Goal: Navigation & Orientation: Find specific page/section

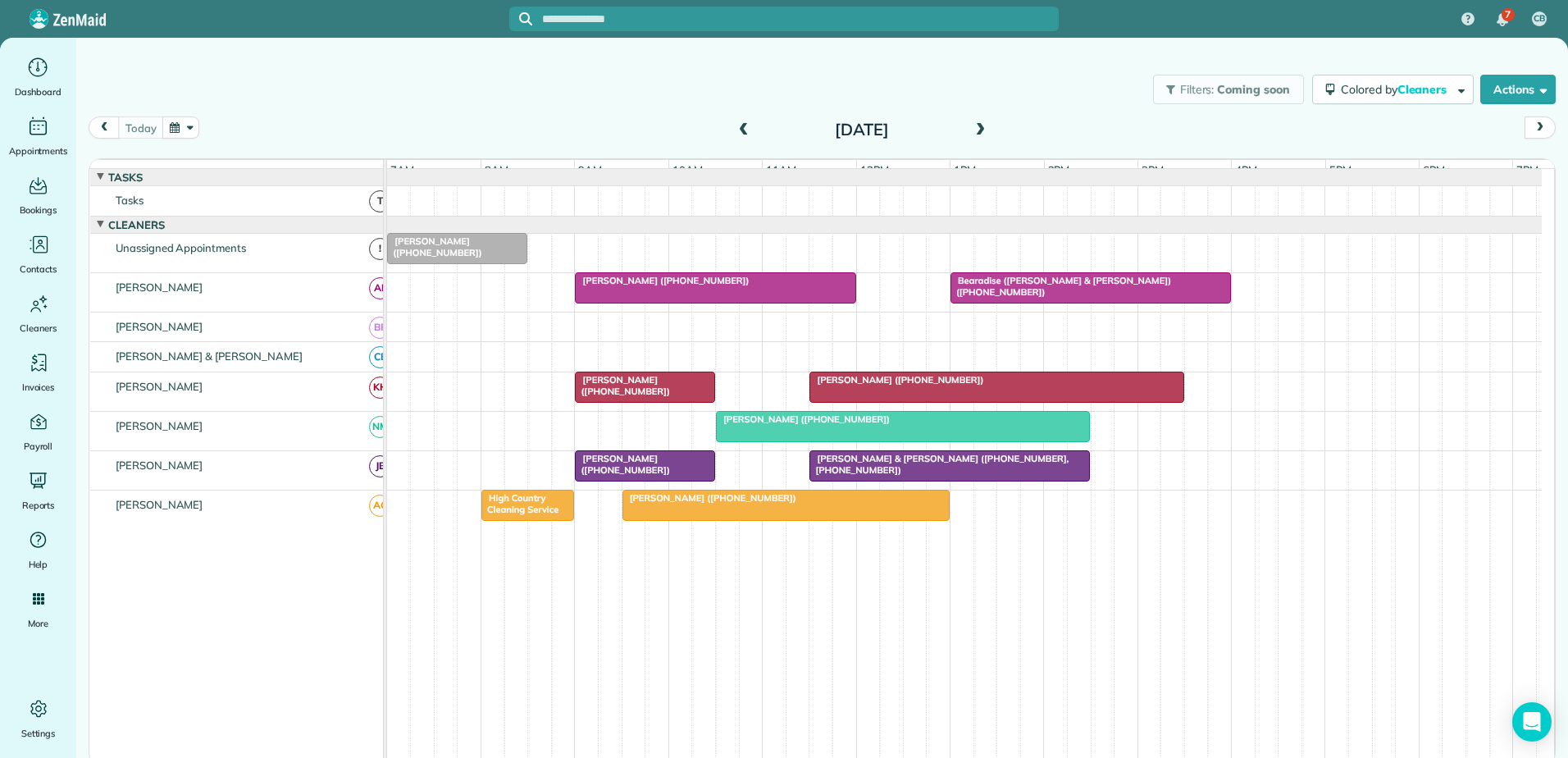
click at [738, 130] on span at bounding box center [743, 130] width 18 height 14
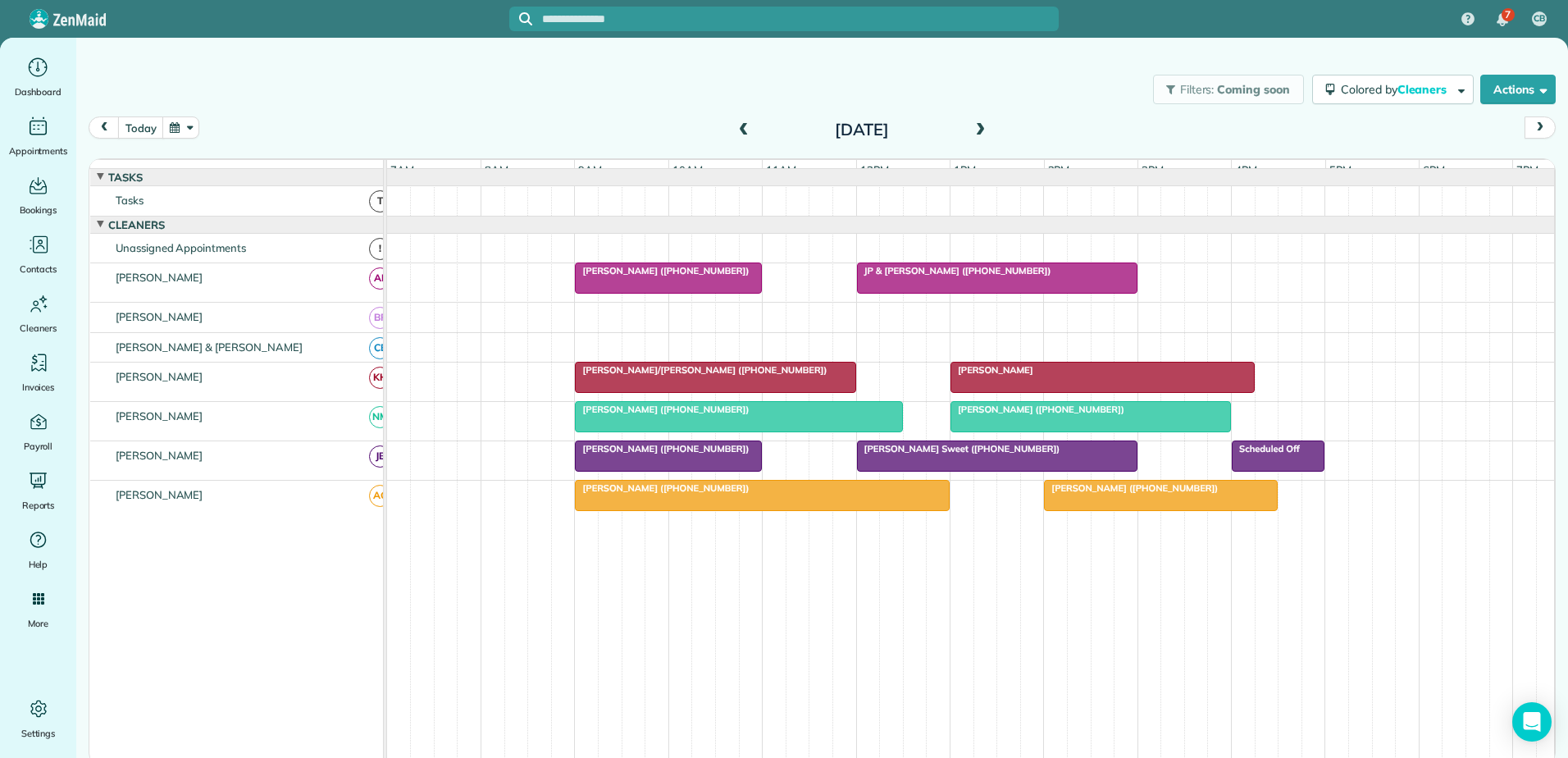
click at [1005, 470] on div at bounding box center [998, 456] width 278 height 30
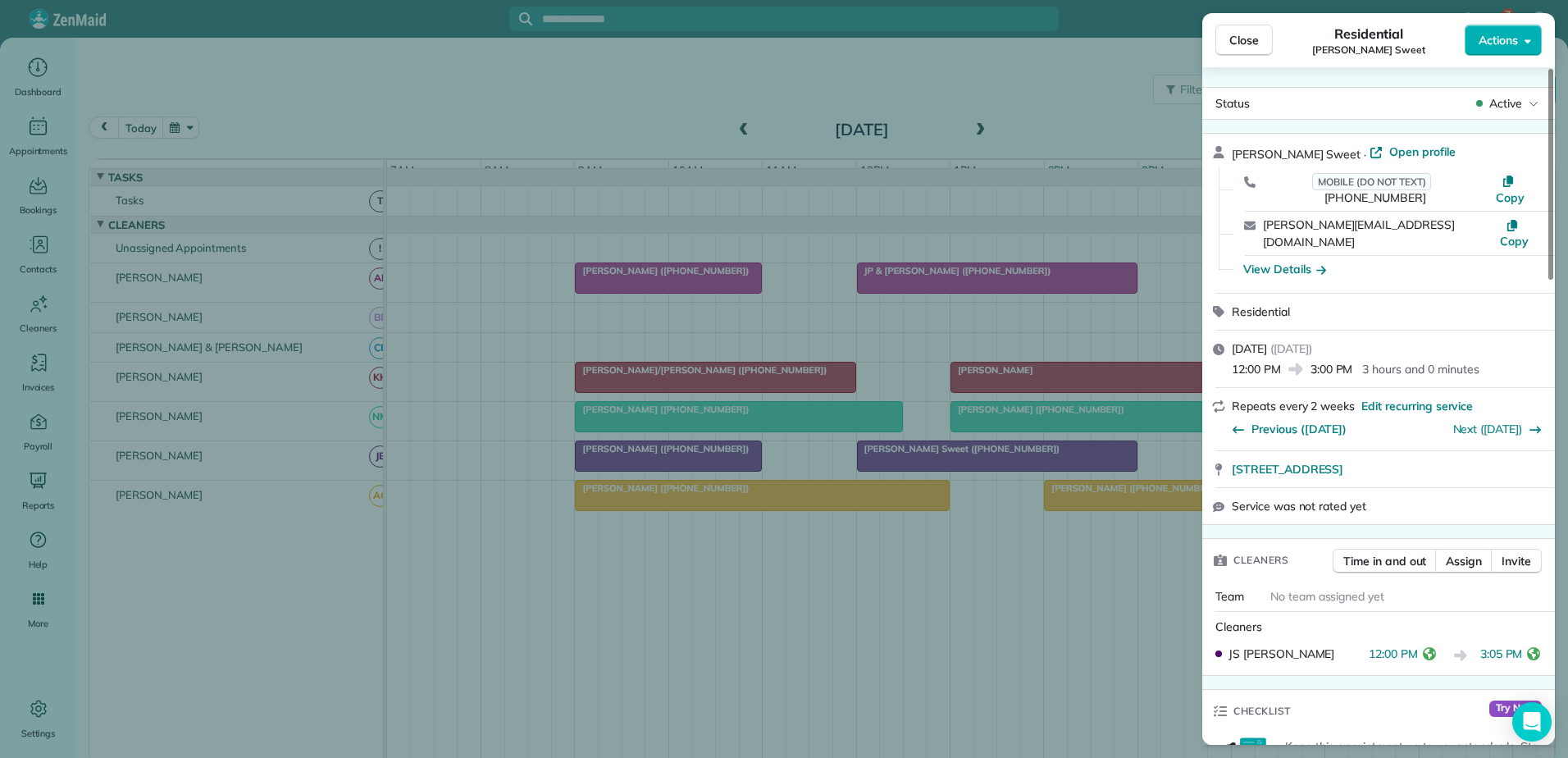
drag, startPoint x: 825, startPoint y: 447, endPoint x: 728, endPoint y: 403, distance: 106.5
click at [825, 445] on div "Close Residential [PERSON_NAME] Sweet Actions Status Active [PERSON_NAME] Sweet…" at bounding box center [784, 379] width 1568 height 758
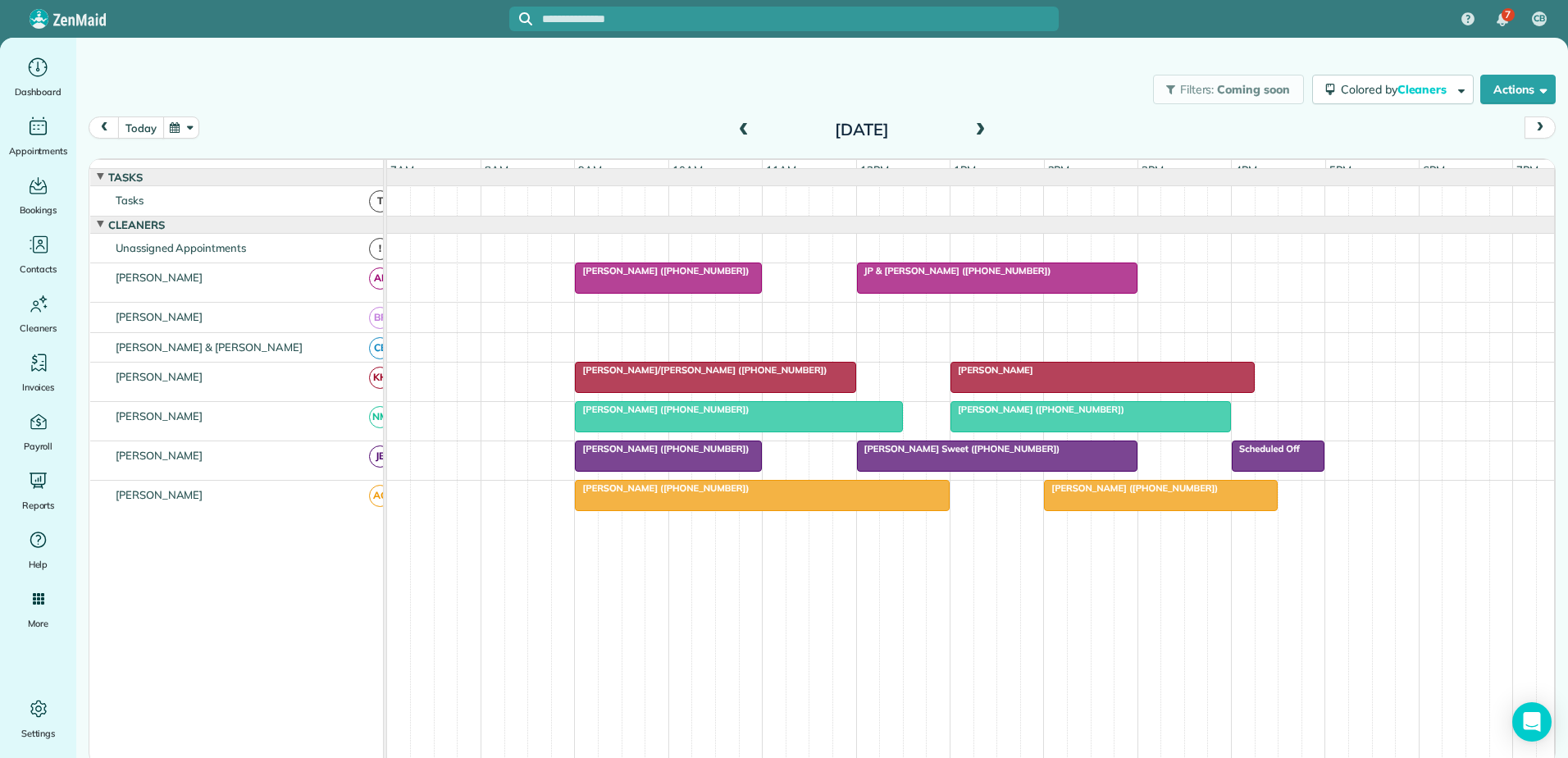
click at [145, 127] on button "today" at bounding box center [140, 127] width 45 height 22
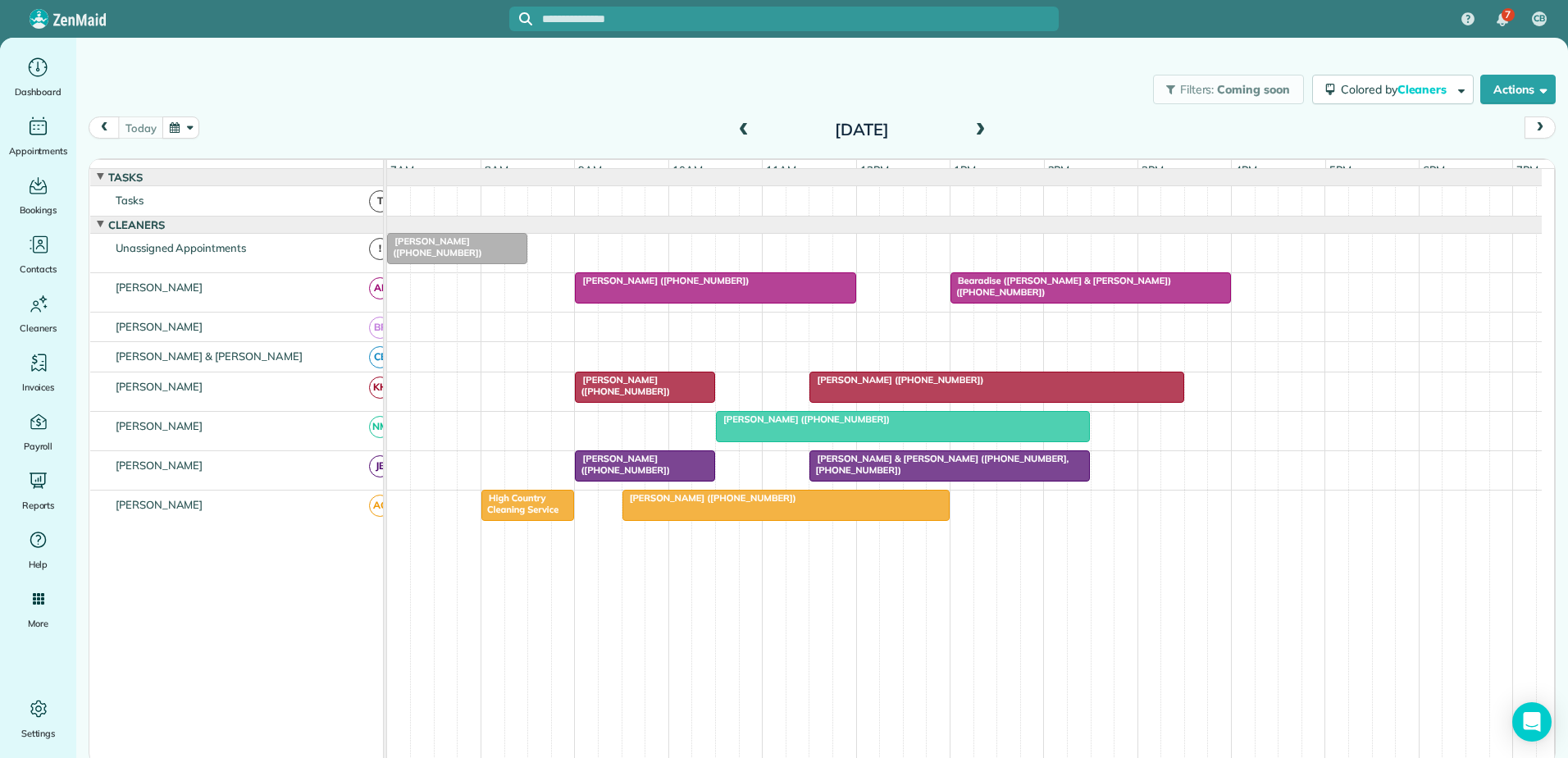
click at [841, 438] on div at bounding box center [903, 426] width 373 height 30
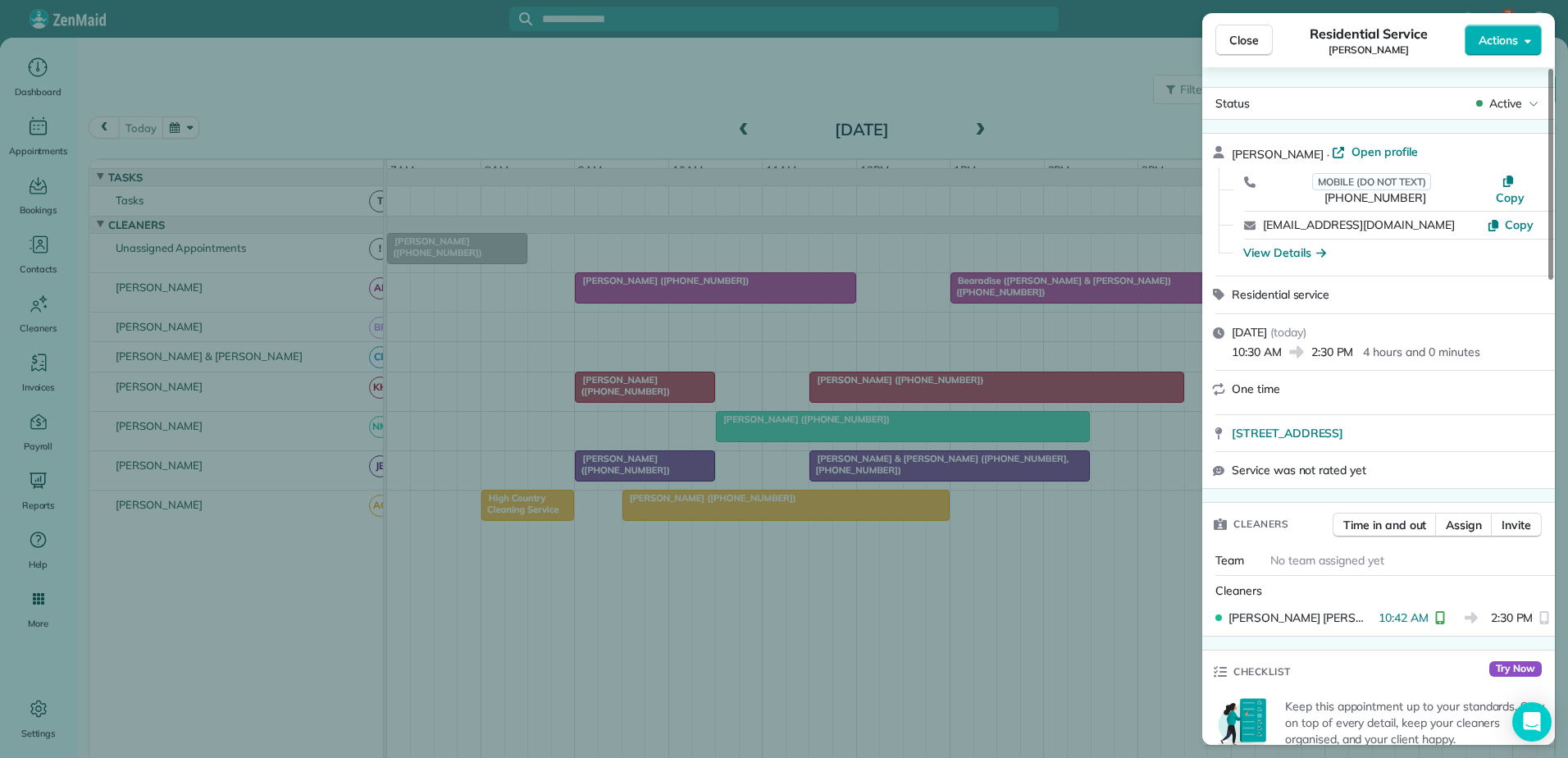
click at [834, 441] on div "Close Residential Service [PERSON_NAME] Actions Status Active [PERSON_NAME] · O…" at bounding box center [784, 379] width 1568 height 758
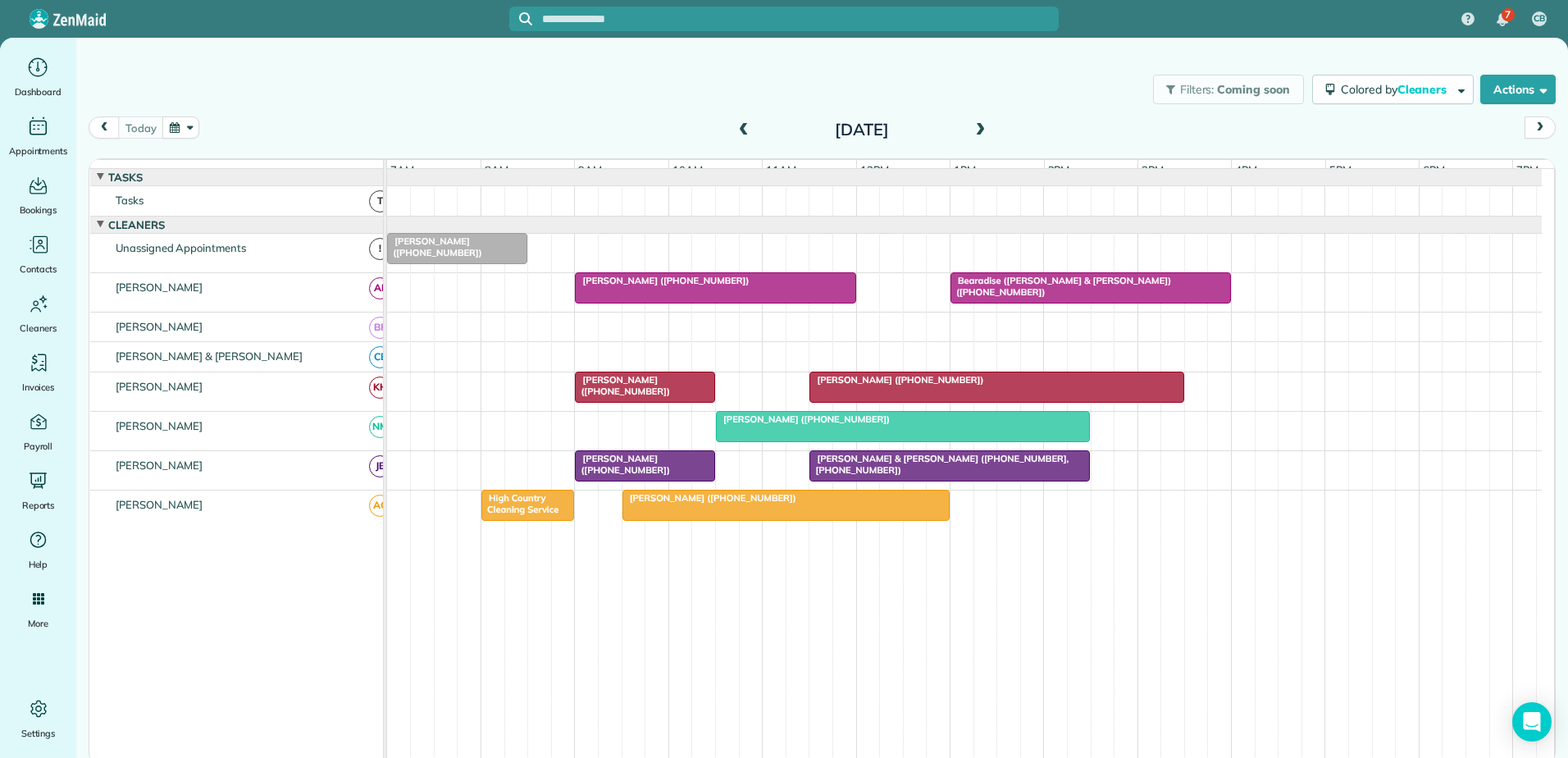
click at [767, 504] on div "[PERSON_NAME] ([PHONE_NUMBER])" at bounding box center [786, 498] width 317 height 12
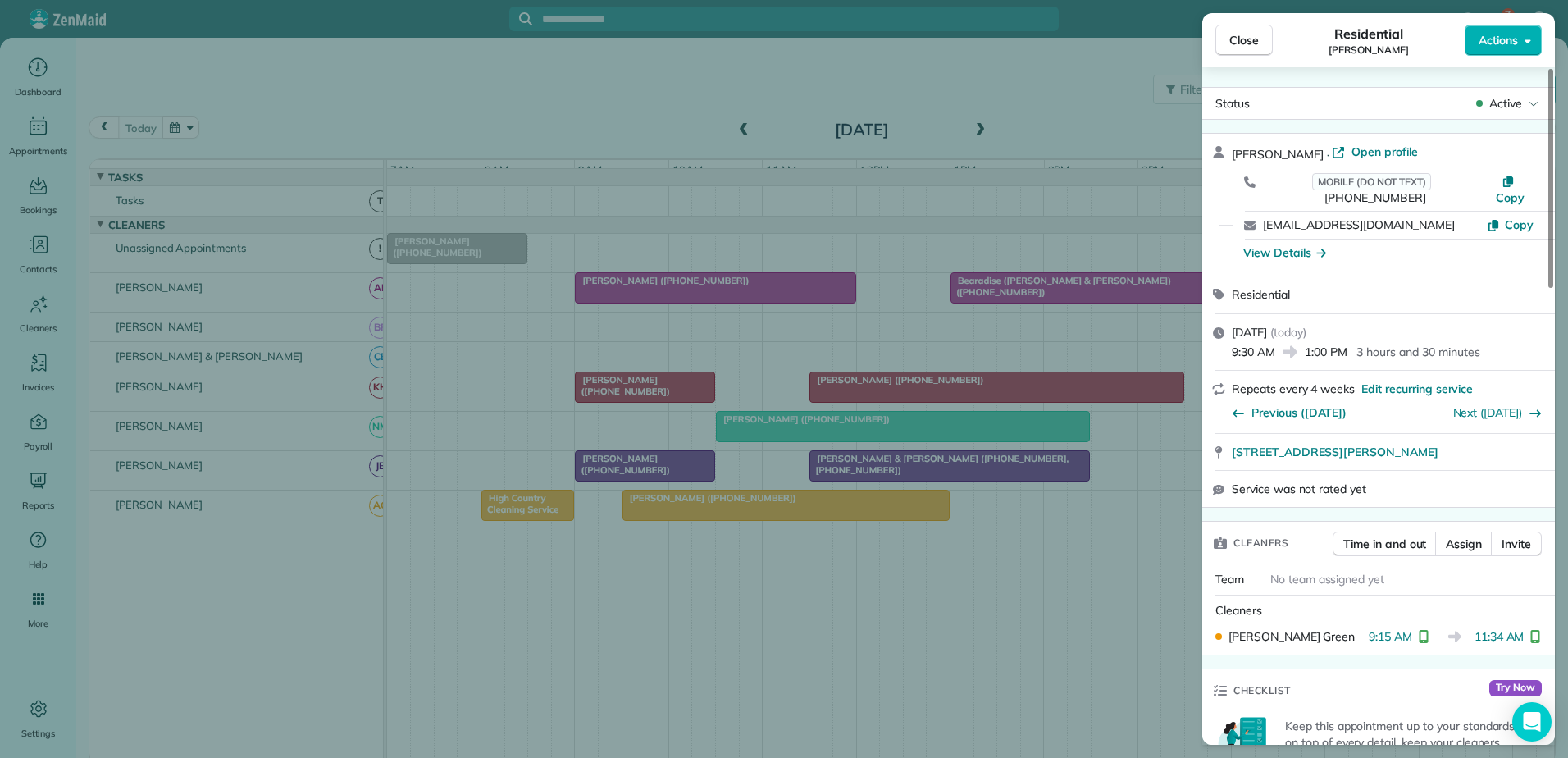
drag, startPoint x: 684, startPoint y: 290, endPoint x: 737, endPoint y: 319, distance: 60.4
click at [684, 290] on div "Close Residential [PERSON_NAME] Actions Status Active [PERSON_NAME] · Open prof…" at bounding box center [784, 379] width 1568 height 758
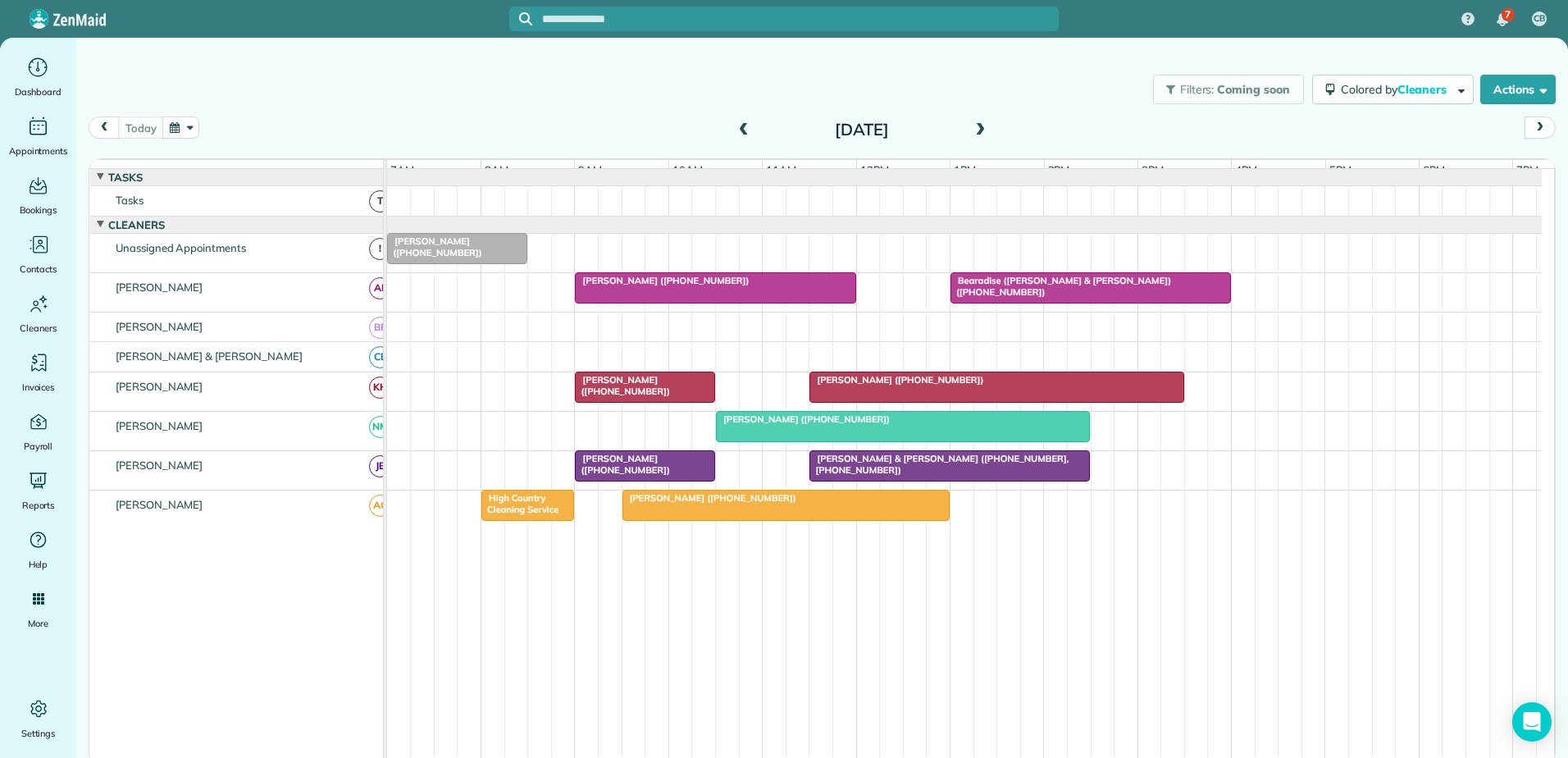
click at [706, 519] on div at bounding box center [787, 505] width 326 height 30
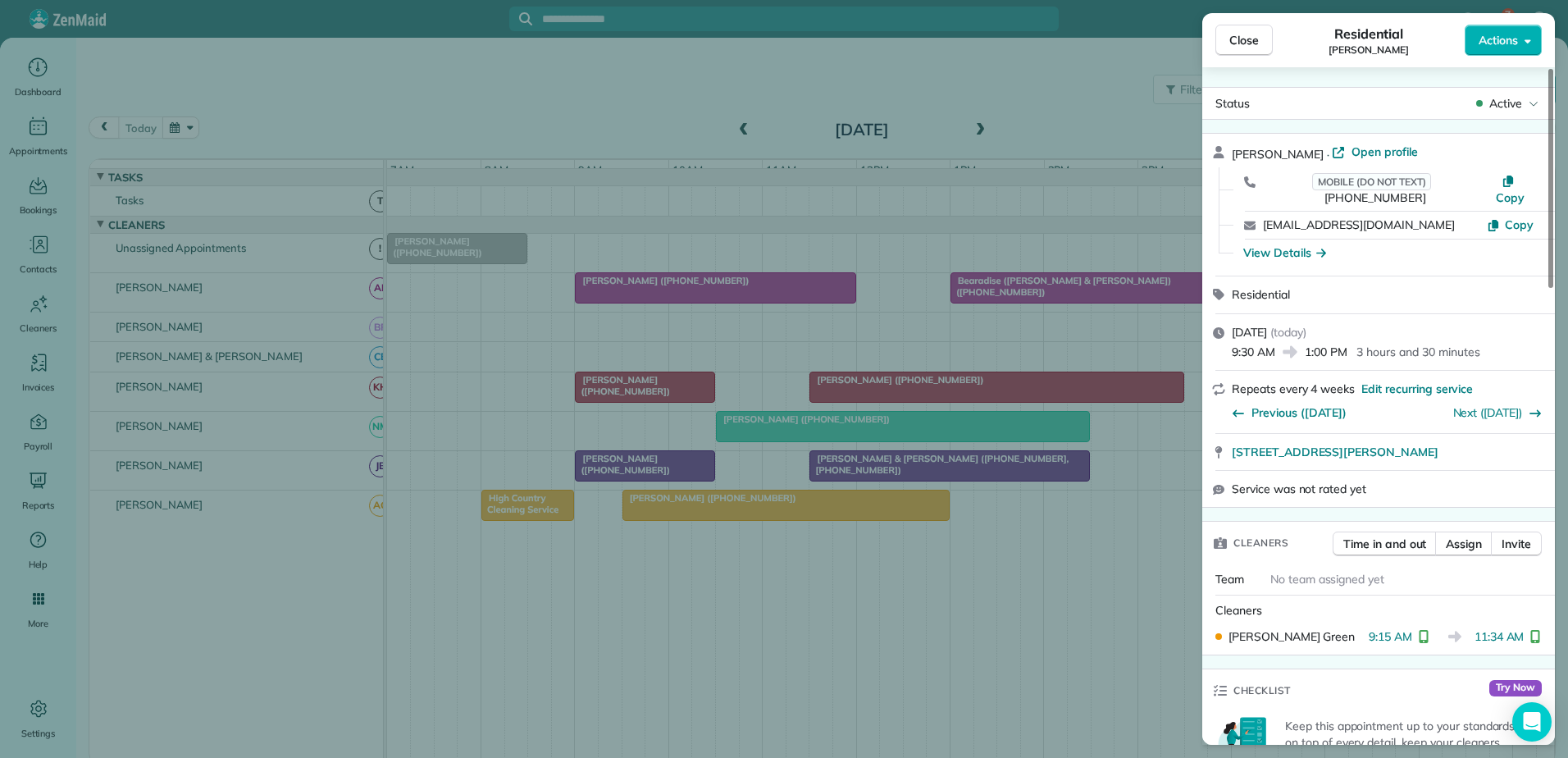
click at [710, 518] on div "Close Residential [PERSON_NAME] Actions Status Active [PERSON_NAME] · Open prof…" at bounding box center [784, 379] width 1568 height 758
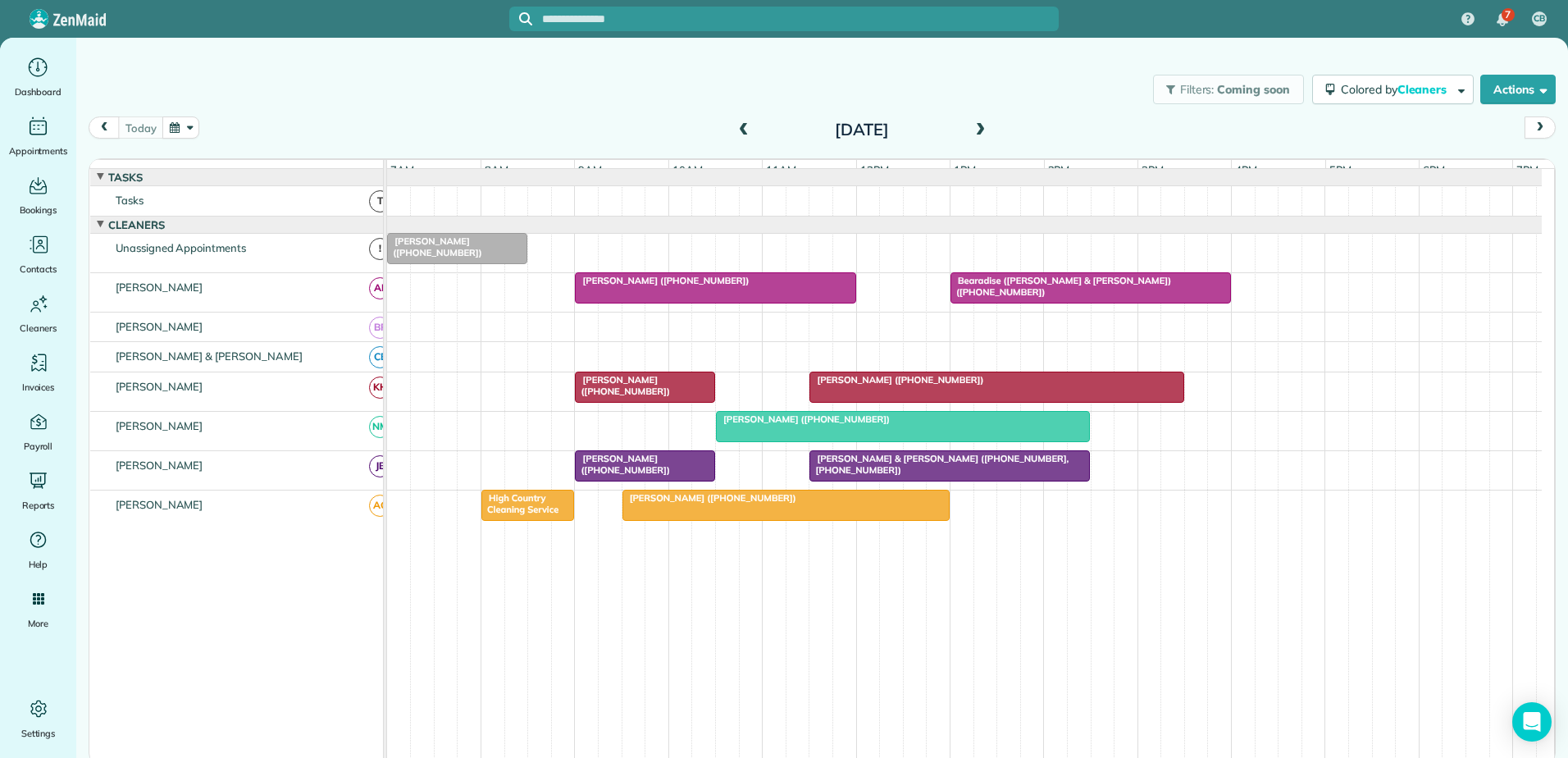
click at [729, 516] on div at bounding box center [787, 505] width 326 height 30
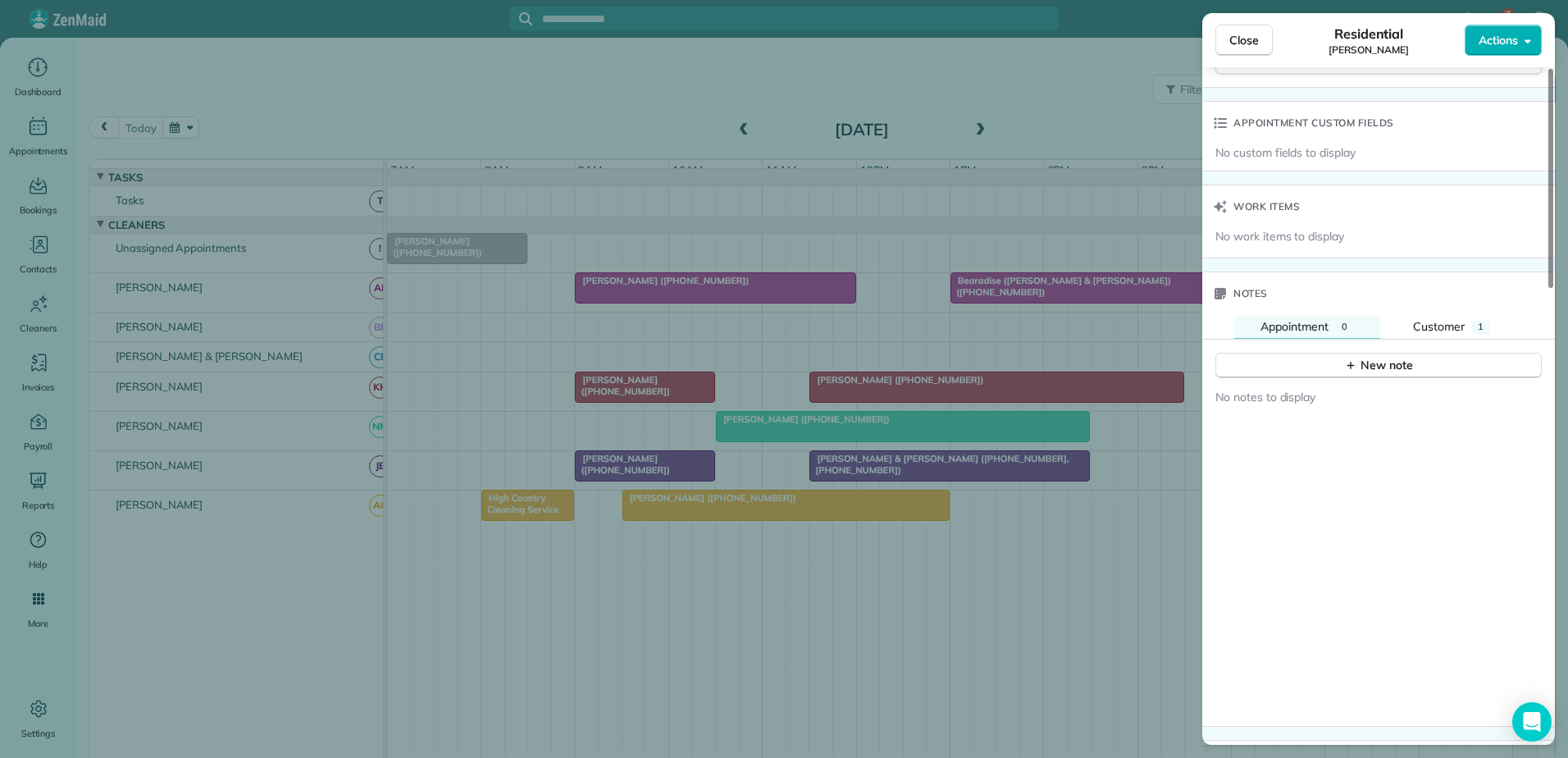
scroll to position [1153, 0]
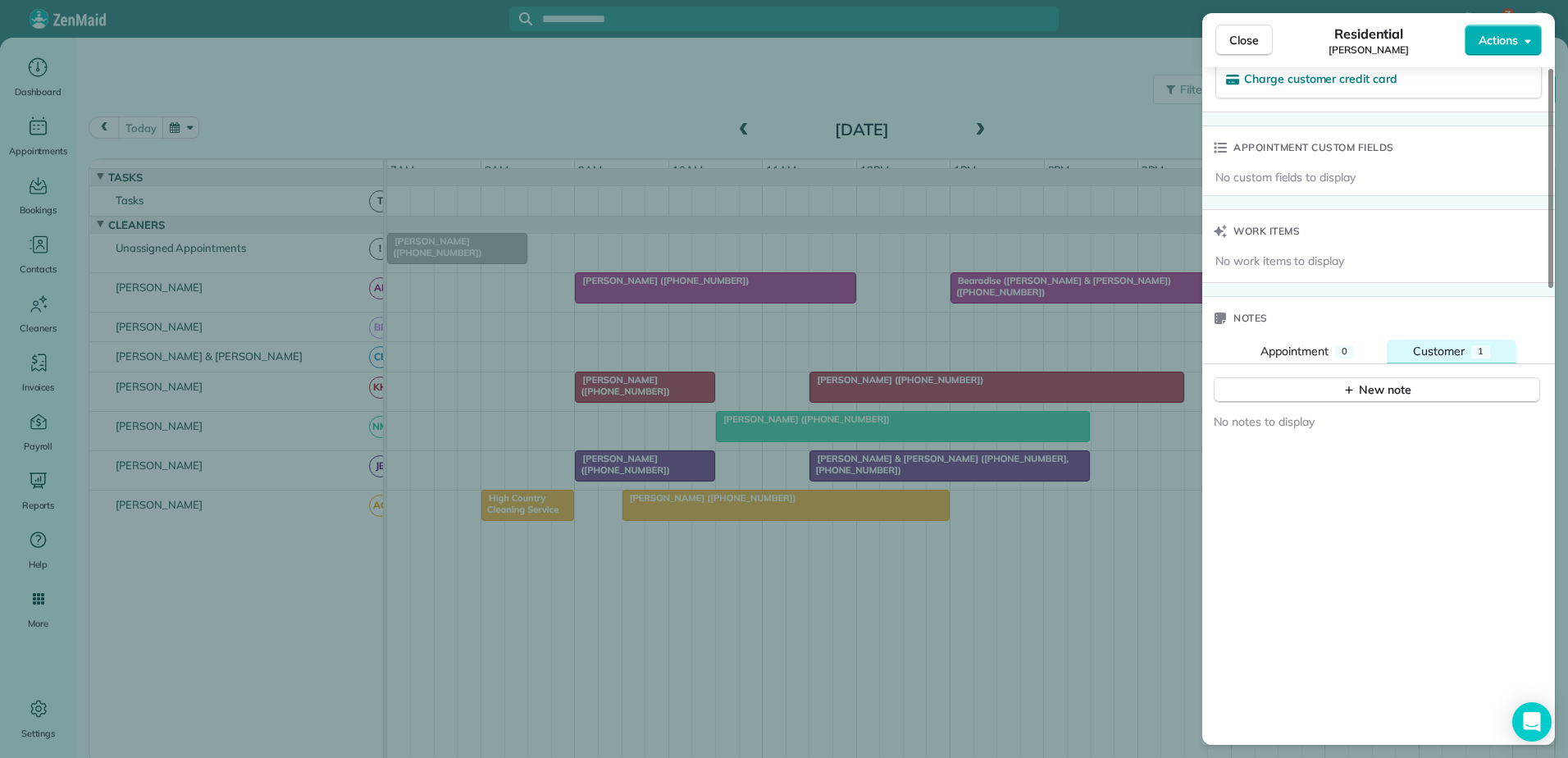
click at [1430, 339] on button "Customer 1" at bounding box center [1452, 351] width 130 height 24
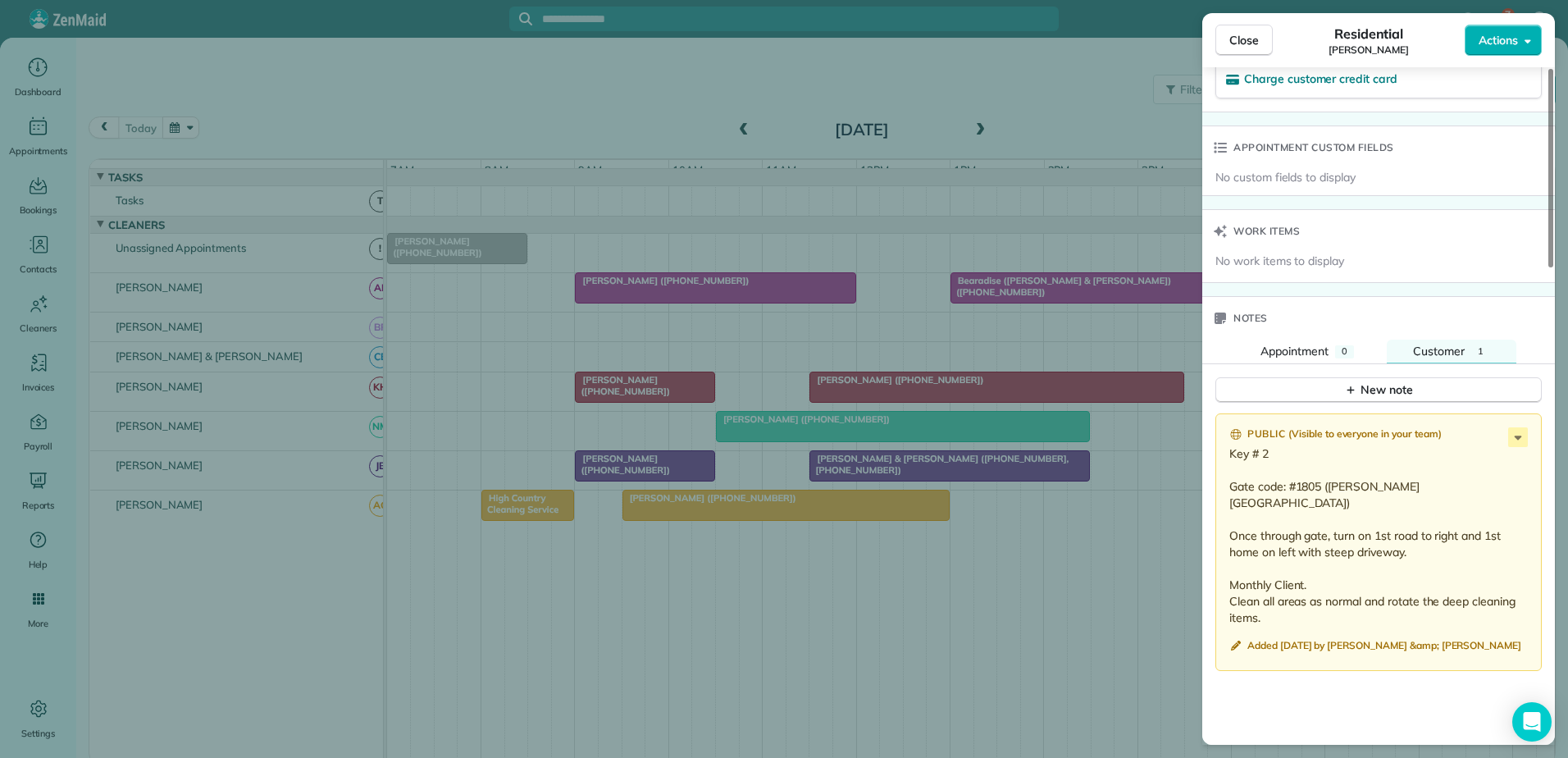
scroll to position [1071, 0]
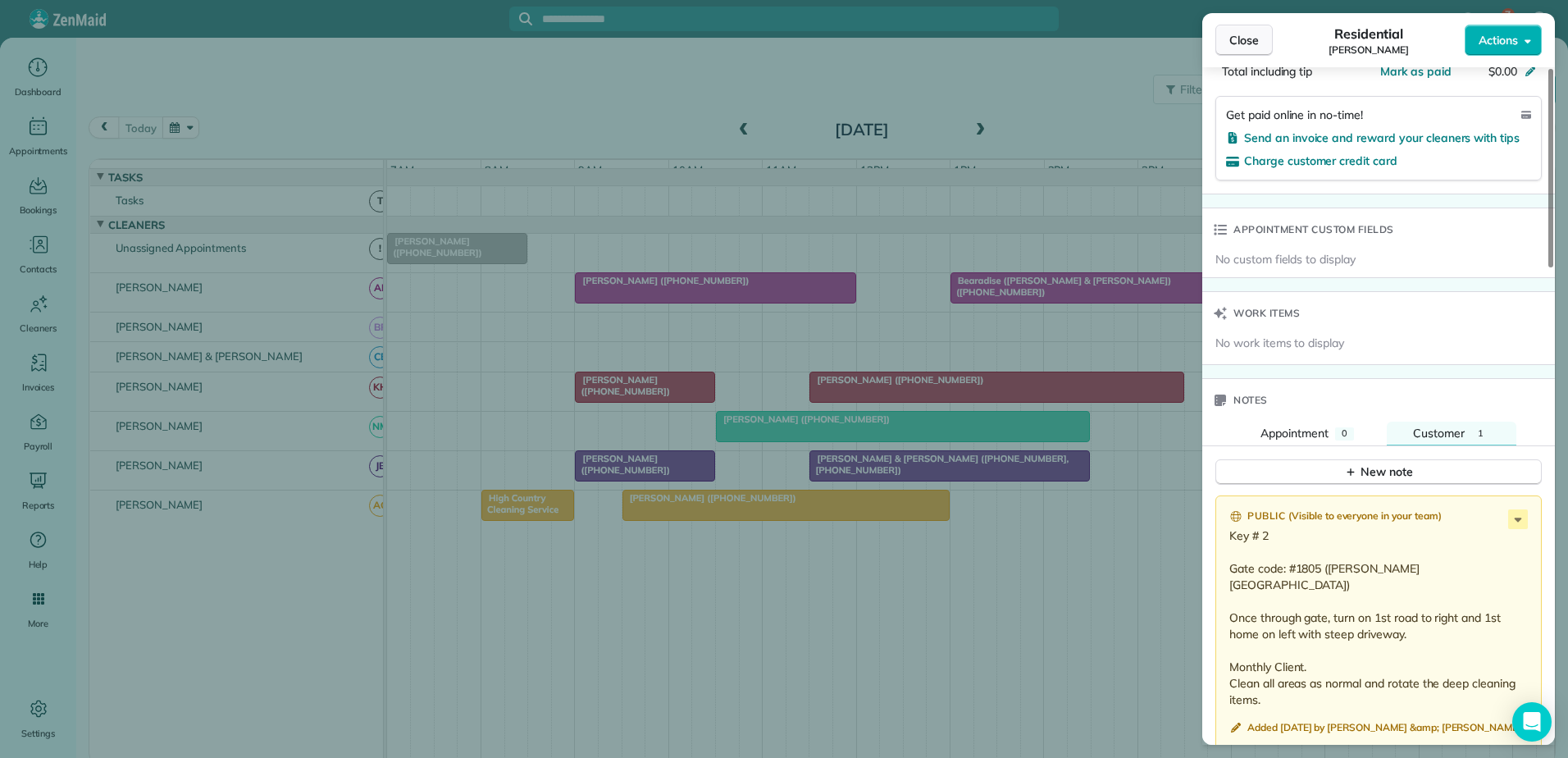
click at [1234, 45] on span "Close" at bounding box center [1244, 40] width 30 height 16
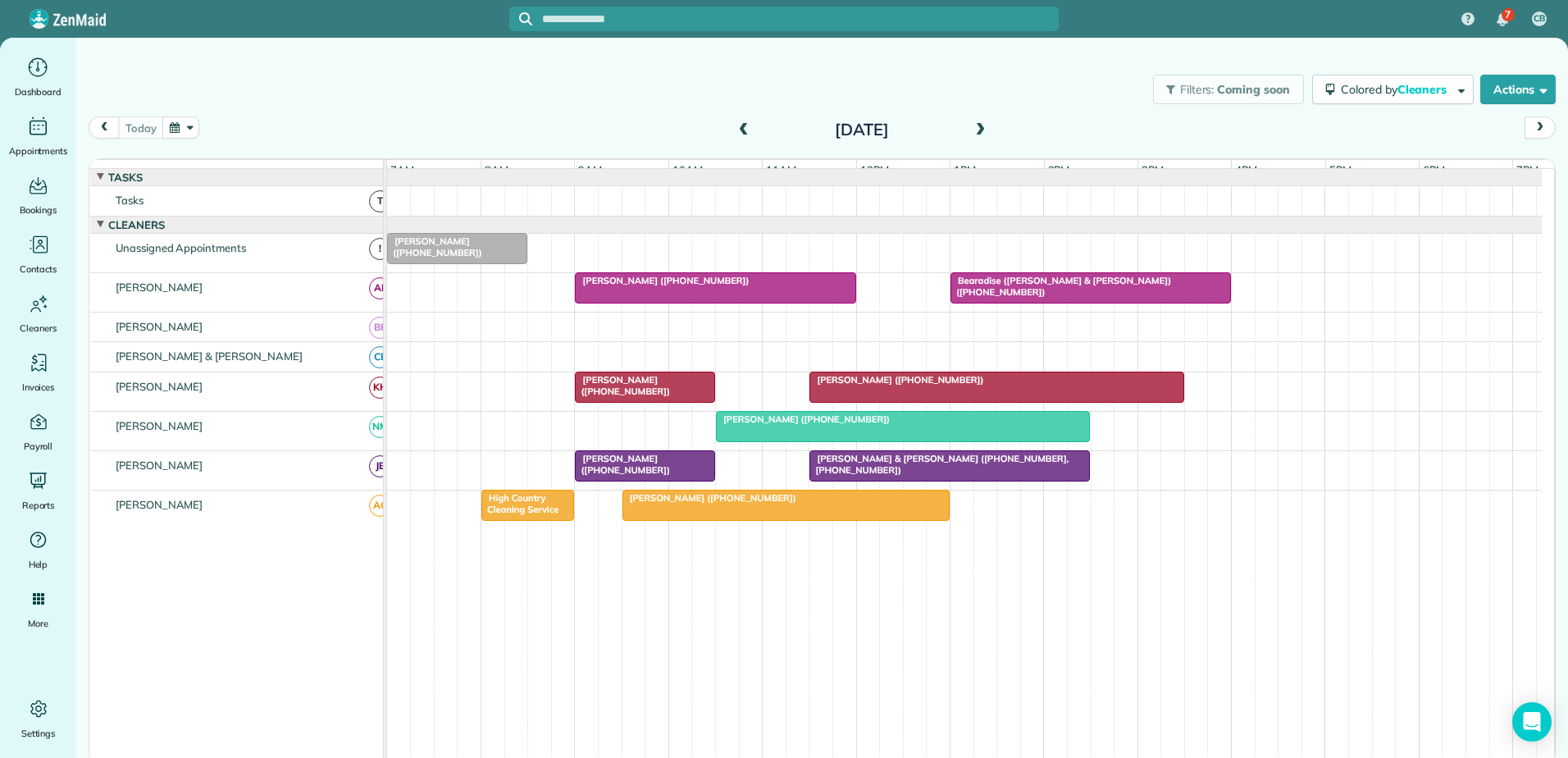
click at [944, 386] on div "[PERSON_NAME] ([PHONE_NUMBER])" at bounding box center [997, 380] width 365 height 12
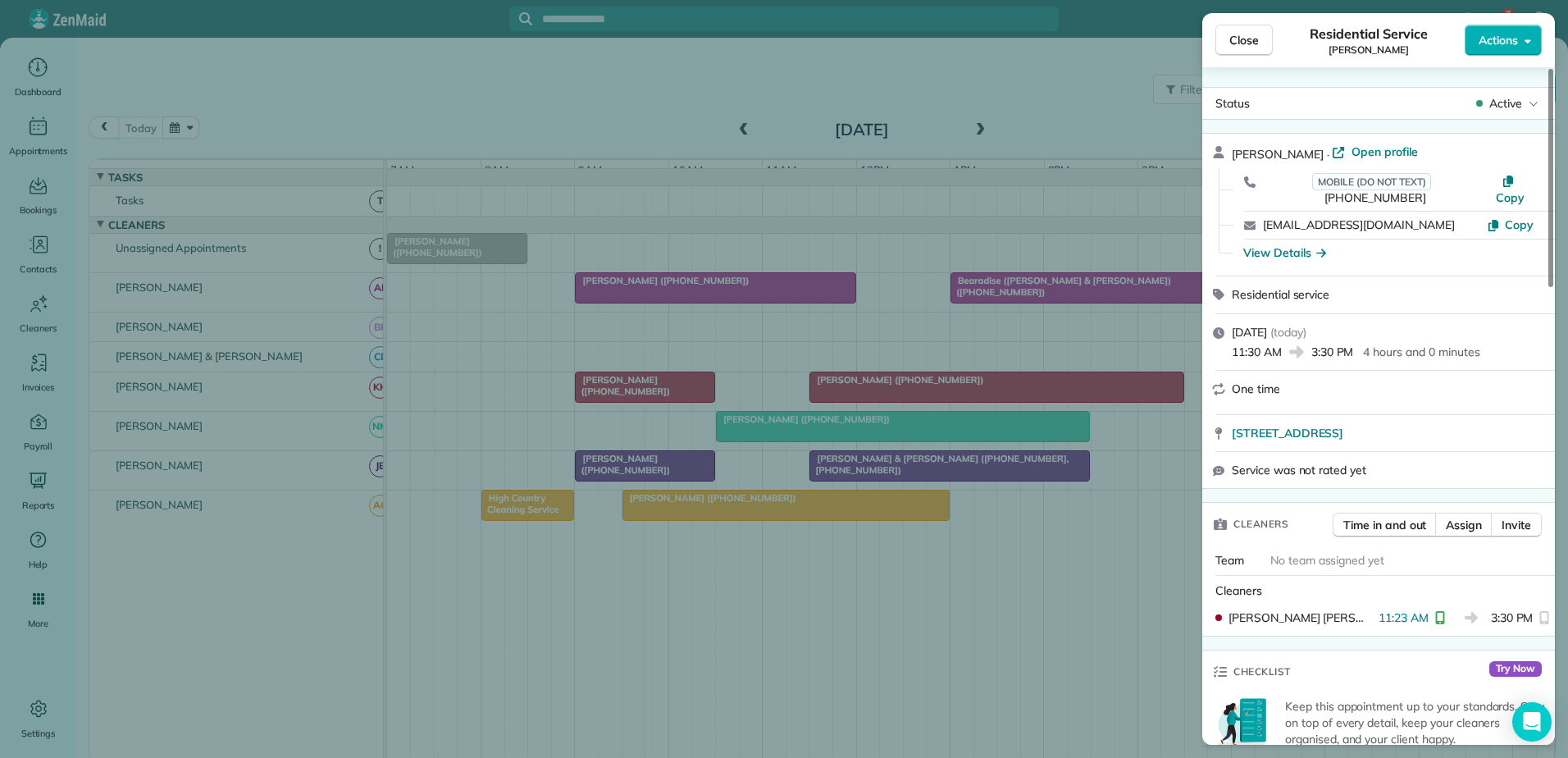
drag, startPoint x: 460, startPoint y: 246, endPoint x: 486, endPoint y: 259, distance: 29.1
click at [465, 247] on div "Close Residential Service [PERSON_NAME] Actions Status Active [PERSON_NAME] · O…" at bounding box center [784, 379] width 1568 height 758
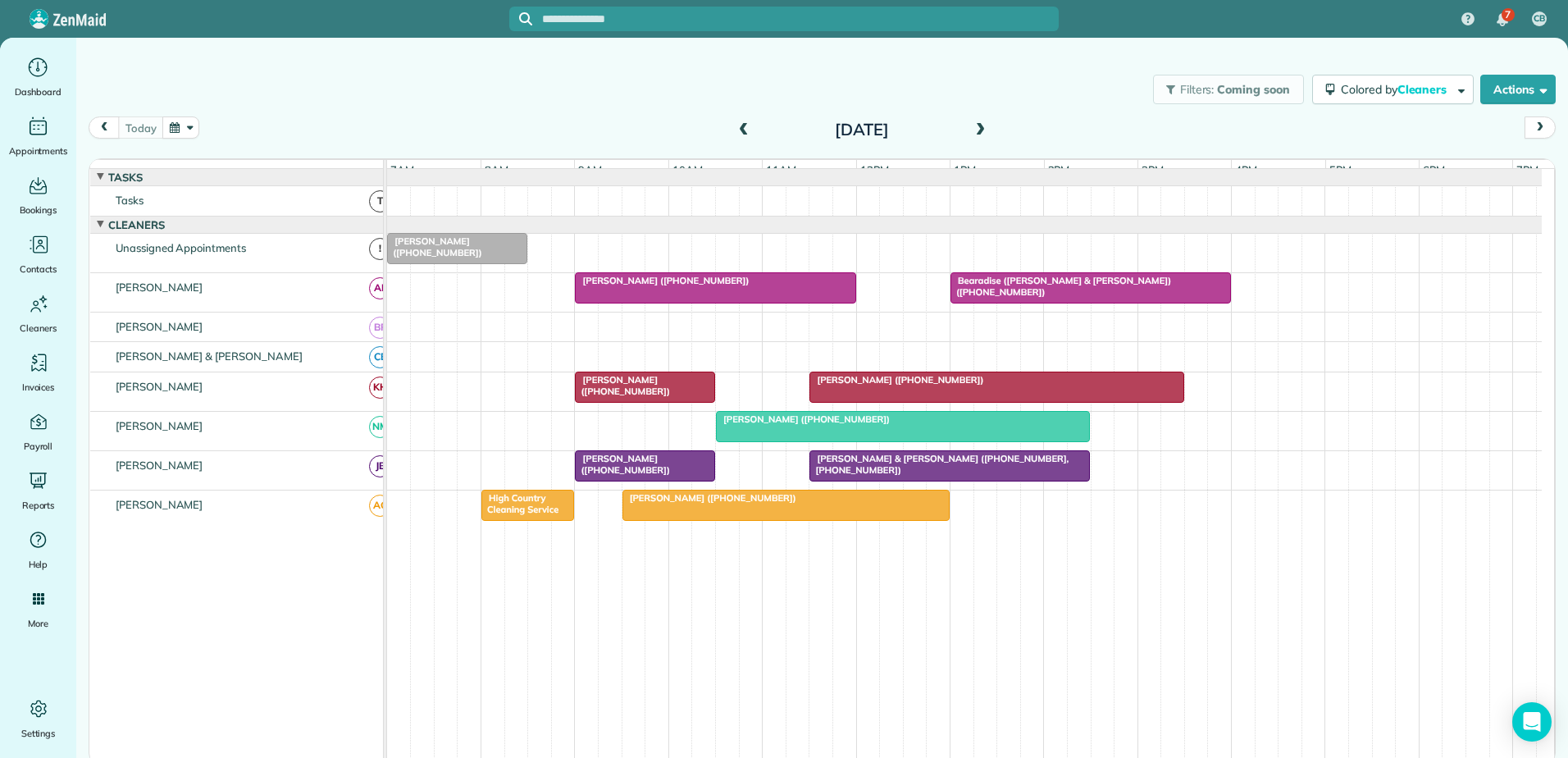
click at [812, 425] on span "[PERSON_NAME] ([PHONE_NUMBER])" at bounding box center [803, 420] width 176 height 12
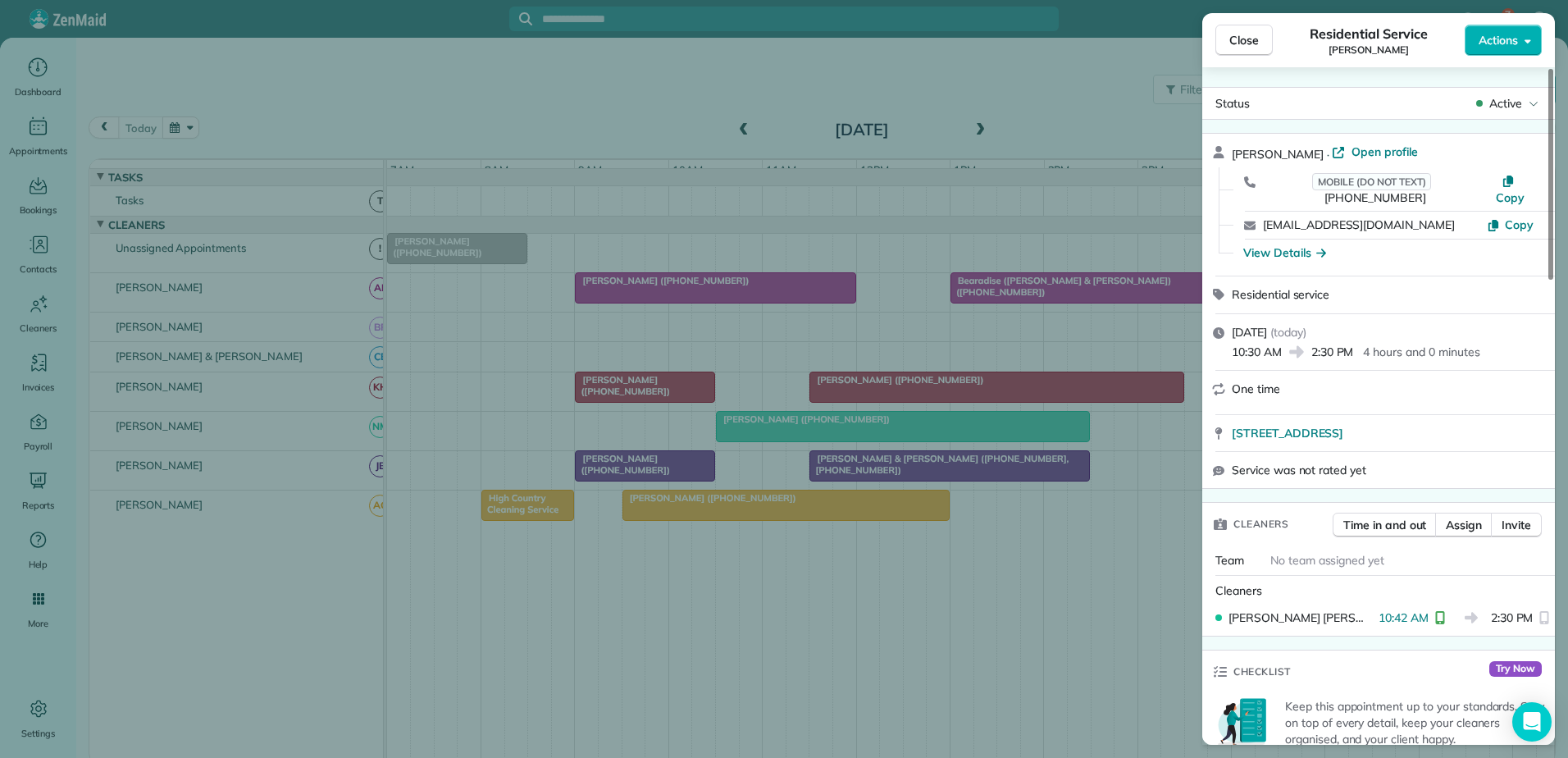
click at [430, 307] on div "Close Residential Service [PERSON_NAME] Actions Status Active [PERSON_NAME] · O…" at bounding box center [784, 379] width 1568 height 758
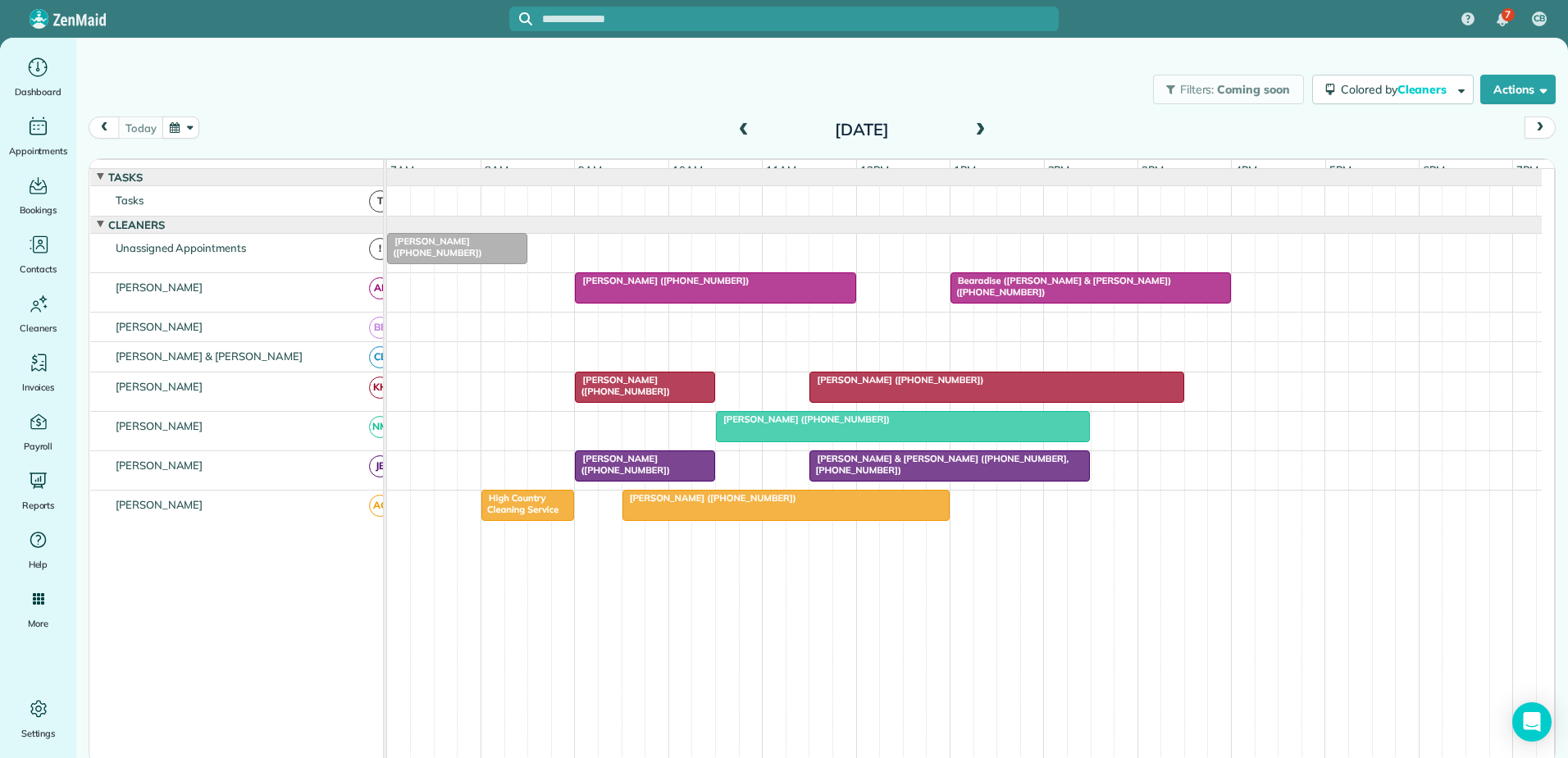
click at [1037, 293] on span "Bearadise ([PERSON_NAME] & [PERSON_NAME]) ([PHONE_NUMBER])" at bounding box center [1060, 286] width 221 height 23
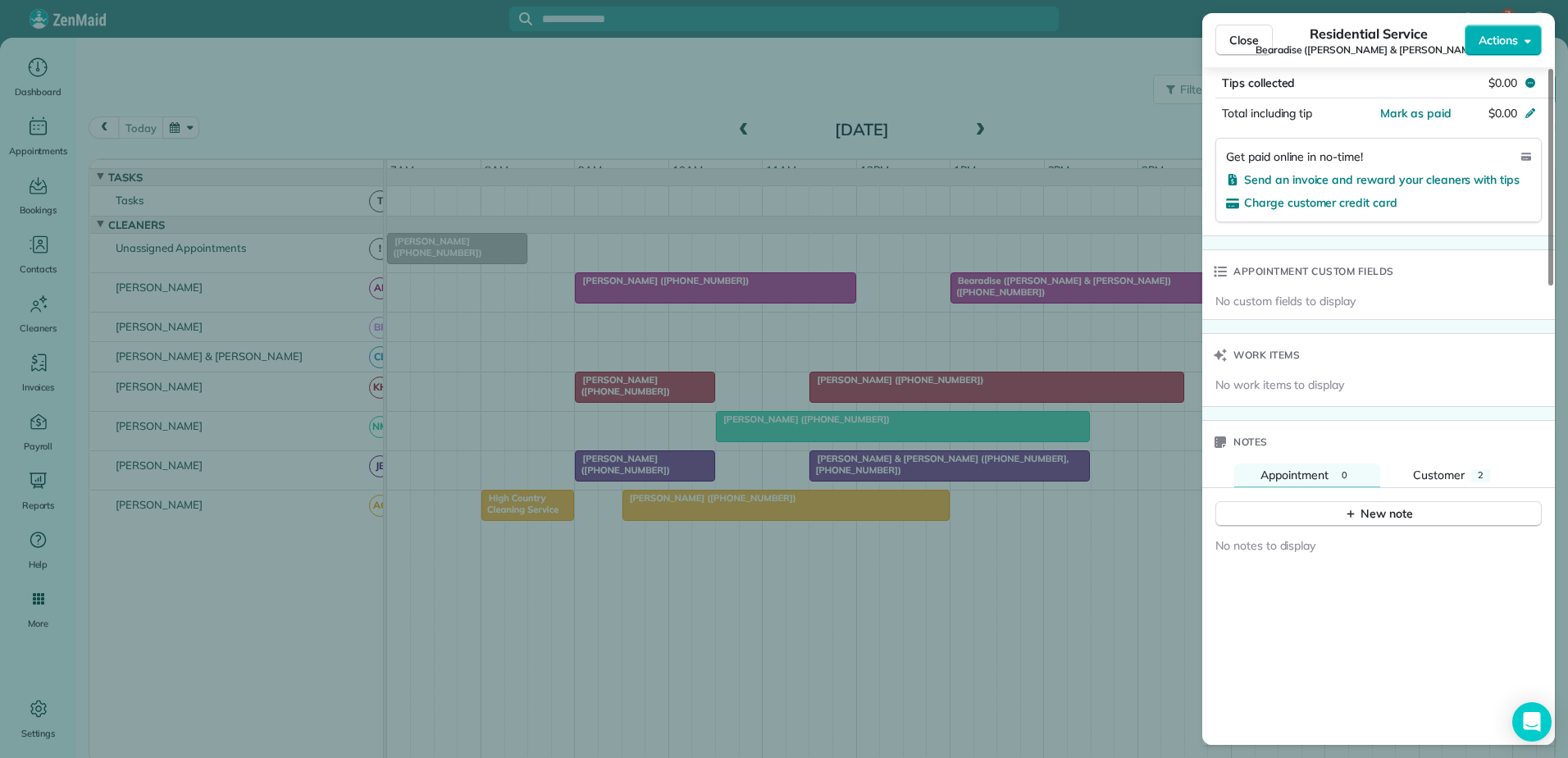
scroll to position [1313, 0]
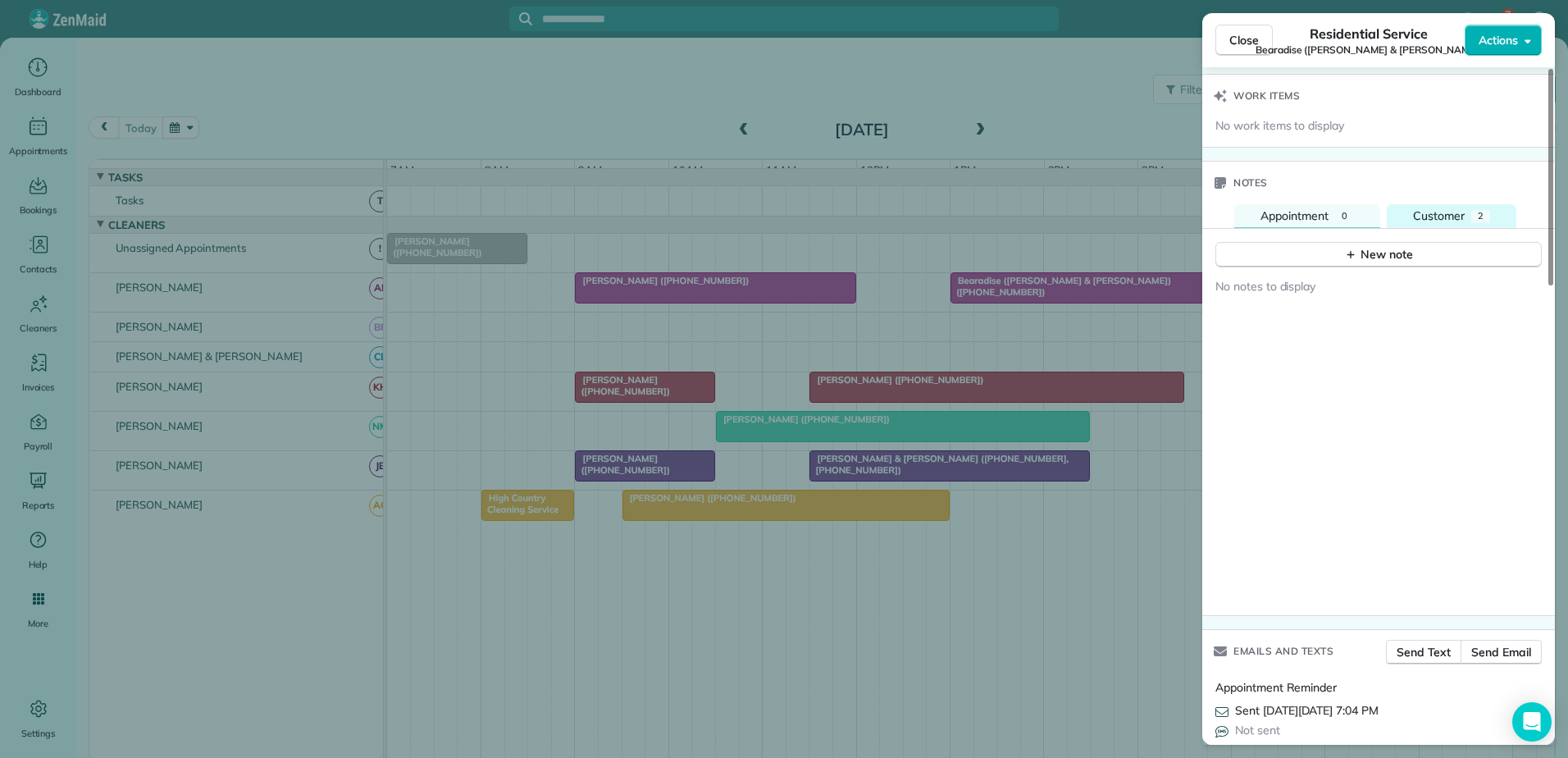
click at [1416, 208] on span "Customer" at bounding box center [1438, 215] width 51 height 14
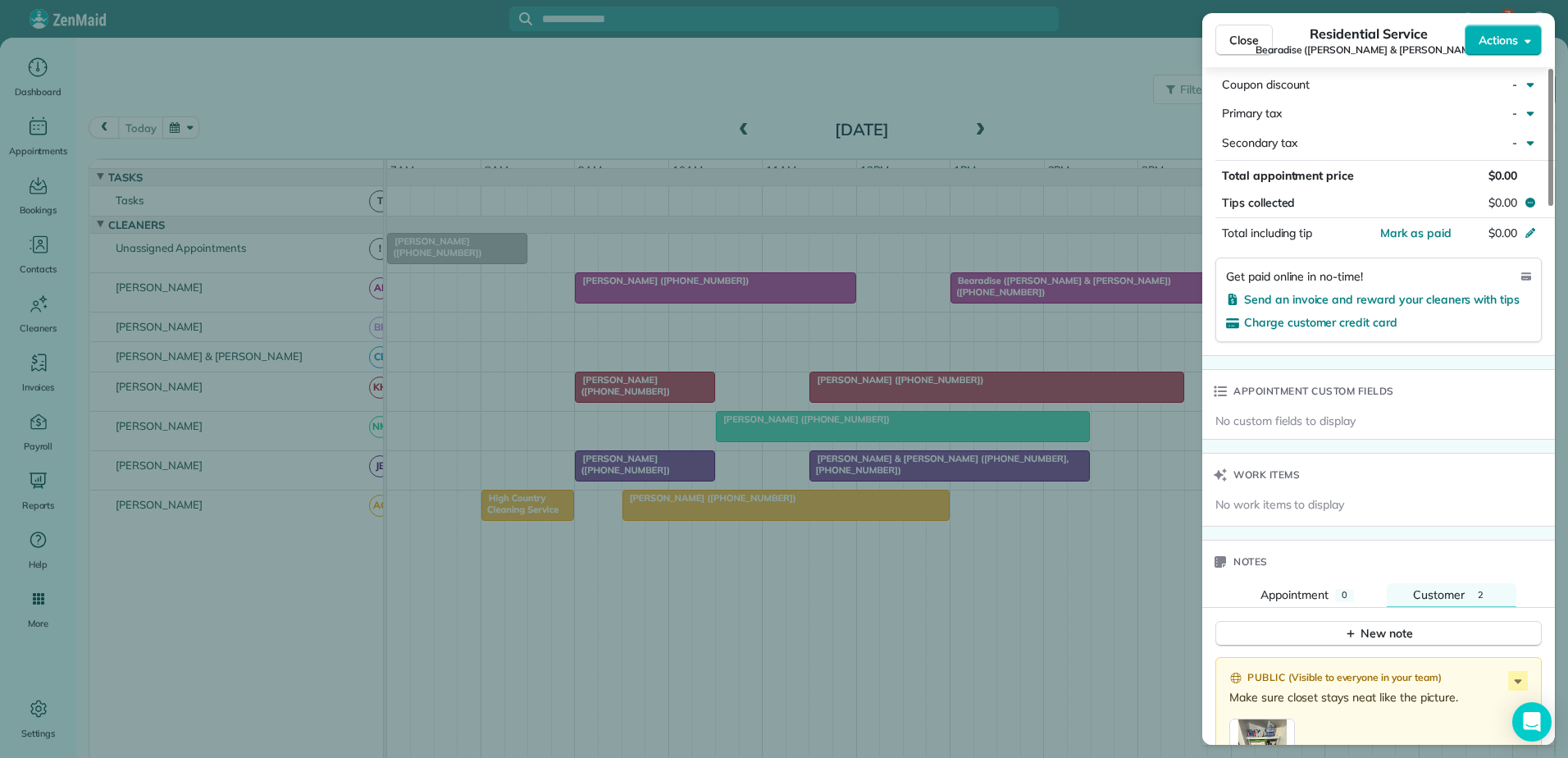
scroll to position [492, 0]
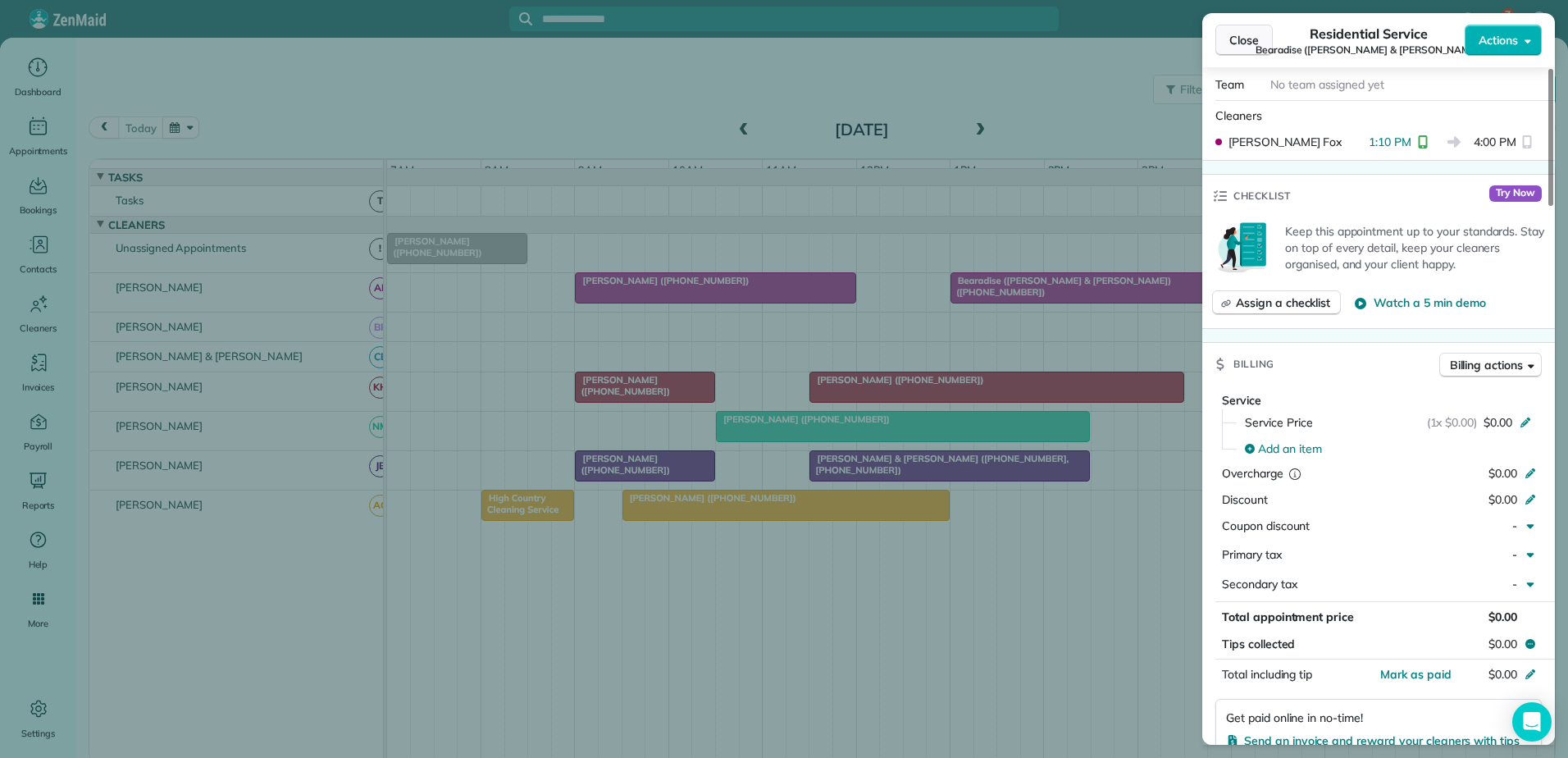
click at [1241, 46] on span "Close" at bounding box center [1244, 40] width 30 height 16
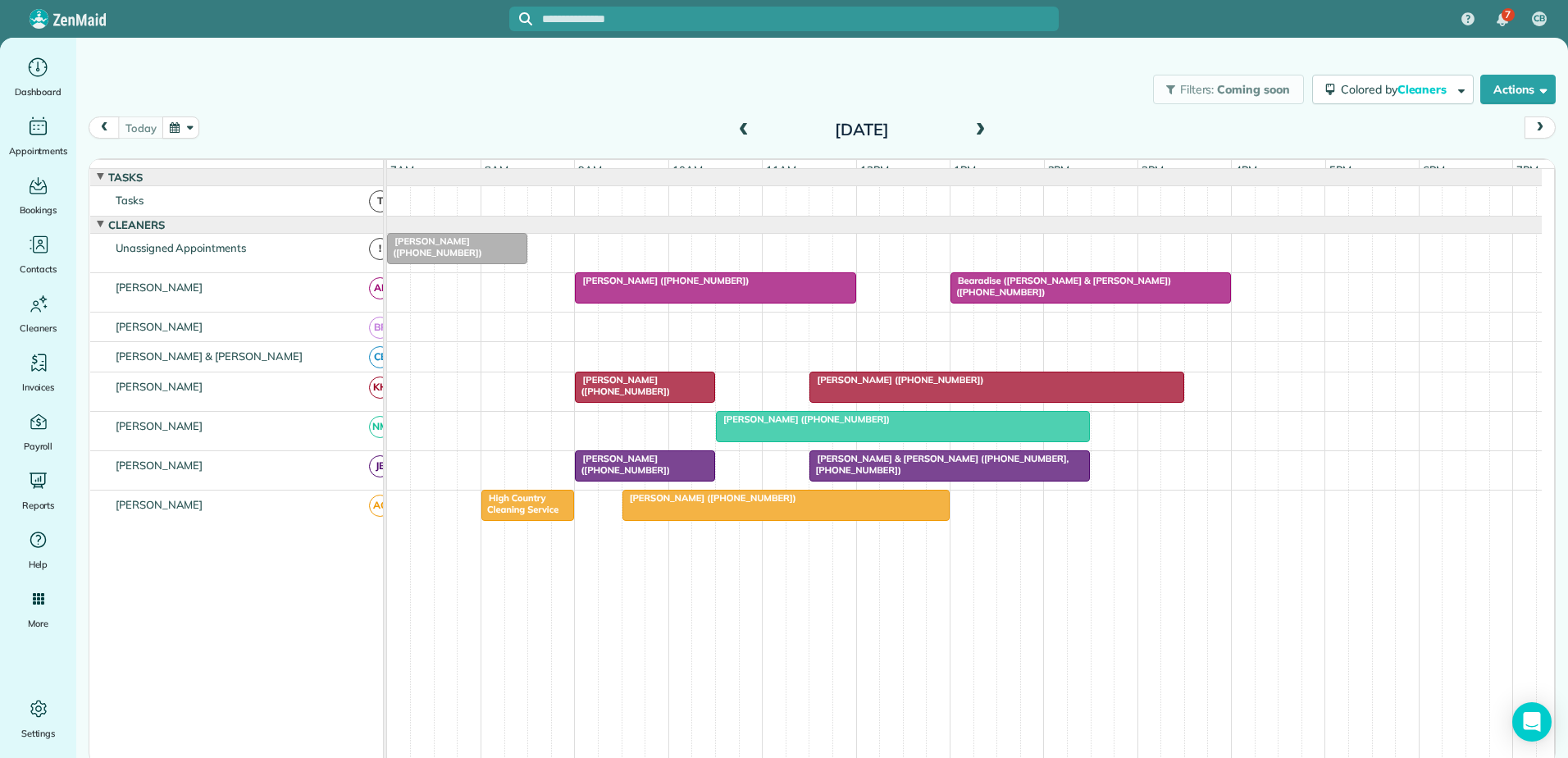
click at [798, 286] on div "[PERSON_NAME] ([PHONE_NUMBER])" at bounding box center [715, 281] width 271 height 12
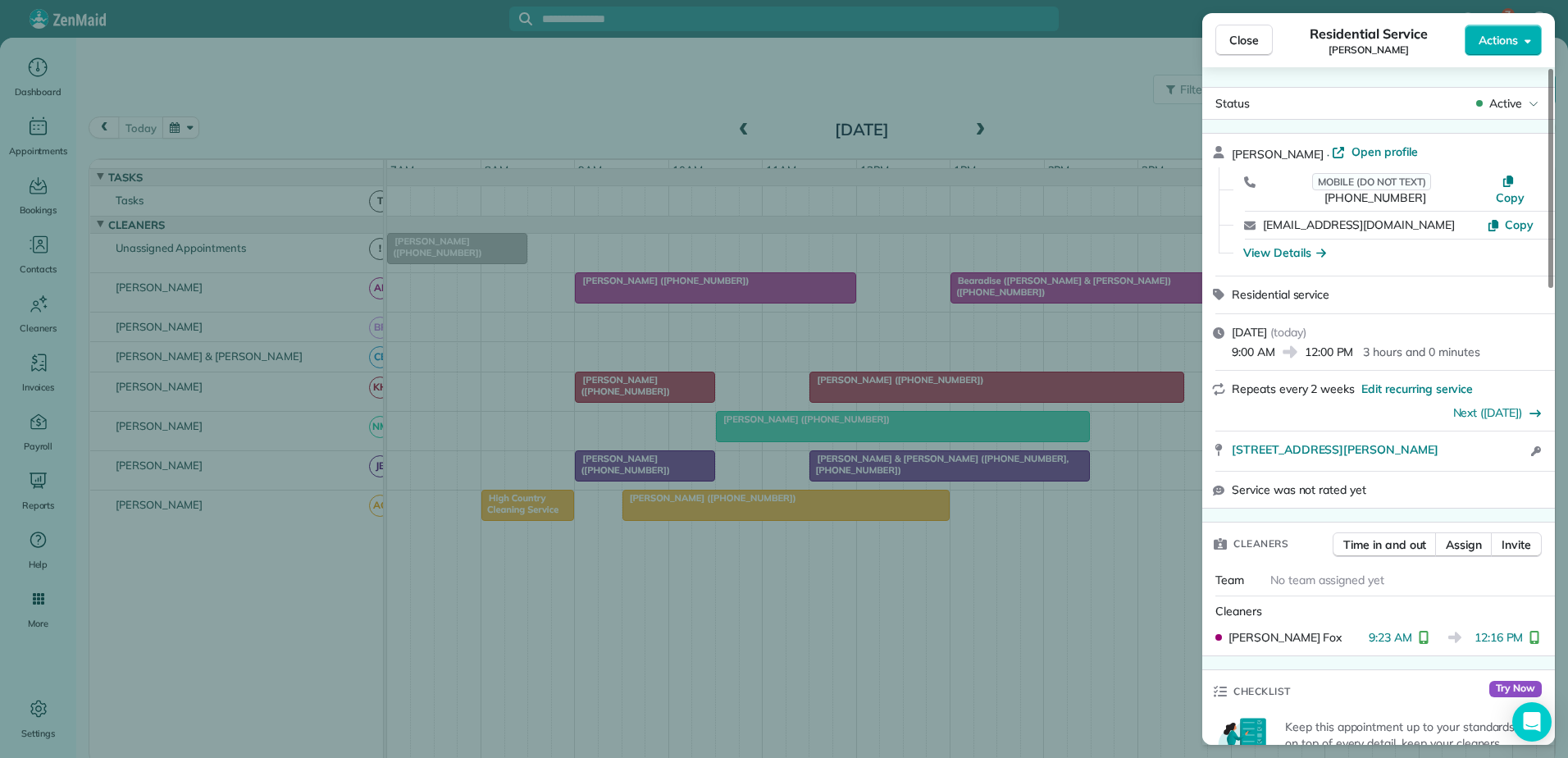
click at [798, 295] on div "Close Residential Service [PERSON_NAME] Actions Status Active [PERSON_NAME] · O…" at bounding box center [784, 379] width 1568 height 758
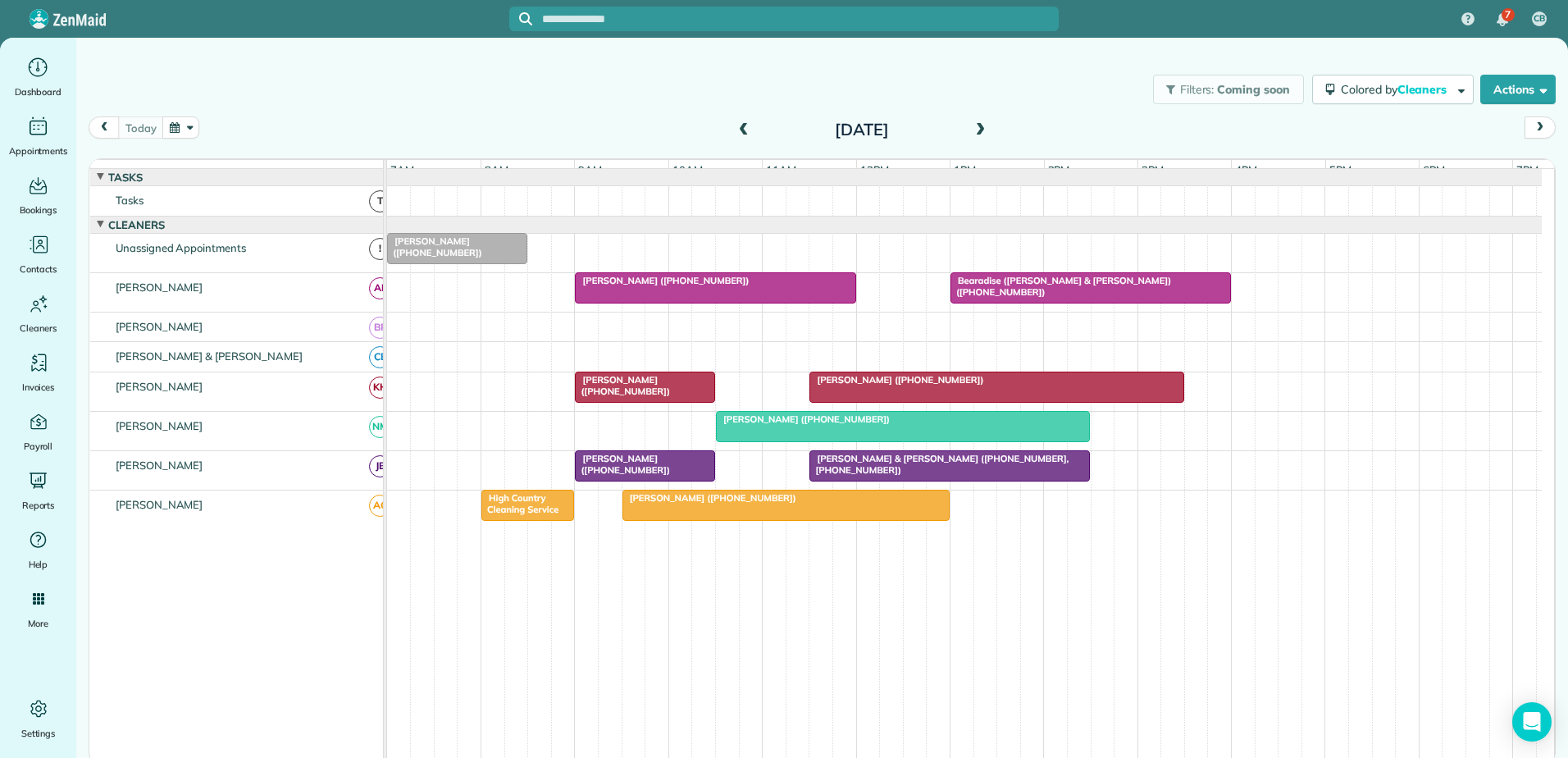
click at [1062, 289] on span "Bearadise ([PERSON_NAME] & [PERSON_NAME]) ([PHONE_NUMBER])" at bounding box center [1060, 286] width 221 height 23
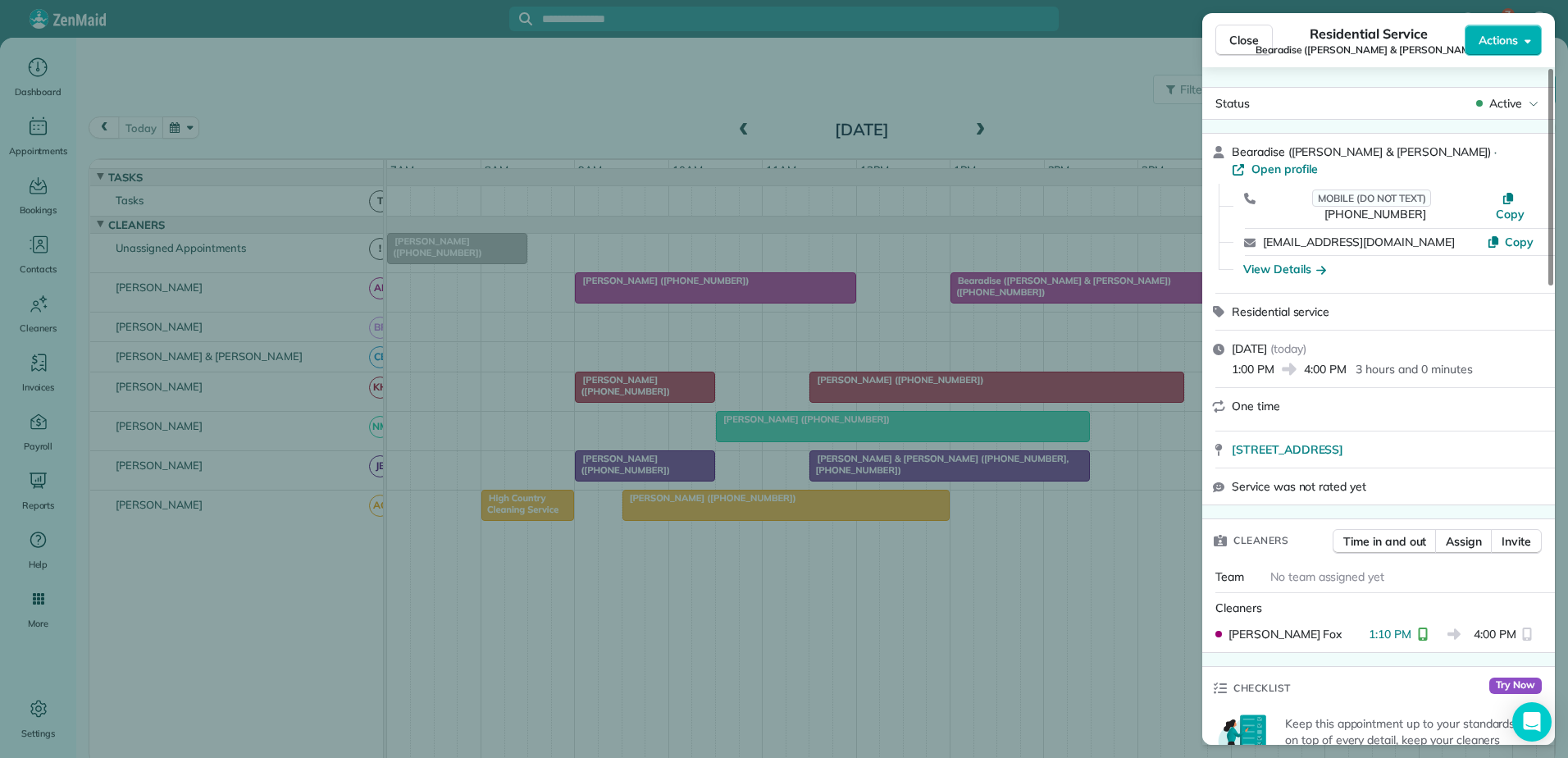
click at [1018, 295] on div "Close Residential Service Bearadise ([PERSON_NAME] & [PERSON_NAME]) Actions Sta…" at bounding box center [784, 379] width 1568 height 758
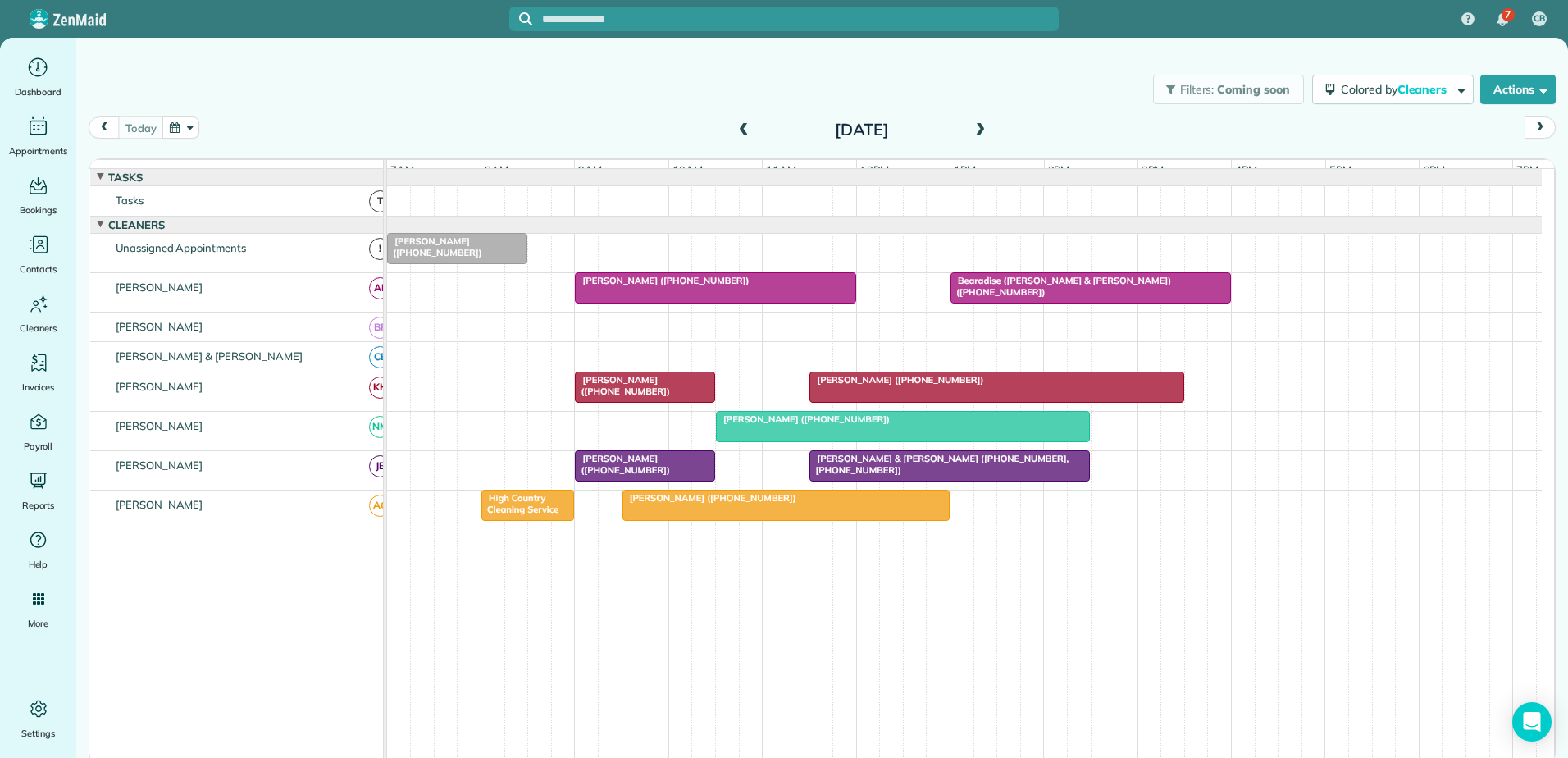
click at [440, 89] on div "Filters: Coming soon Colored by Cleaners Color by Cleaner Color by Team Color b…" at bounding box center [822, 89] width 1492 height 54
click at [1154, 296] on span "Bearadise ([PERSON_NAME] & [PERSON_NAME]) ([PHONE_NUMBER])" at bounding box center [1060, 286] width 221 height 23
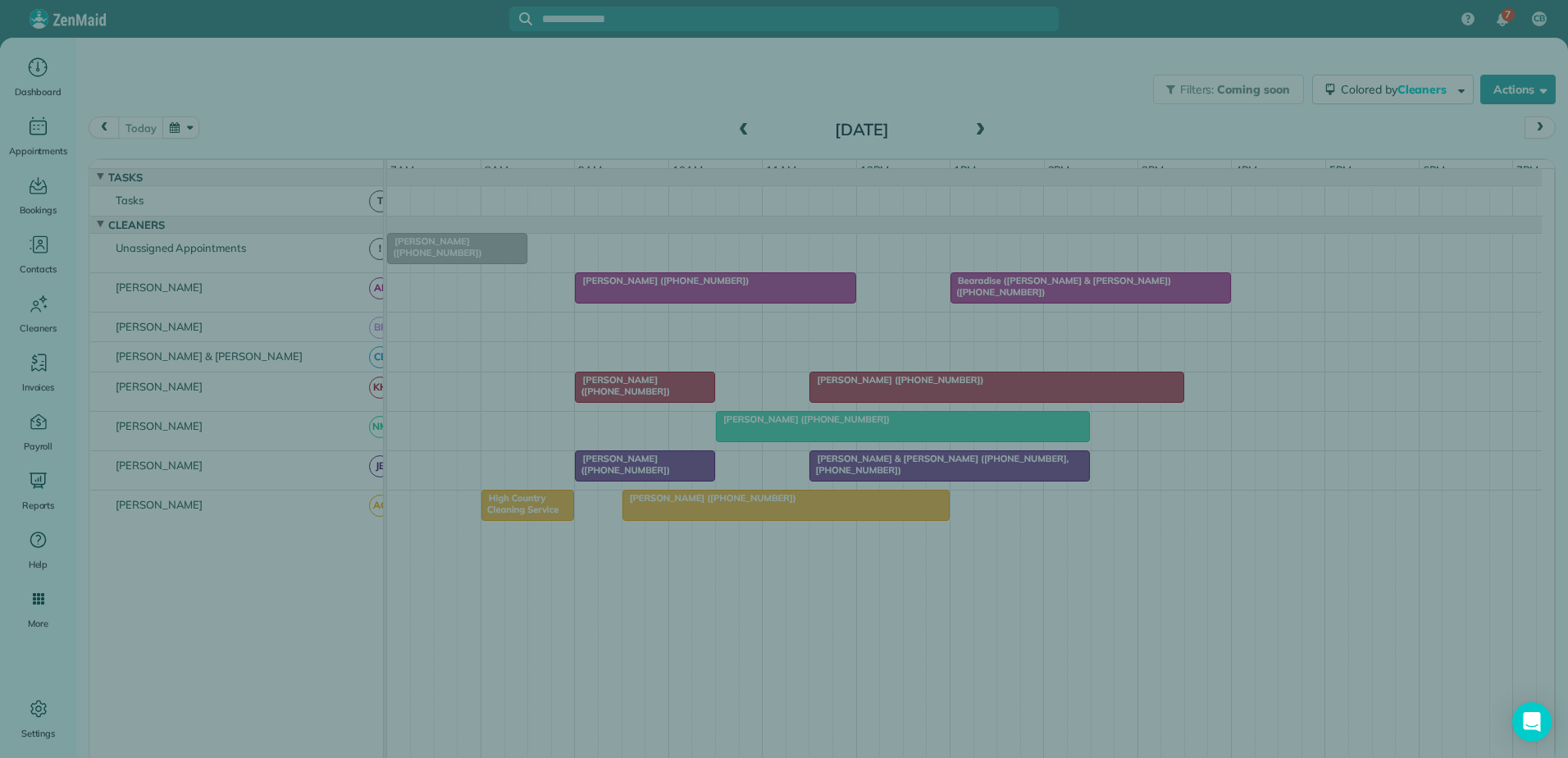
click at [1154, 296] on div "Close Cleaners" at bounding box center [784, 379] width 1568 height 758
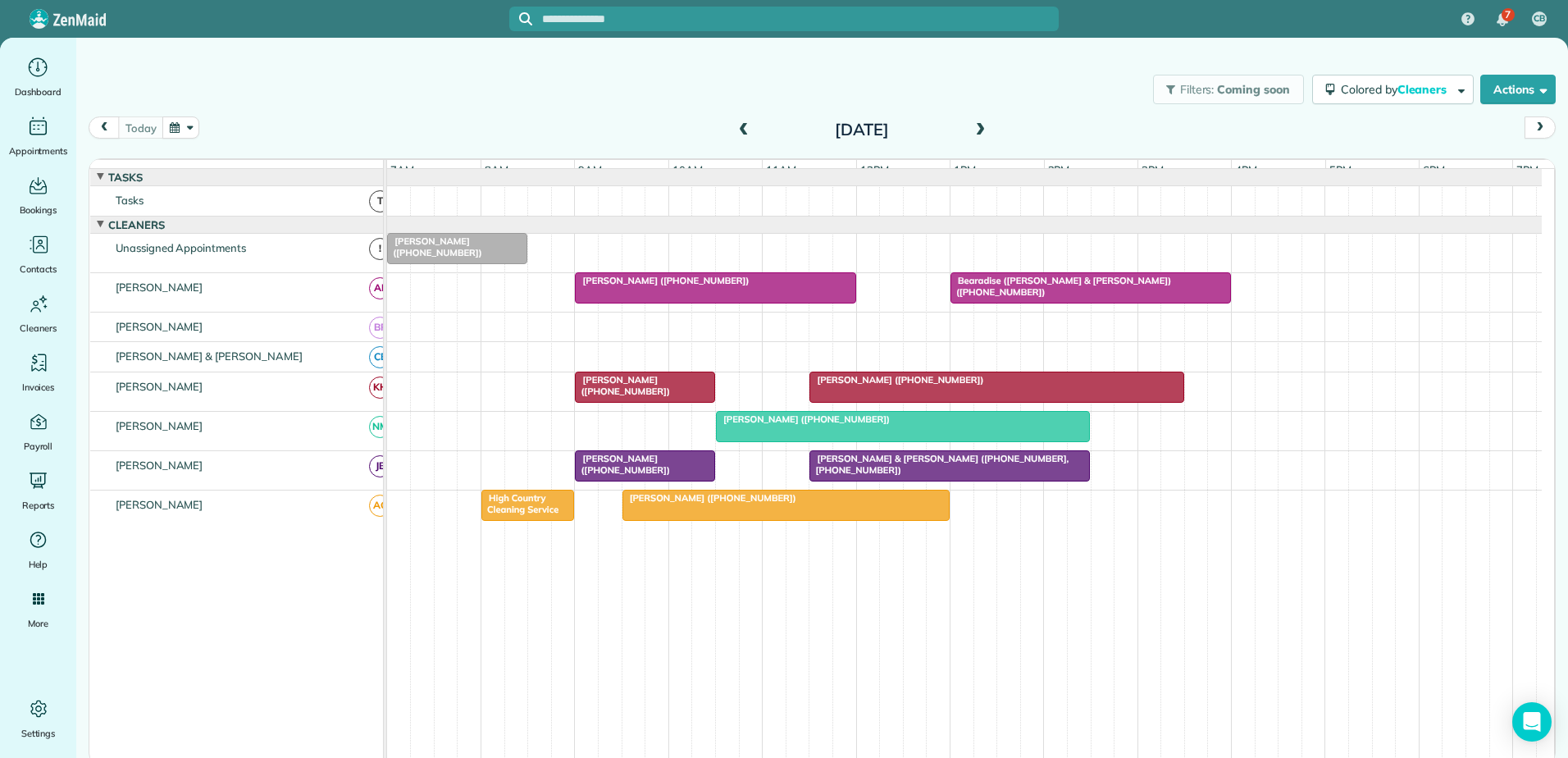
click at [1154, 296] on span "Bearadise ([PERSON_NAME] & [PERSON_NAME]) ([PHONE_NUMBER])" at bounding box center [1060, 286] width 221 height 23
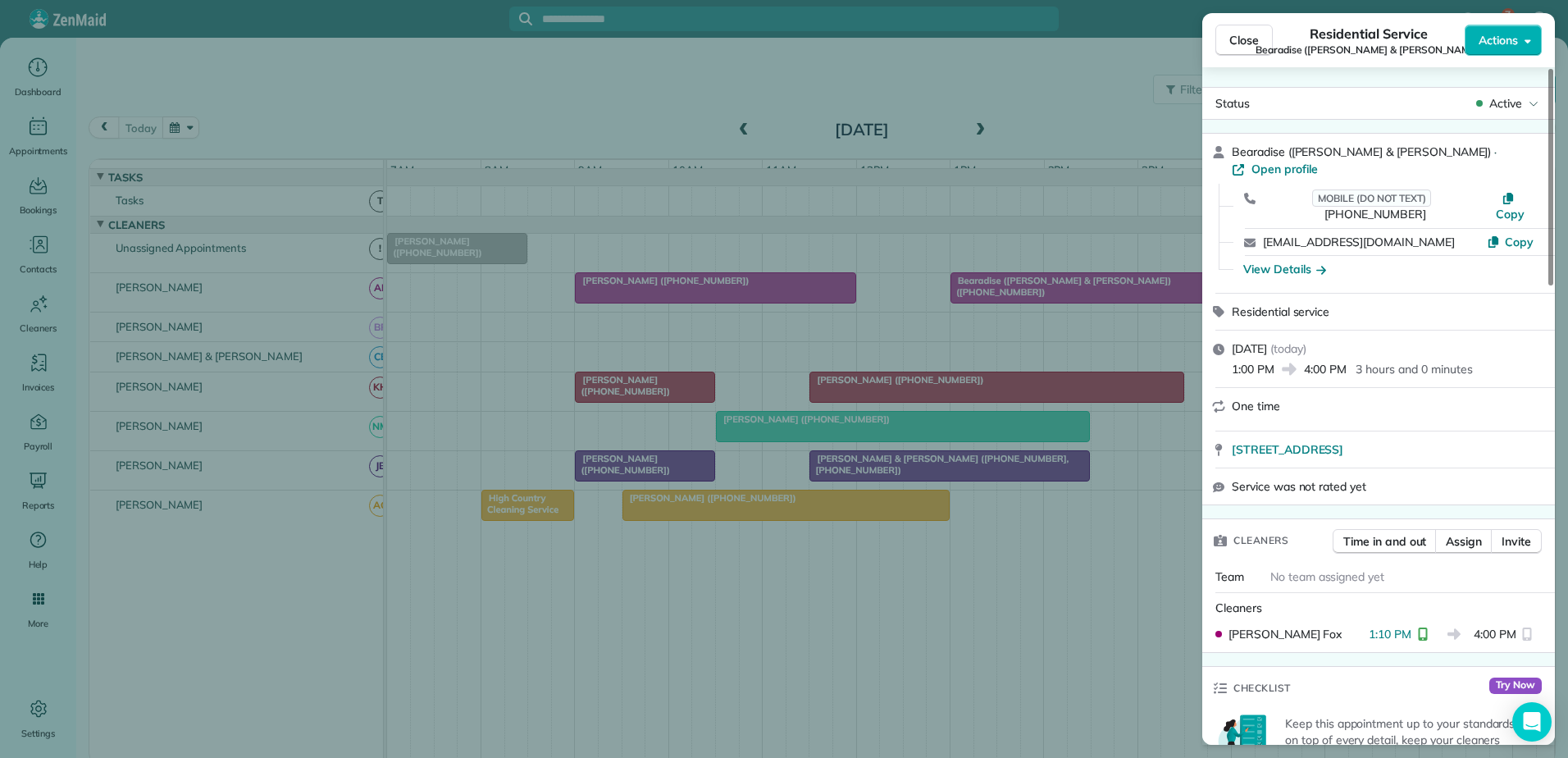
click at [1154, 296] on div "Close Residential Service Bearadise ([PERSON_NAME] & [PERSON_NAME]) Actions Sta…" at bounding box center [784, 379] width 1568 height 758
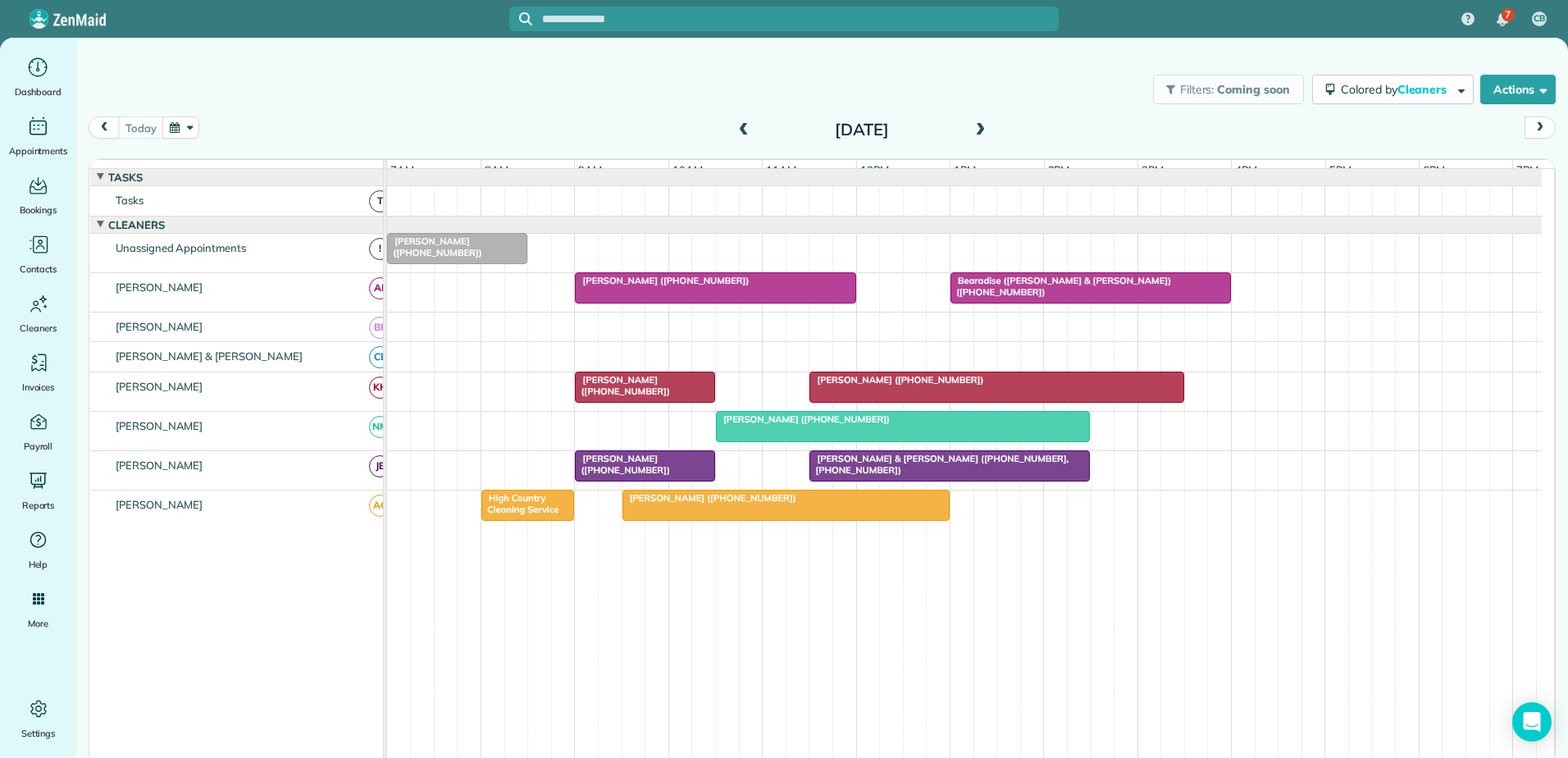
click at [1019, 386] on div "[PERSON_NAME] ([PHONE_NUMBER])" at bounding box center [997, 380] width 365 height 12
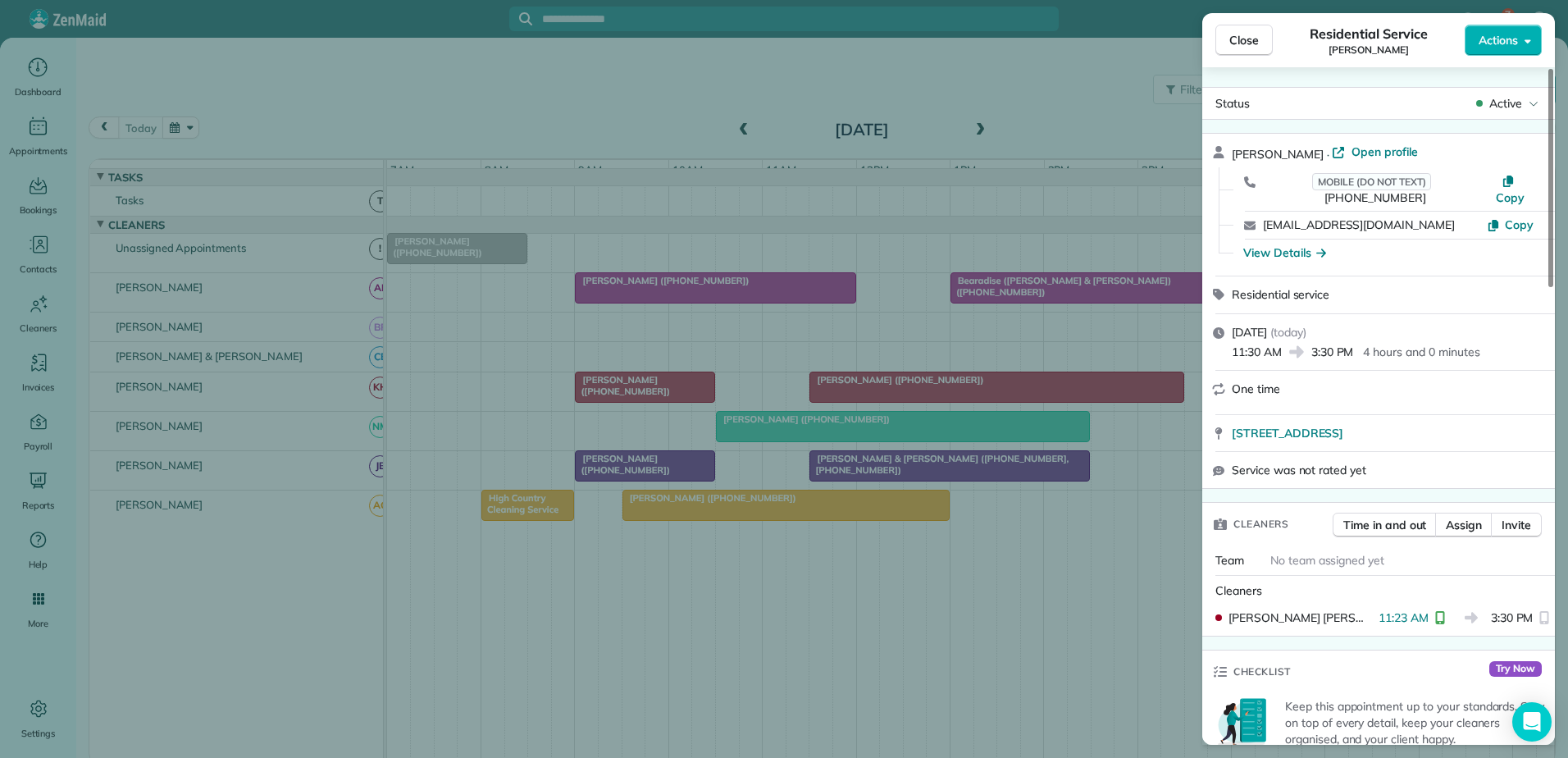
click at [1019, 393] on div "Close Residential Service [PERSON_NAME] Actions Status Active [PERSON_NAME] · O…" at bounding box center [784, 379] width 1568 height 758
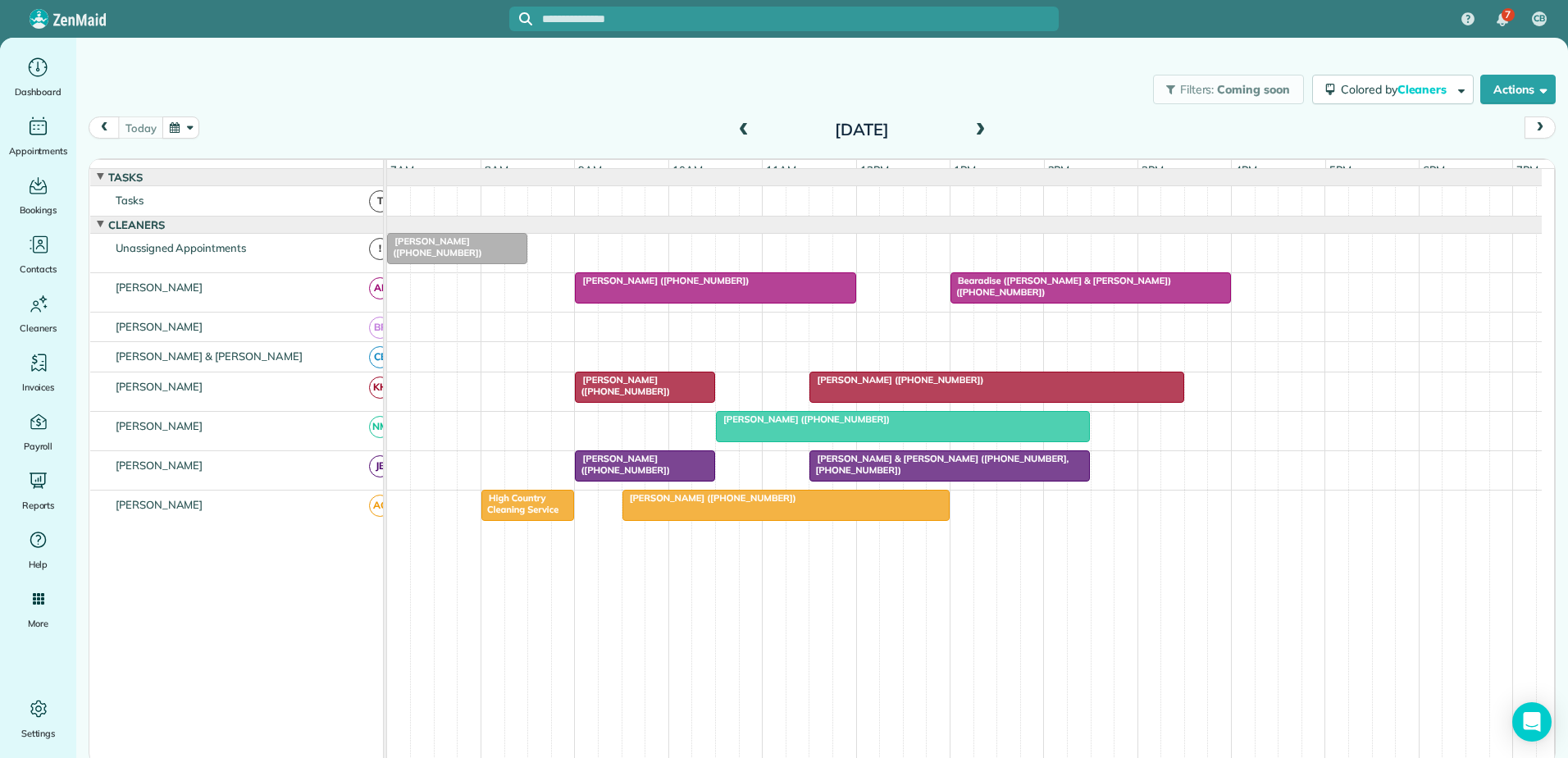
click at [737, 126] on span at bounding box center [743, 130] width 18 height 14
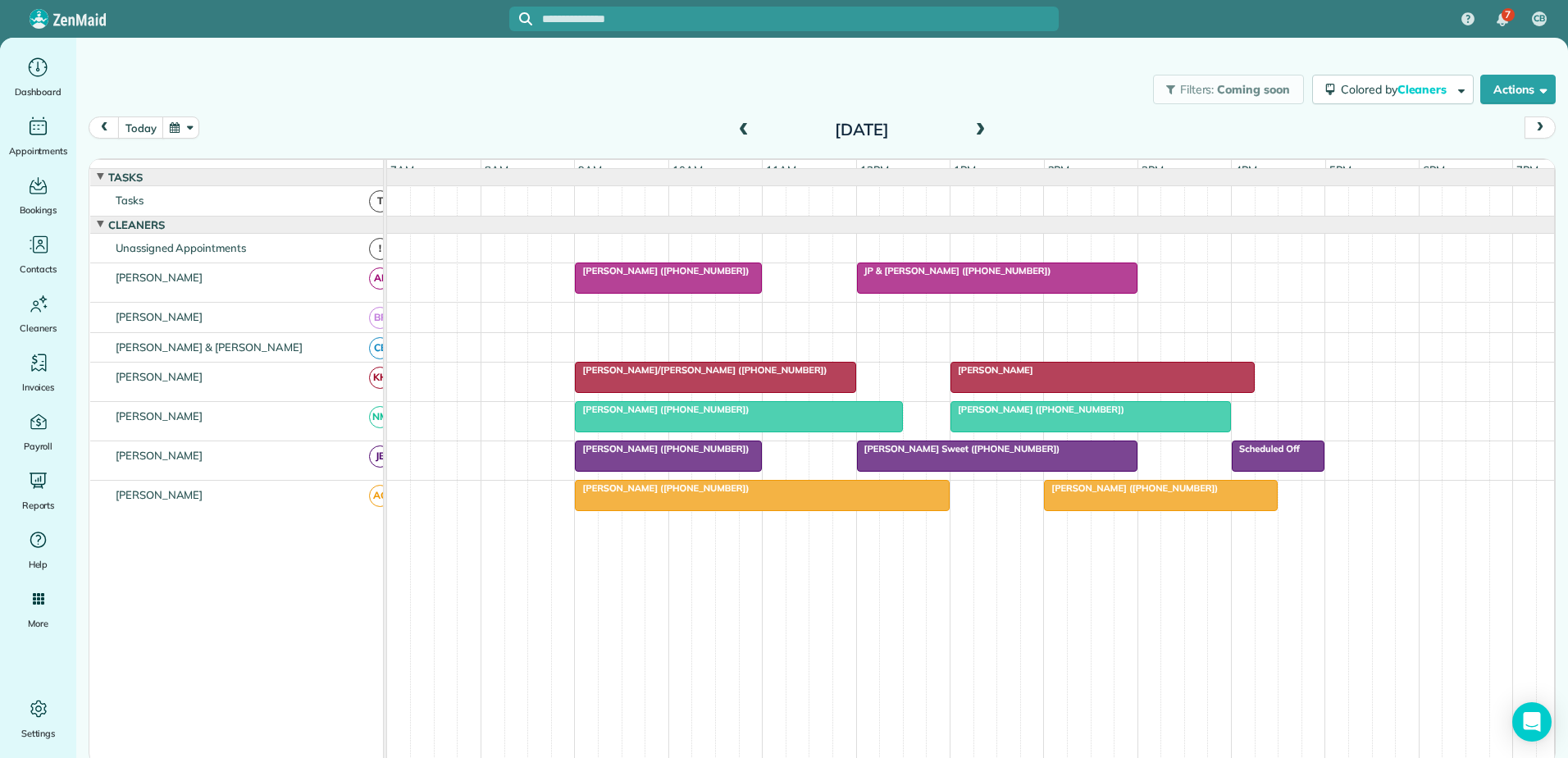
click at [1059, 376] on div "[PERSON_NAME]" at bounding box center [1102, 370] width 295 height 12
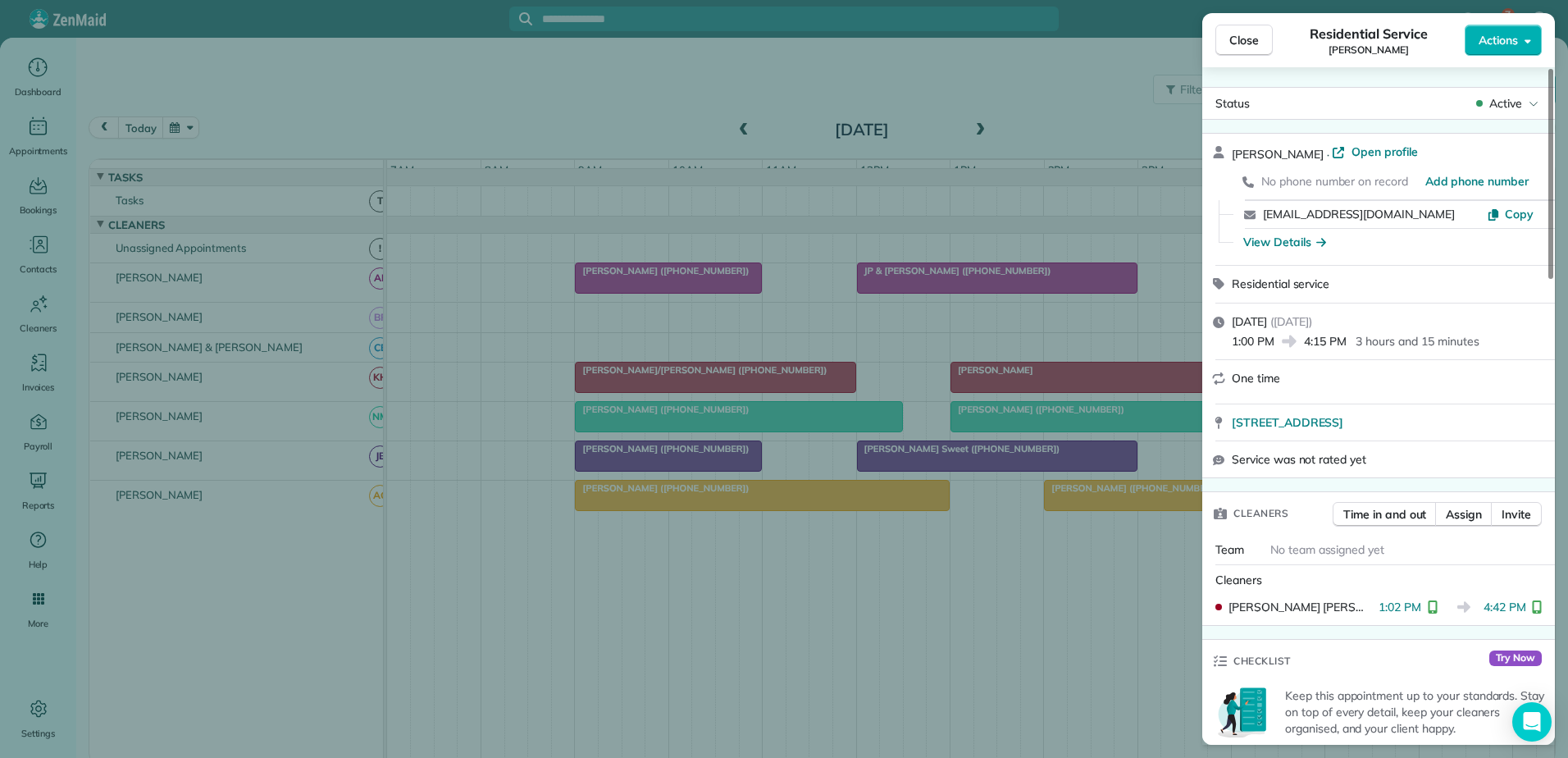
click at [1059, 384] on div "Close Residential Service [PERSON_NAME] Actions Status Active [PERSON_NAME] · O…" at bounding box center [784, 379] width 1568 height 758
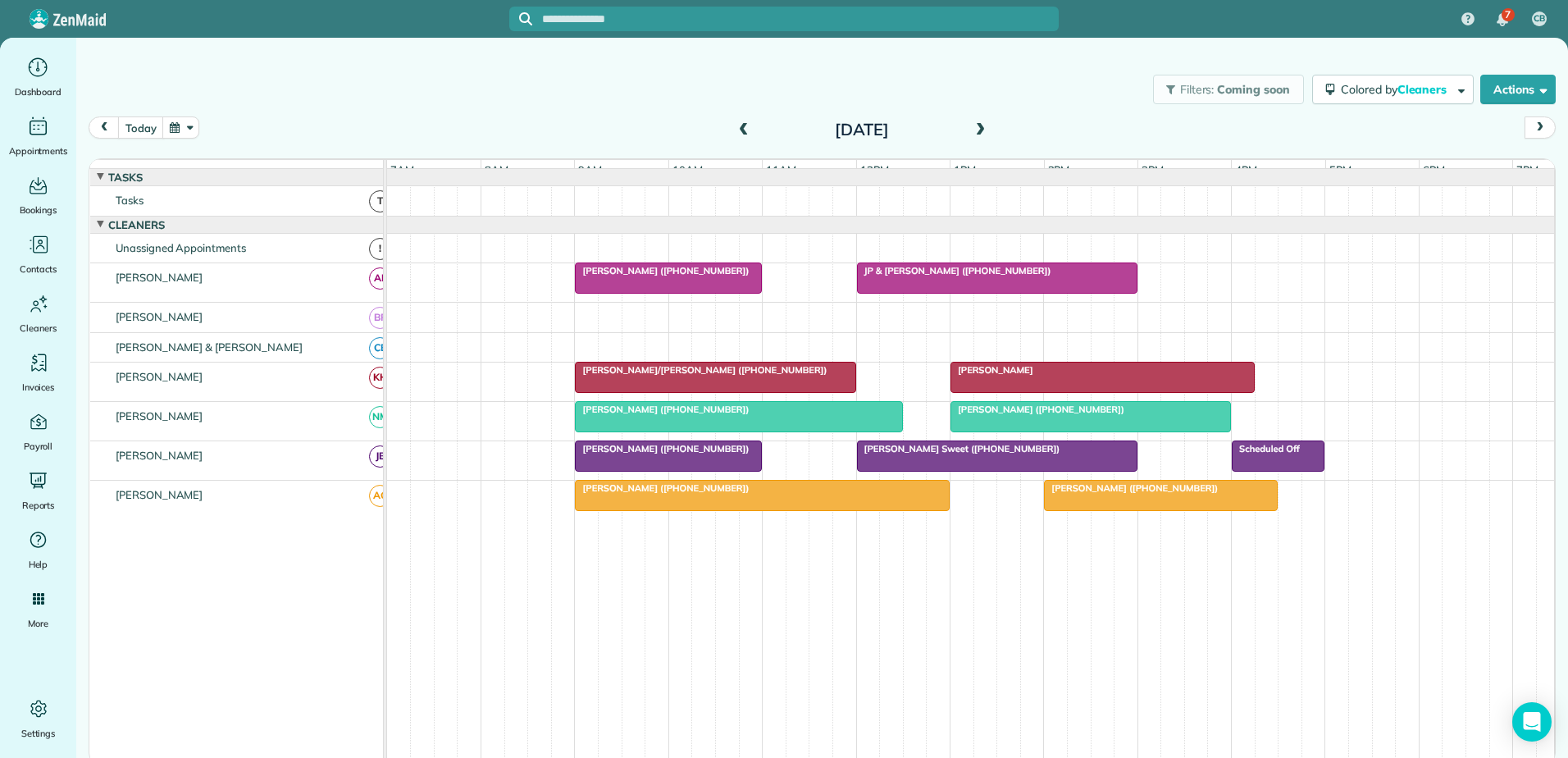
click at [1084, 376] on div "[PERSON_NAME]" at bounding box center [1102, 370] width 295 height 12
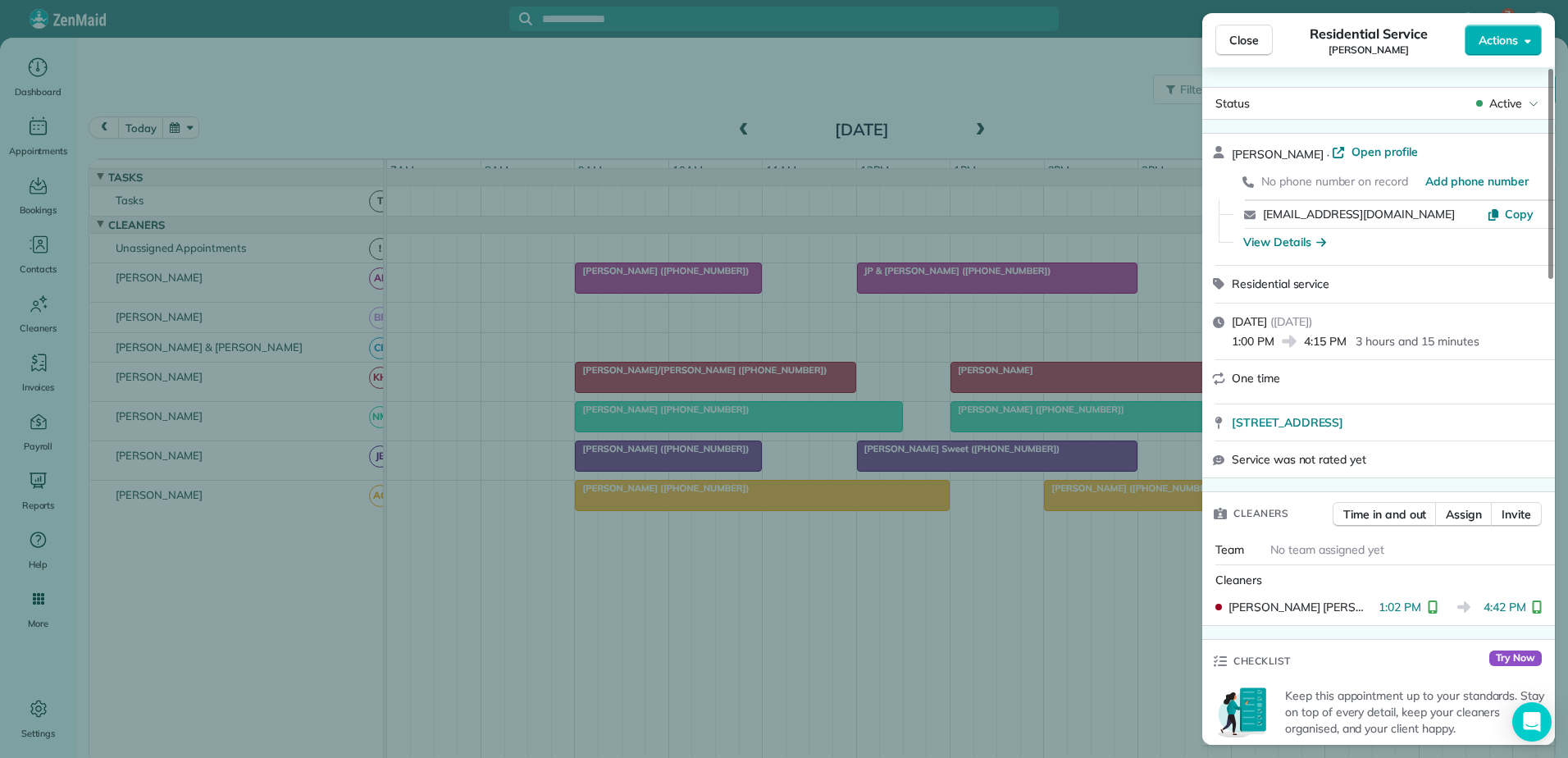
click at [1084, 383] on div "Close Residential Service [PERSON_NAME] Actions Status Active [PERSON_NAME] · O…" at bounding box center [784, 379] width 1568 height 758
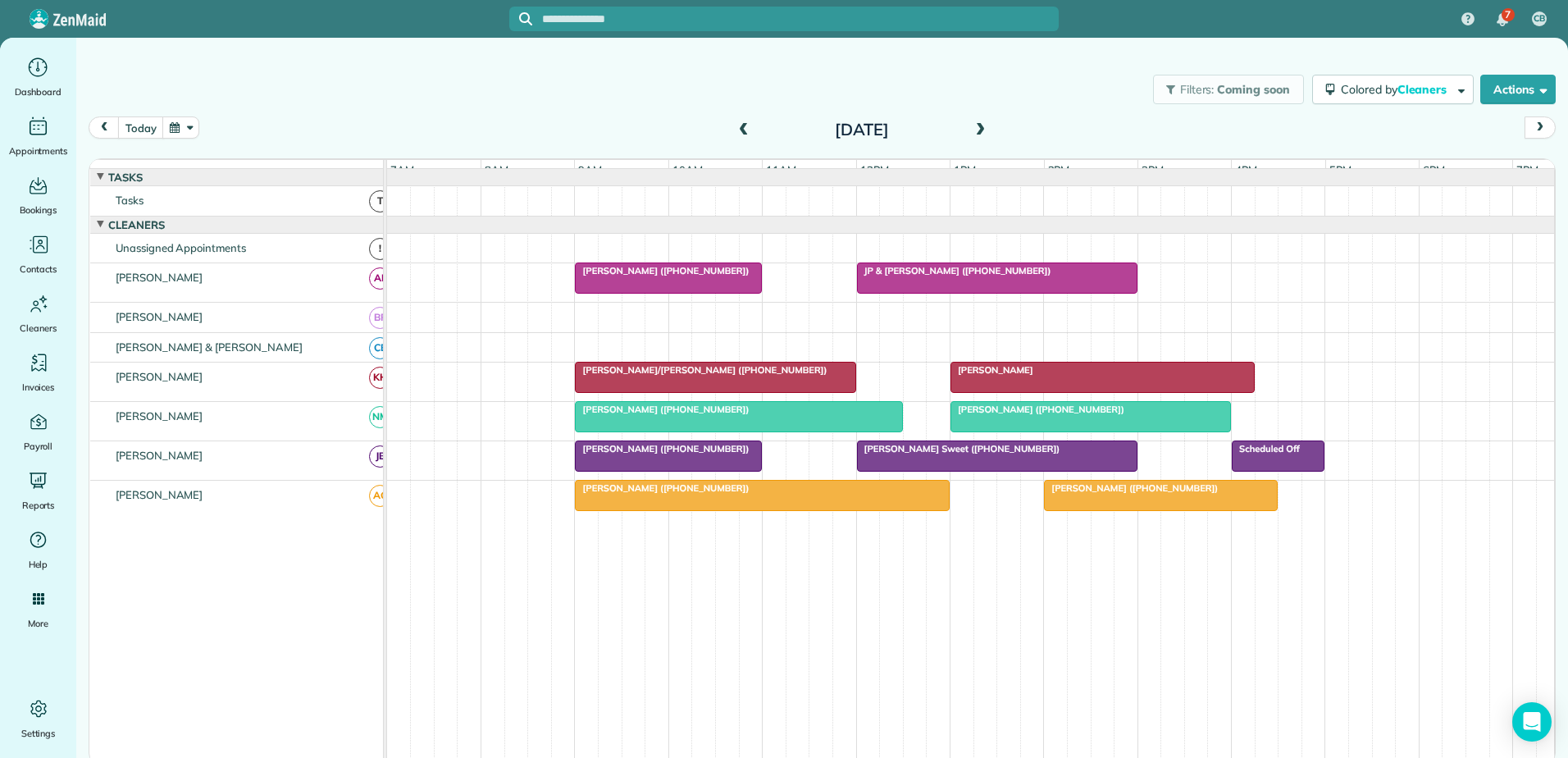
click at [1013, 469] on div at bounding box center [998, 456] width 278 height 30
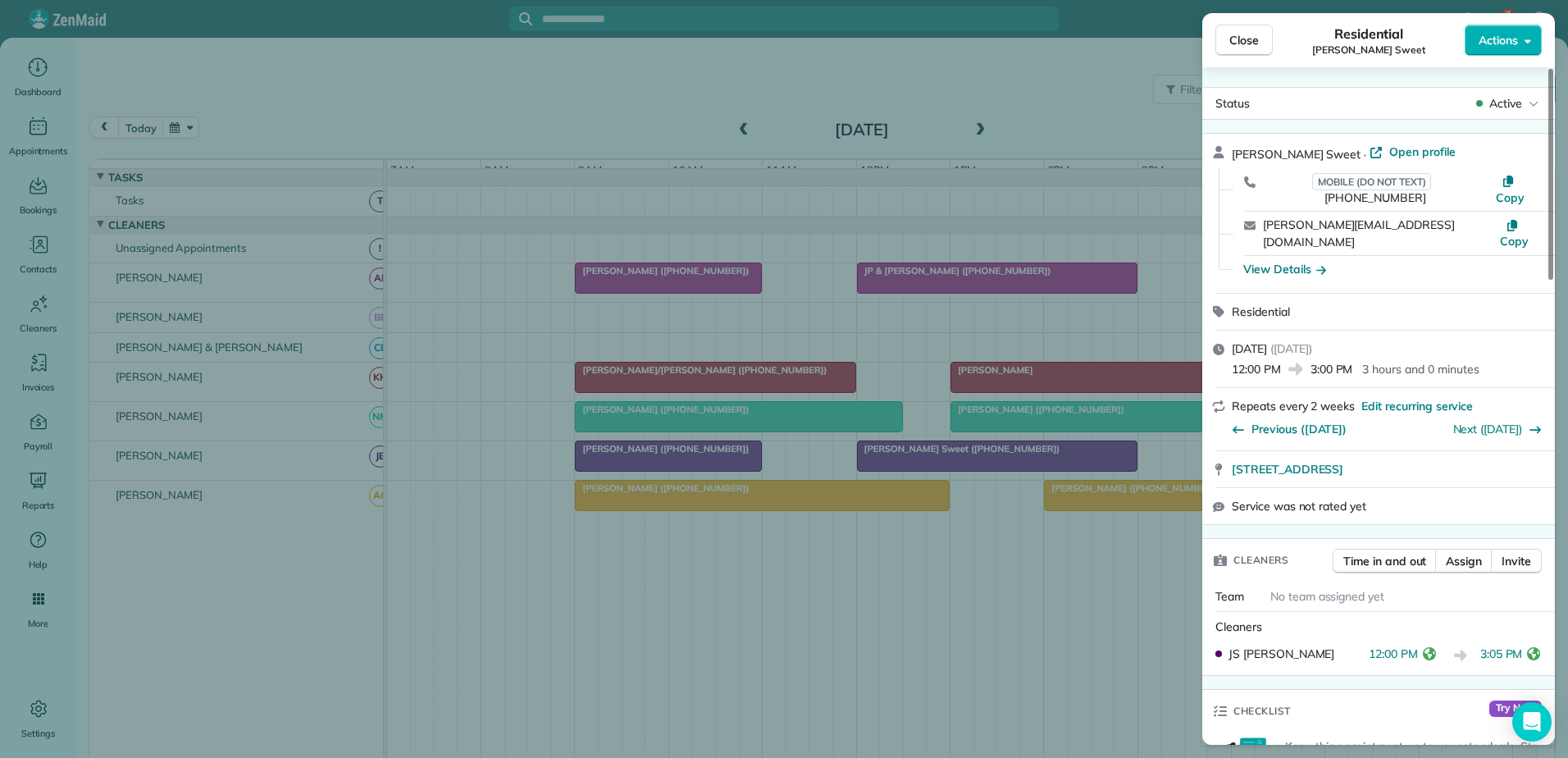
click at [1013, 468] on div "Close Residential [PERSON_NAME] Sweet Actions Status Active [PERSON_NAME] Sweet…" at bounding box center [784, 379] width 1568 height 758
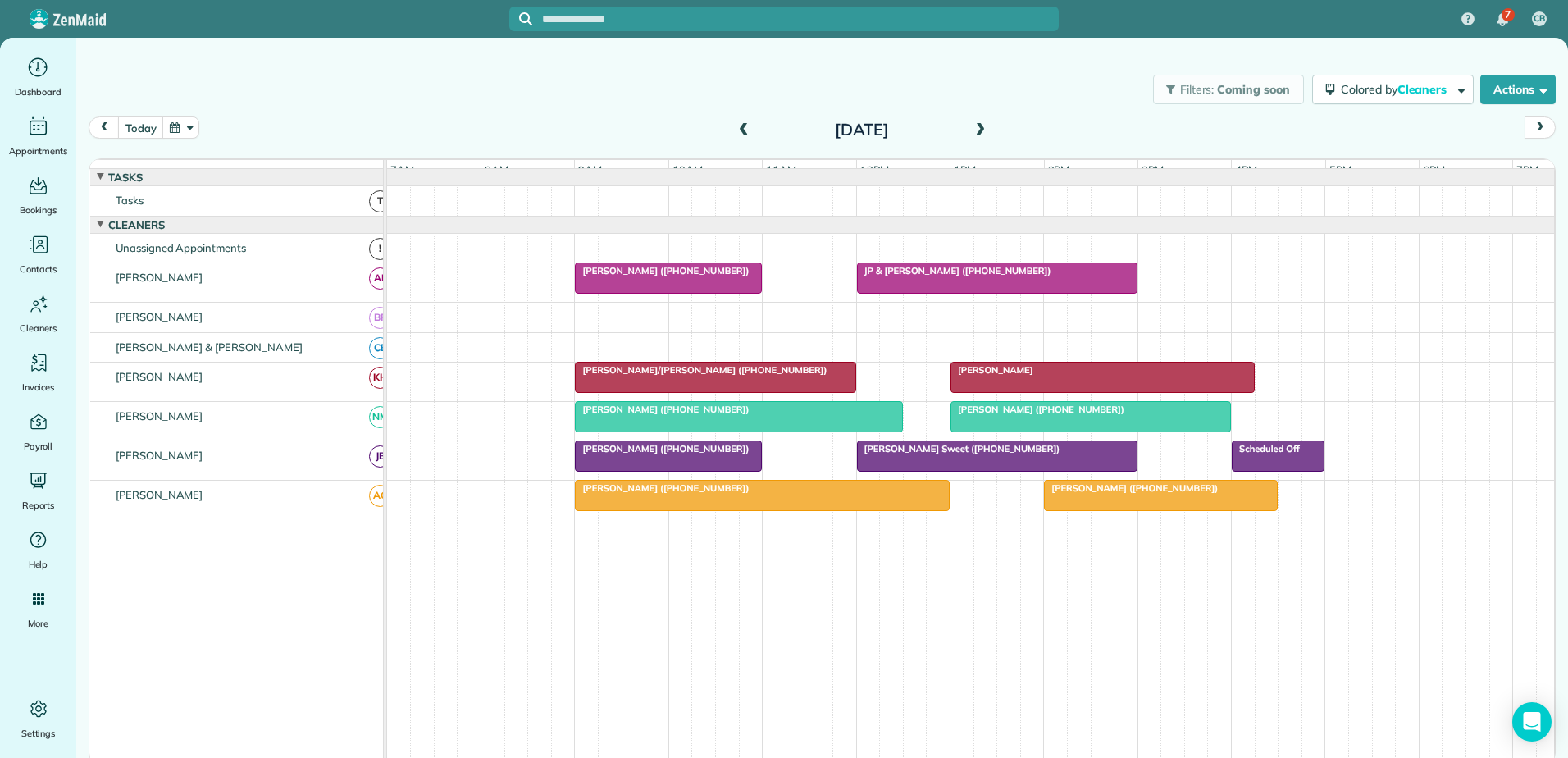
click at [1146, 494] on span "[PERSON_NAME] ([PHONE_NUMBER])" at bounding box center [1131, 488] width 176 height 12
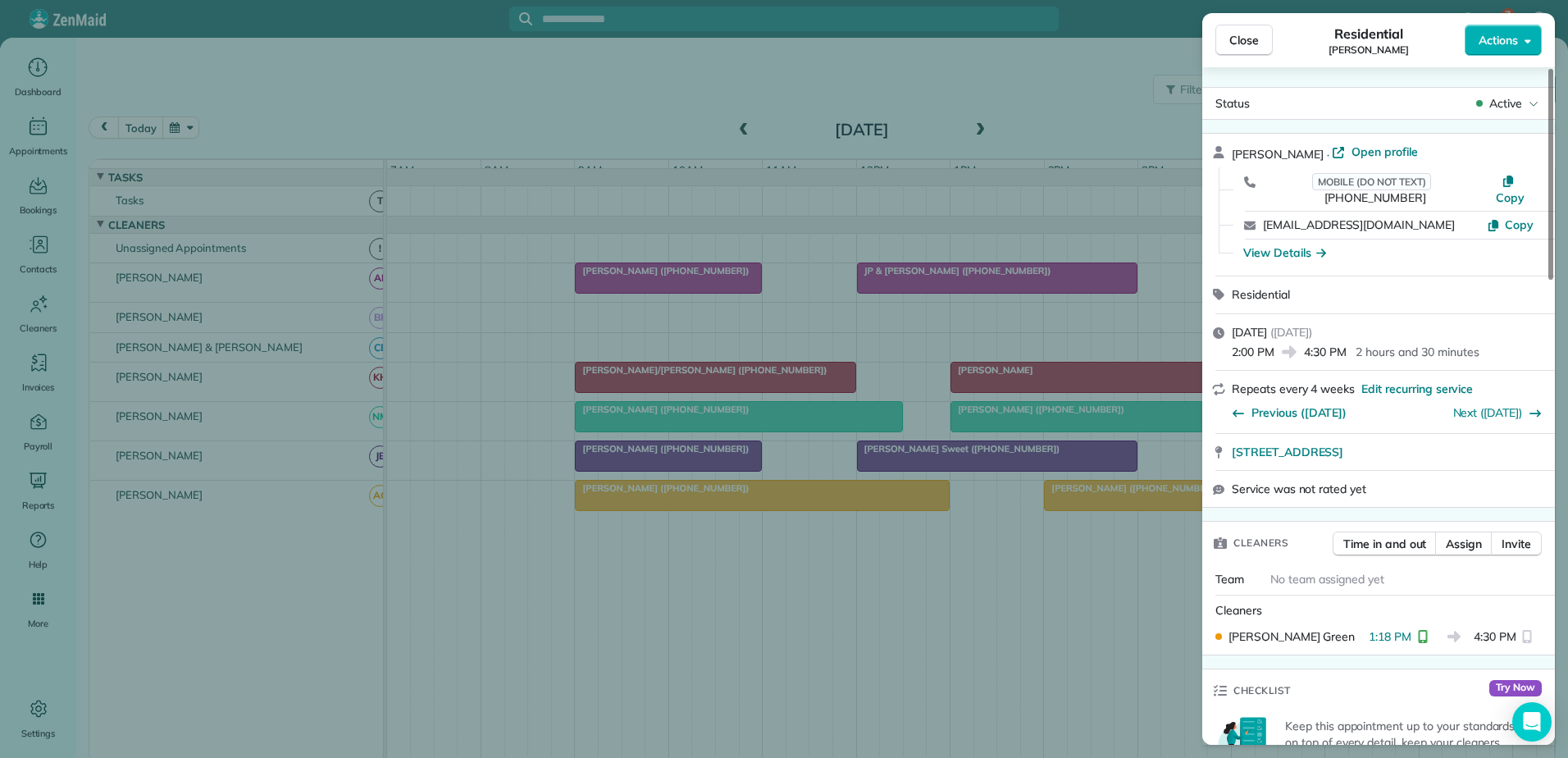
click at [617, 151] on div "Close Residential [PERSON_NAME] Actions Status Active [PERSON_NAME] · Open prof…" at bounding box center [784, 379] width 1568 height 758
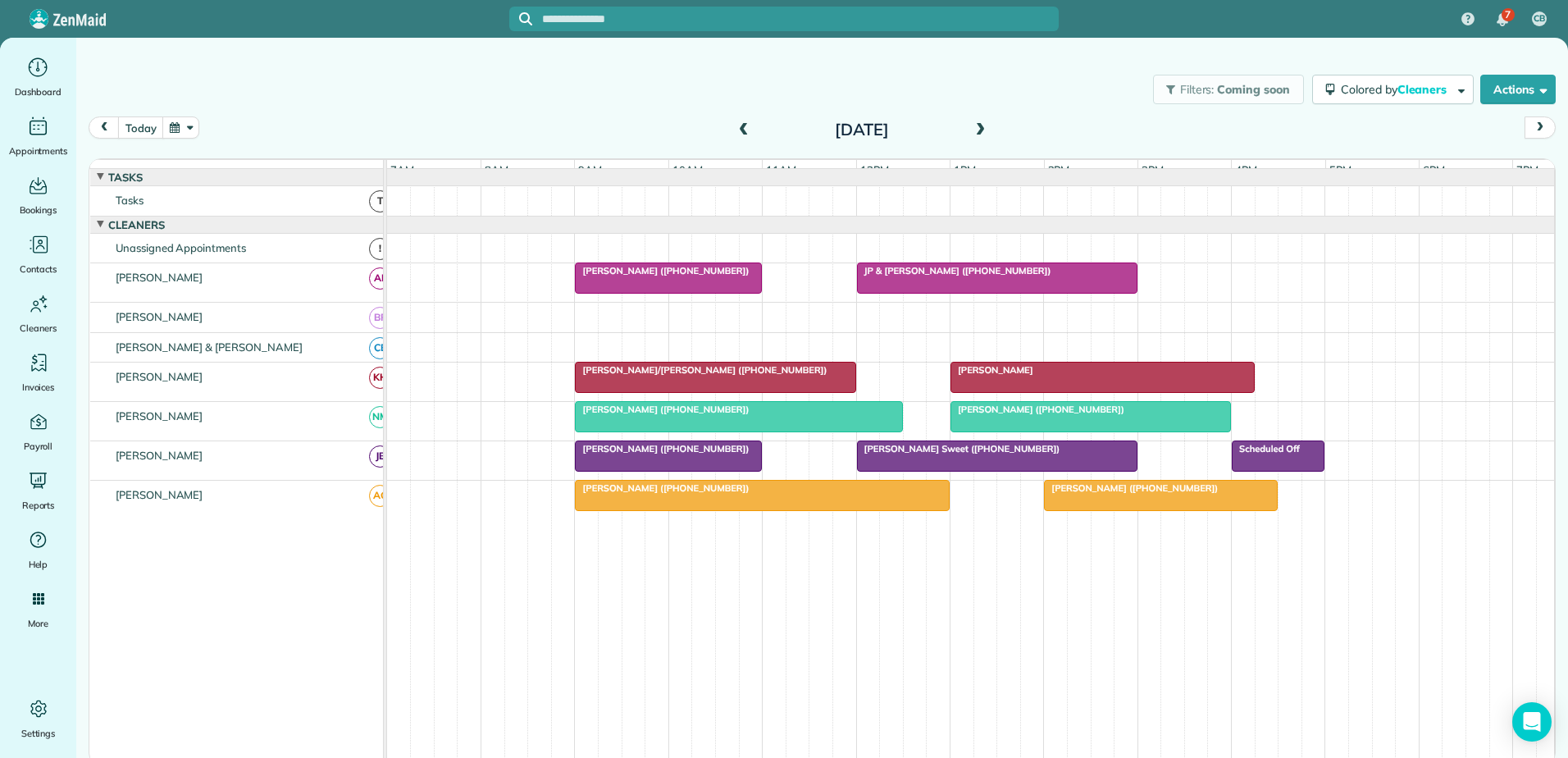
click at [783, 510] on div at bounding box center [762, 495] width 373 height 30
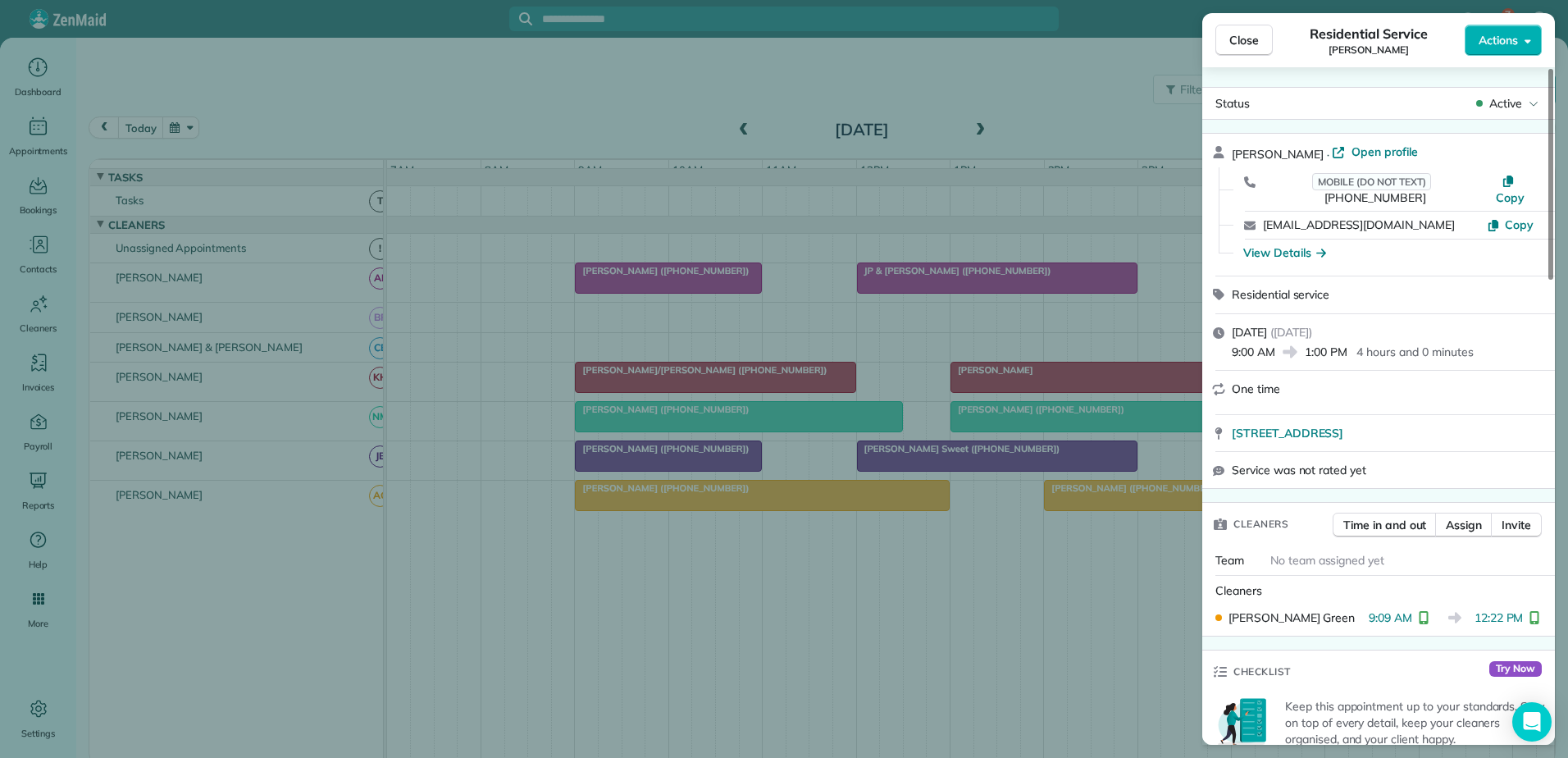
click at [783, 512] on div "Close Residential Service [PERSON_NAME] Actions Status Active [PERSON_NAME] · O…" at bounding box center [784, 379] width 1568 height 758
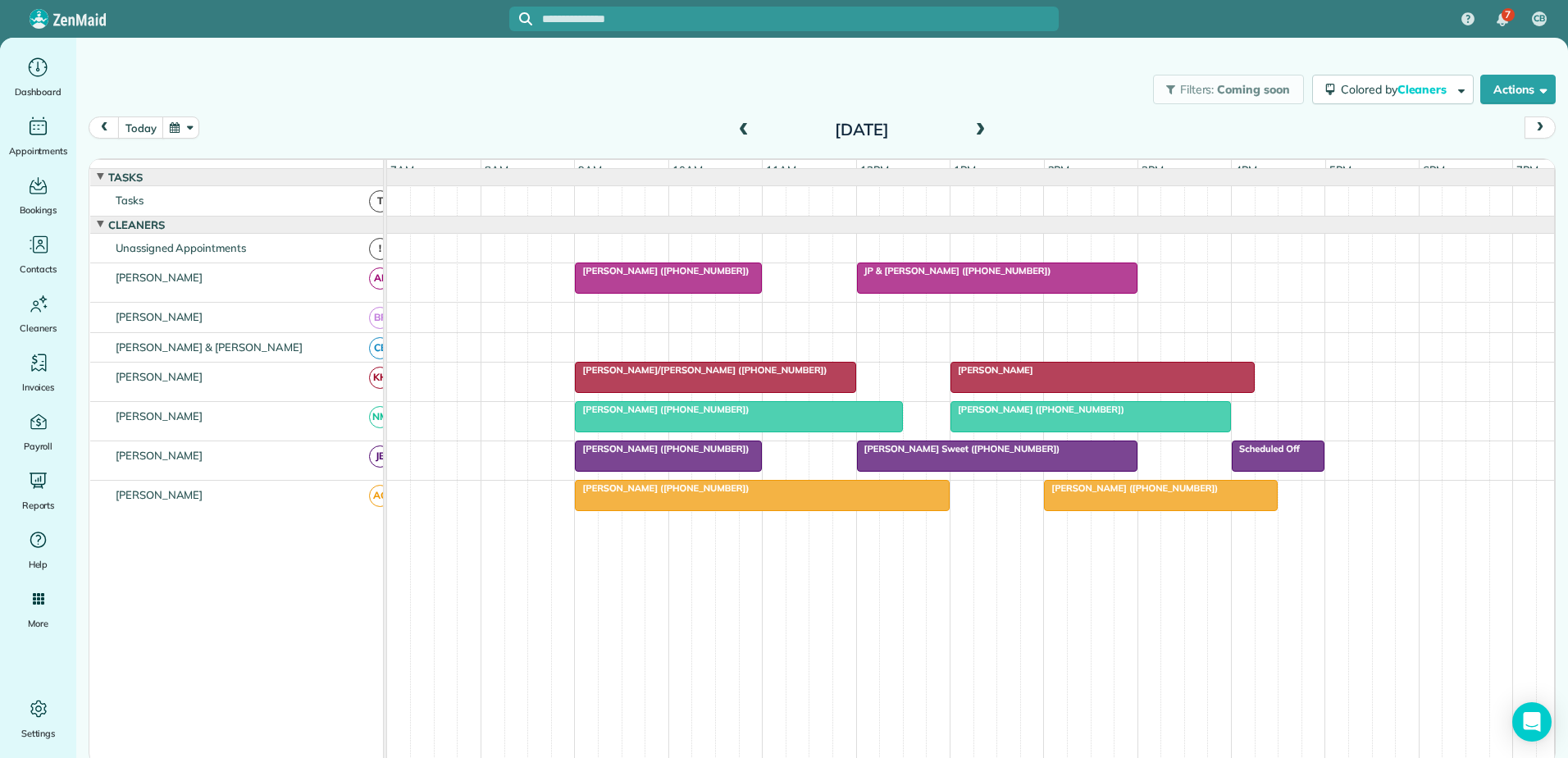
click at [1121, 494] on span "[PERSON_NAME] ([PHONE_NUMBER])" at bounding box center [1131, 488] width 176 height 12
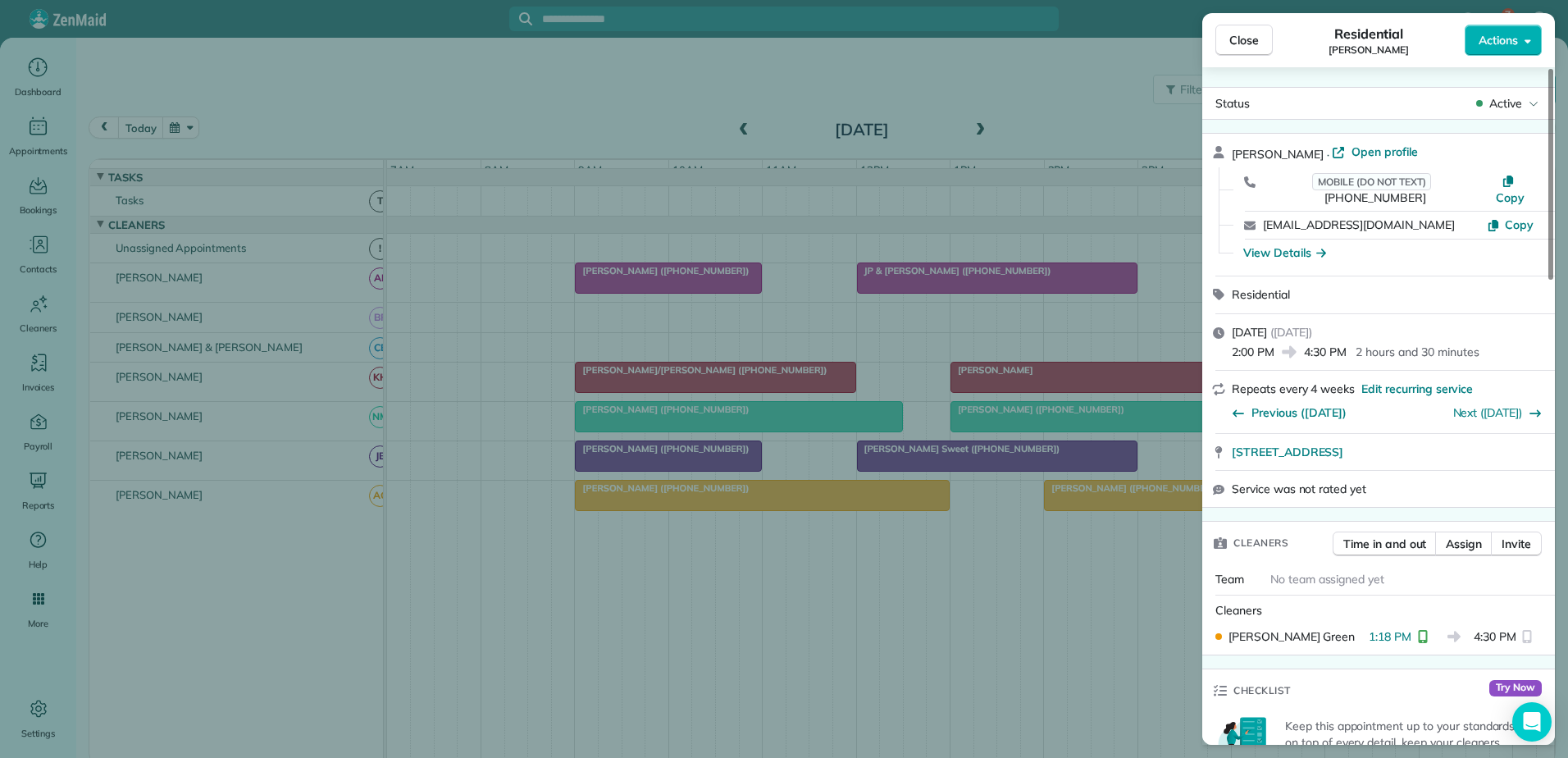
click at [635, 244] on div "Close Residential [PERSON_NAME] Actions Status Active [PERSON_NAME] · Open prof…" at bounding box center [784, 379] width 1568 height 758
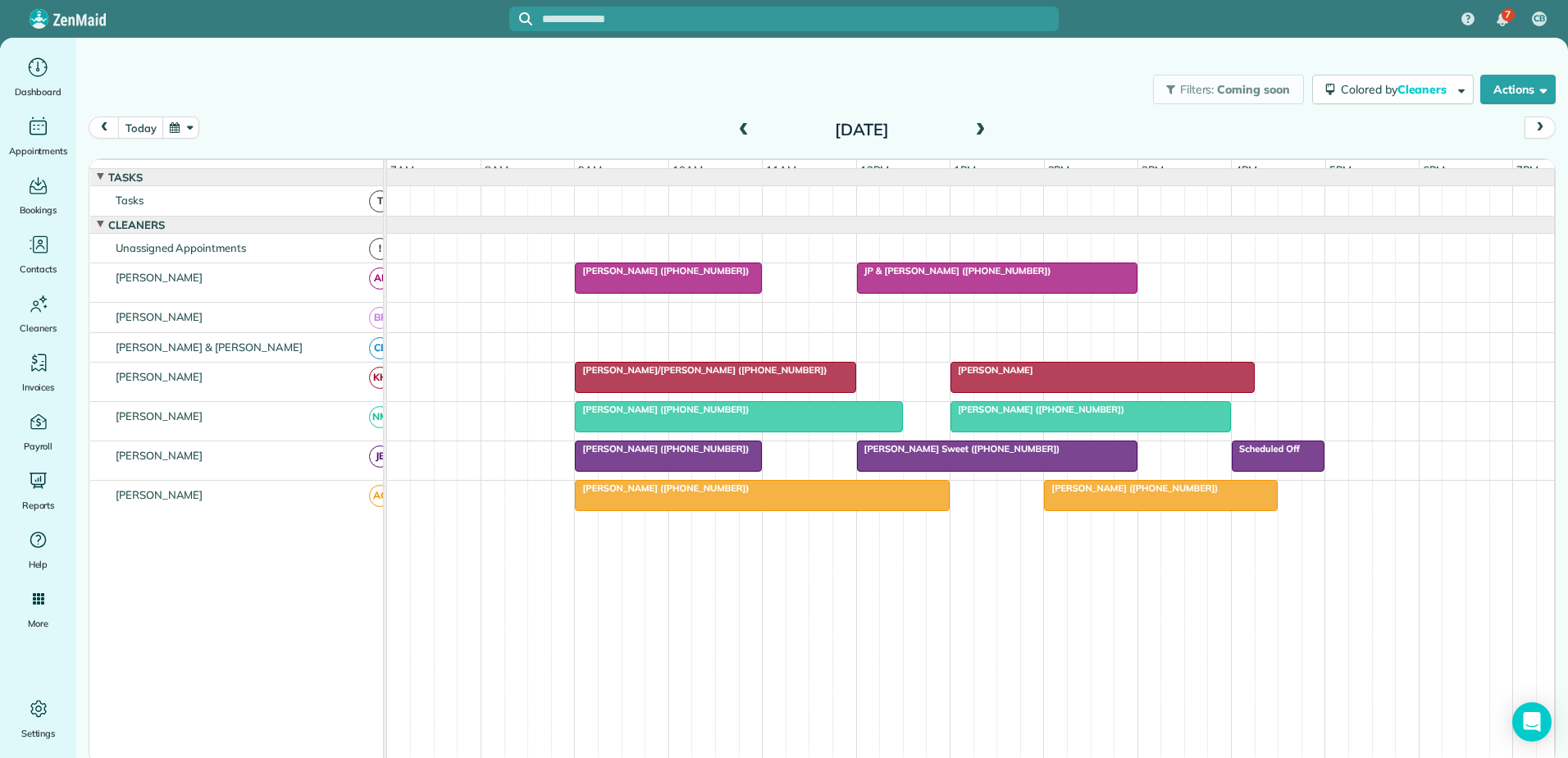
click at [1005, 415] on span "[PERSON_NAME] ([PHONE_NUMBER])" at bounding box center [1037, 409] width 176 height 12
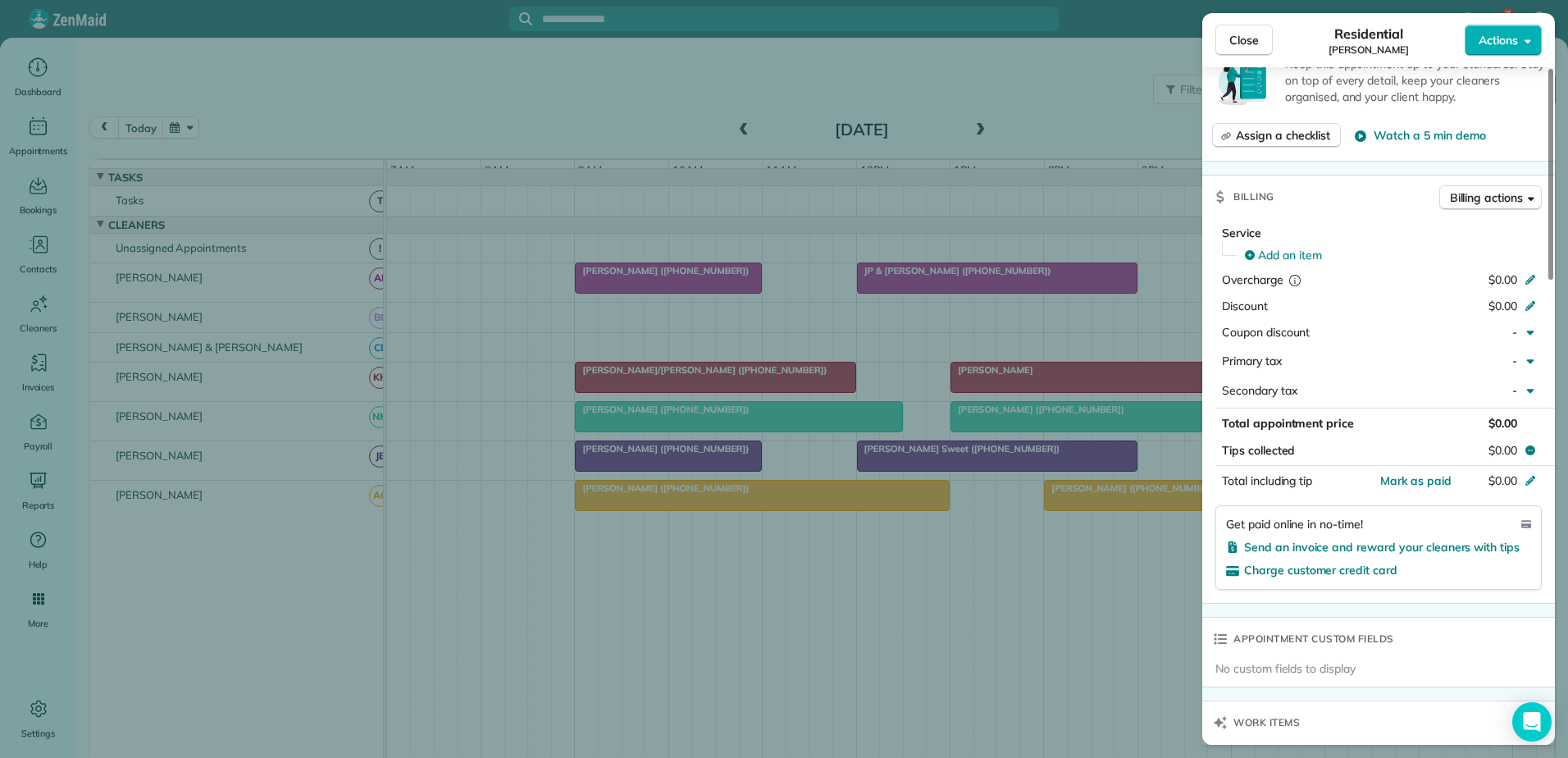
scroll to position [334, 0]
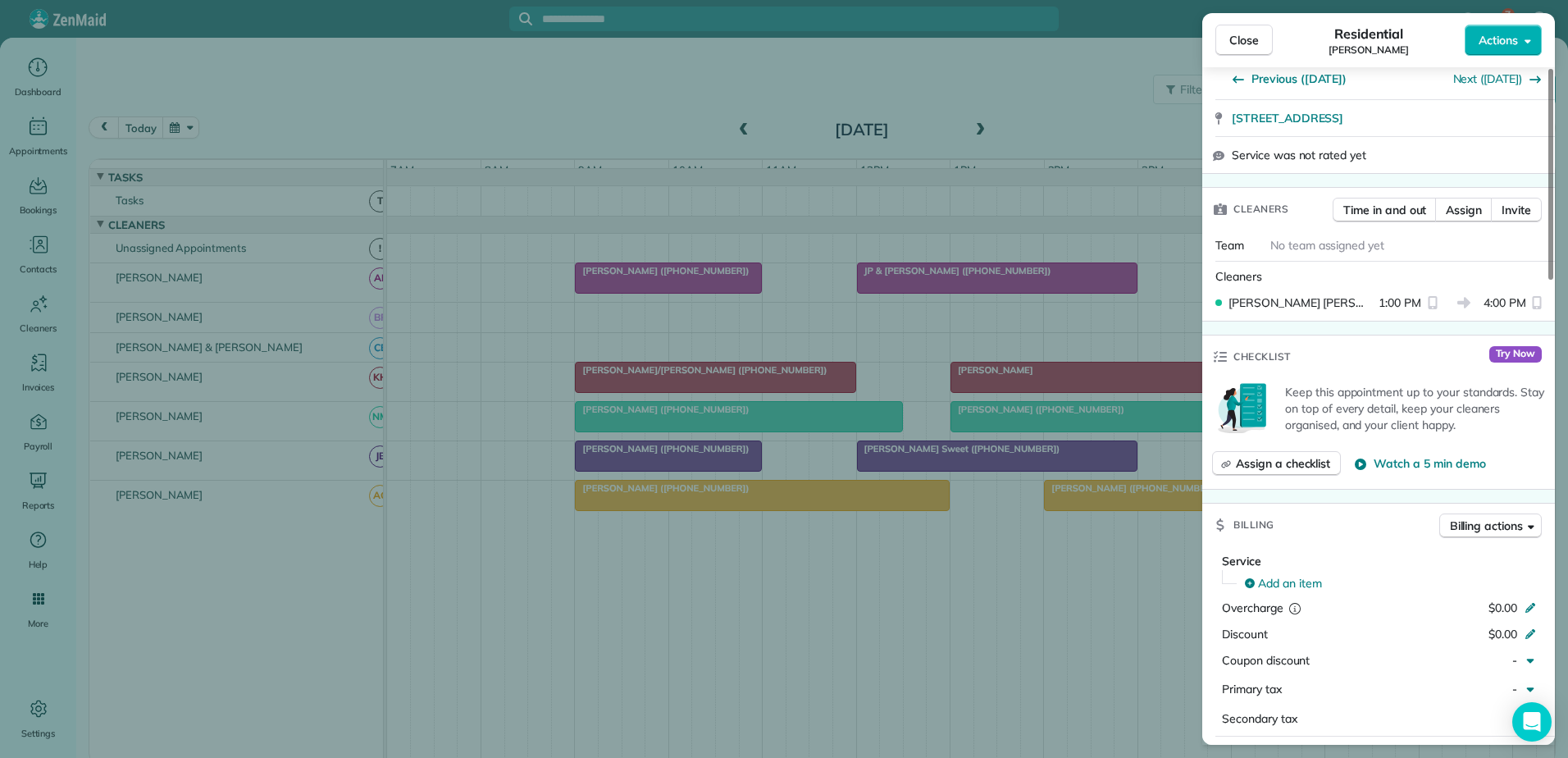
click at [771, 417] on div "Close Residential [PERSON_NAME] Actions Status Active [PERSON_NAME] · Open prof…" at bounding box center [784, 379] width 1568 height 758
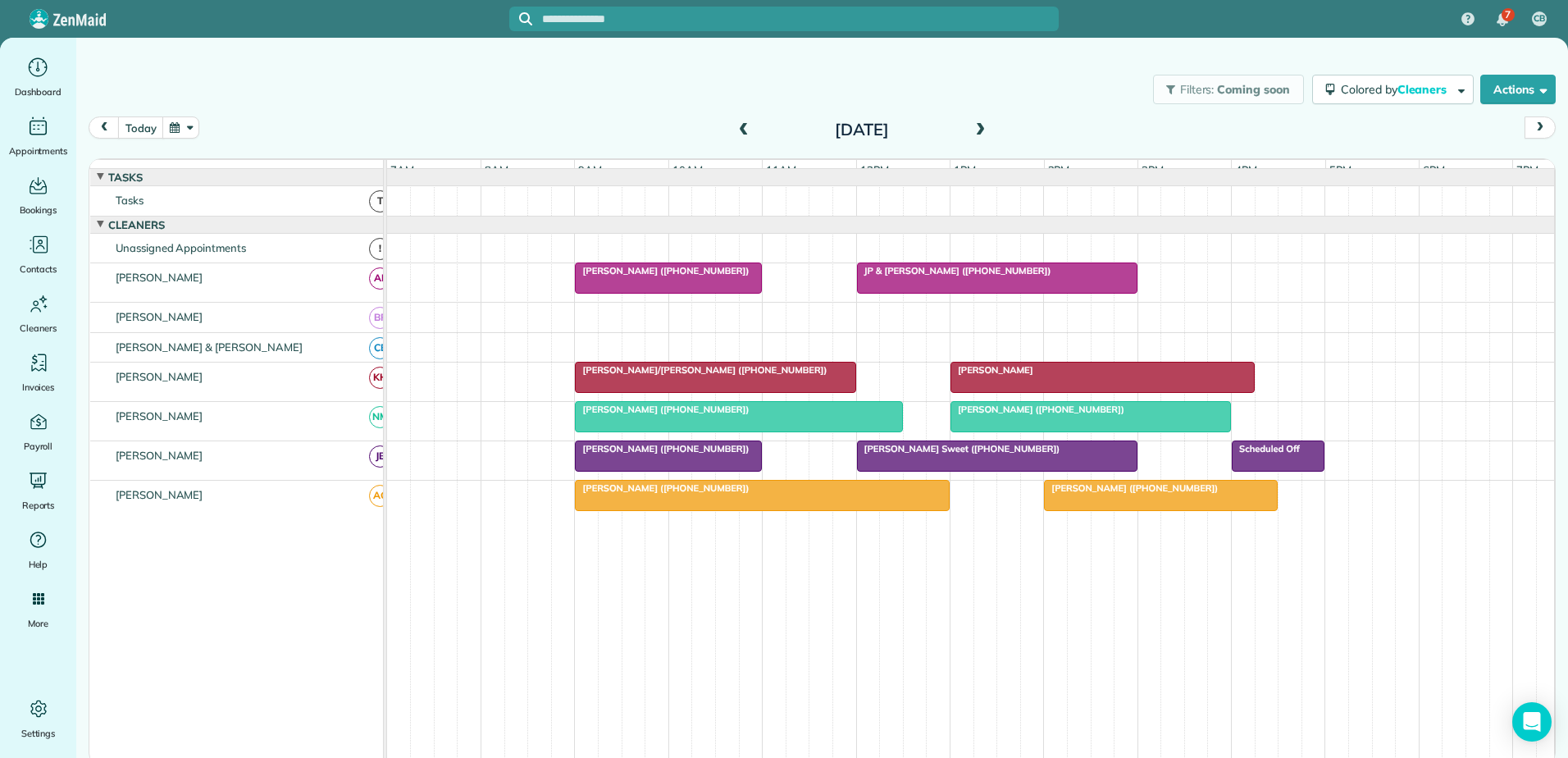
click at [769, 428] on div at bounding box center [738, 416] width 326 height 30
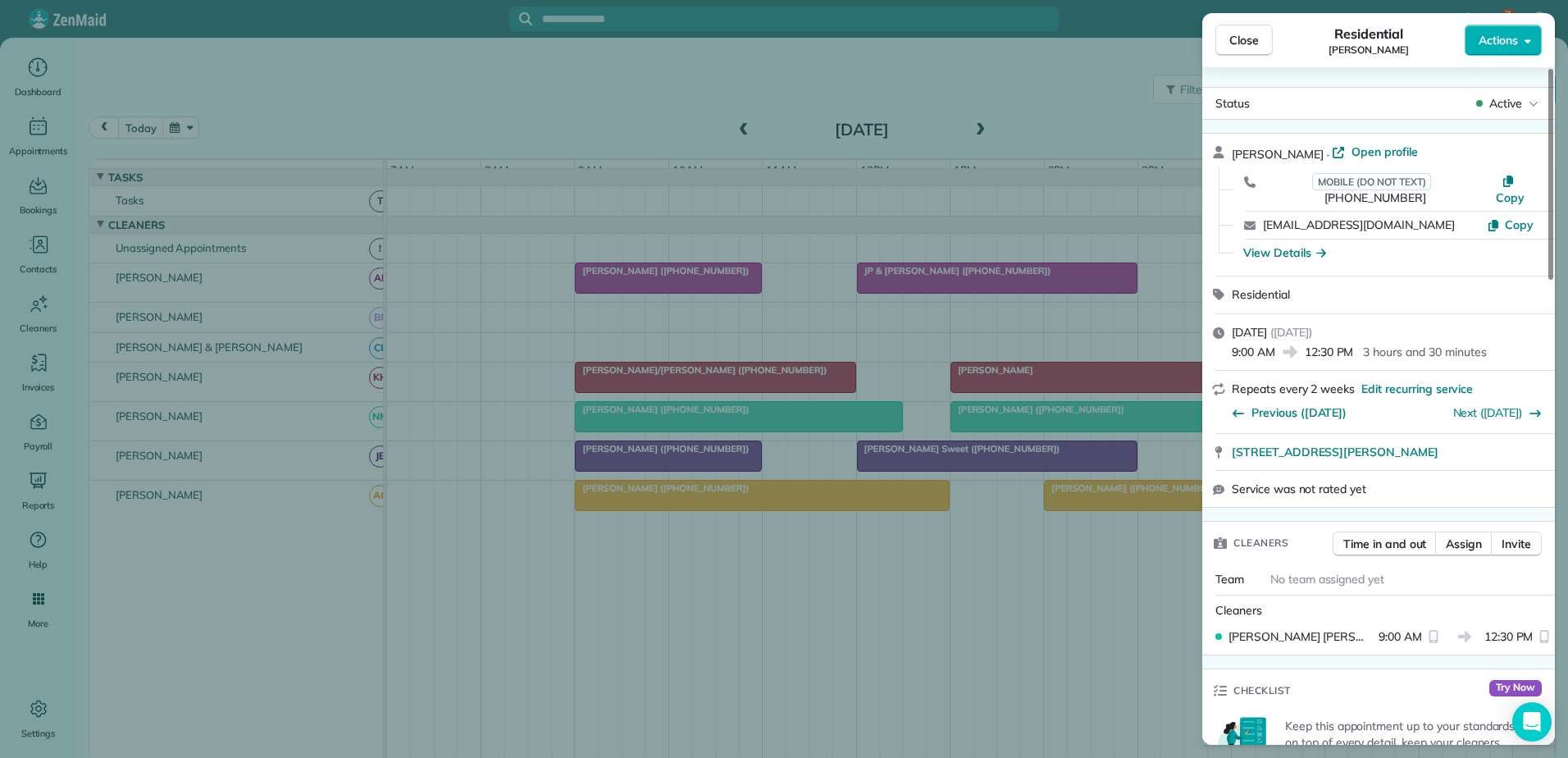
click at [768, 429] on div "Close Residential [PERSON_NAME] Actions Status Active [PERSON_NAME] · Open prof…" at bounding box center [784, 379] width 1568 height 758
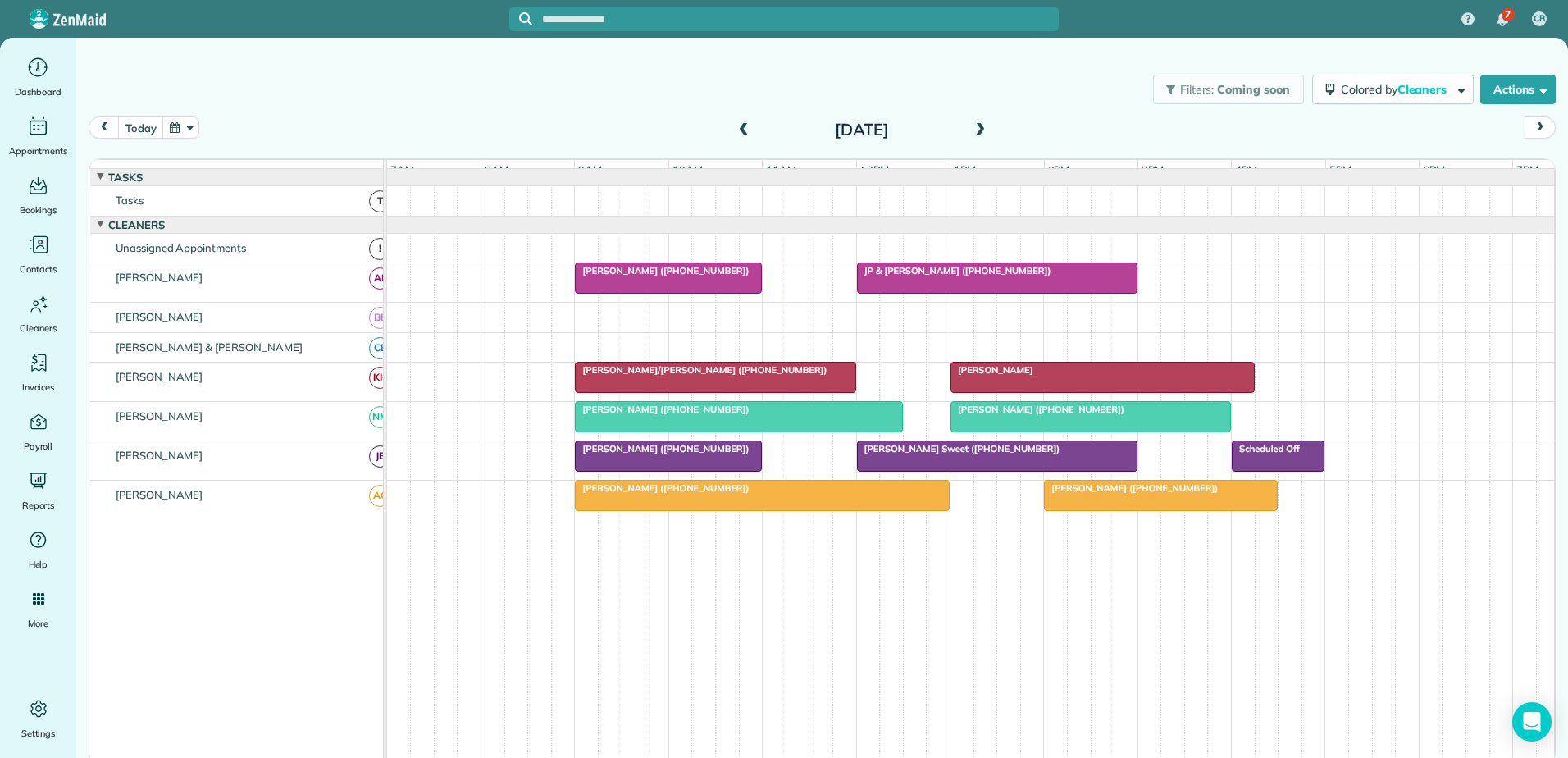
click at [1059, 415] on span "[PERSON_NAME] ([PHONE_NUMBER])" at bounding box center [1037, 409] width 176 height 12
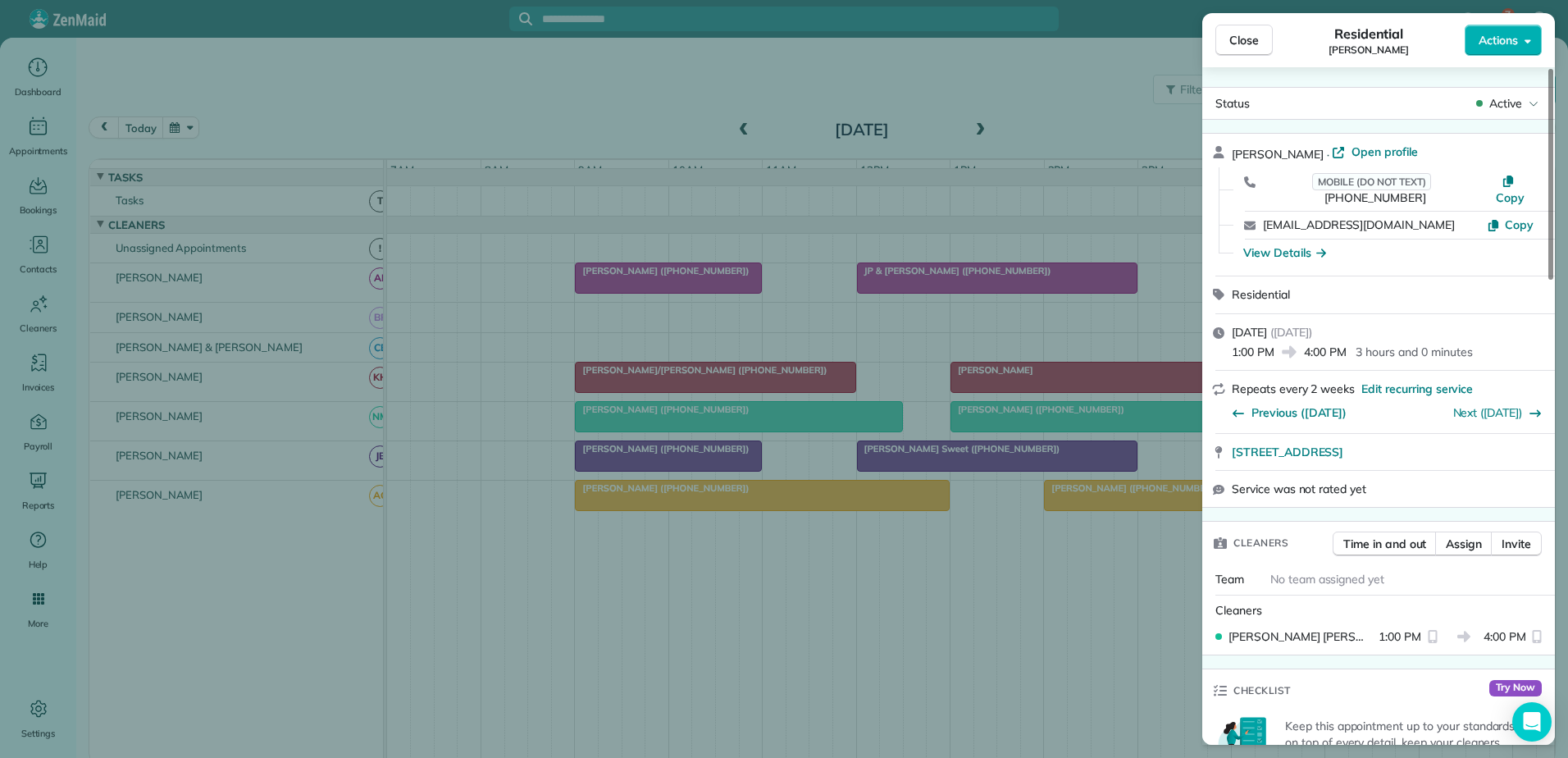
click at [1059, 418] on div "Close Residential [PERSON_NAME] Actions Status Active [PERSON_NAME] · Open prof…" at bounding box center [784, 379] width 1568 height 758
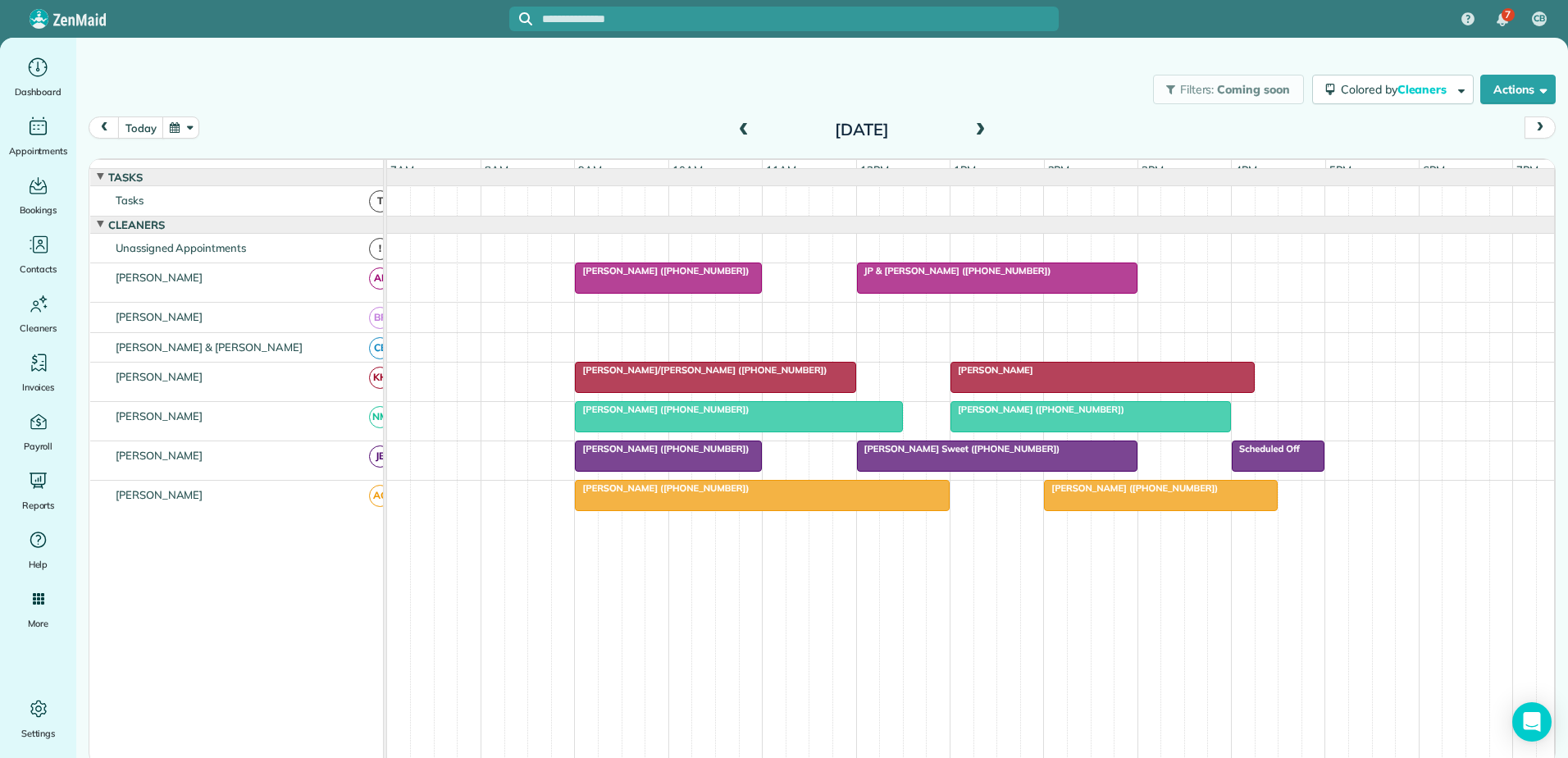
click at [934, 277] on span "JP & [PERSON_NAME] ([PHONE_NUMBER])" at bounding box center [954, 271] width 196 height 12
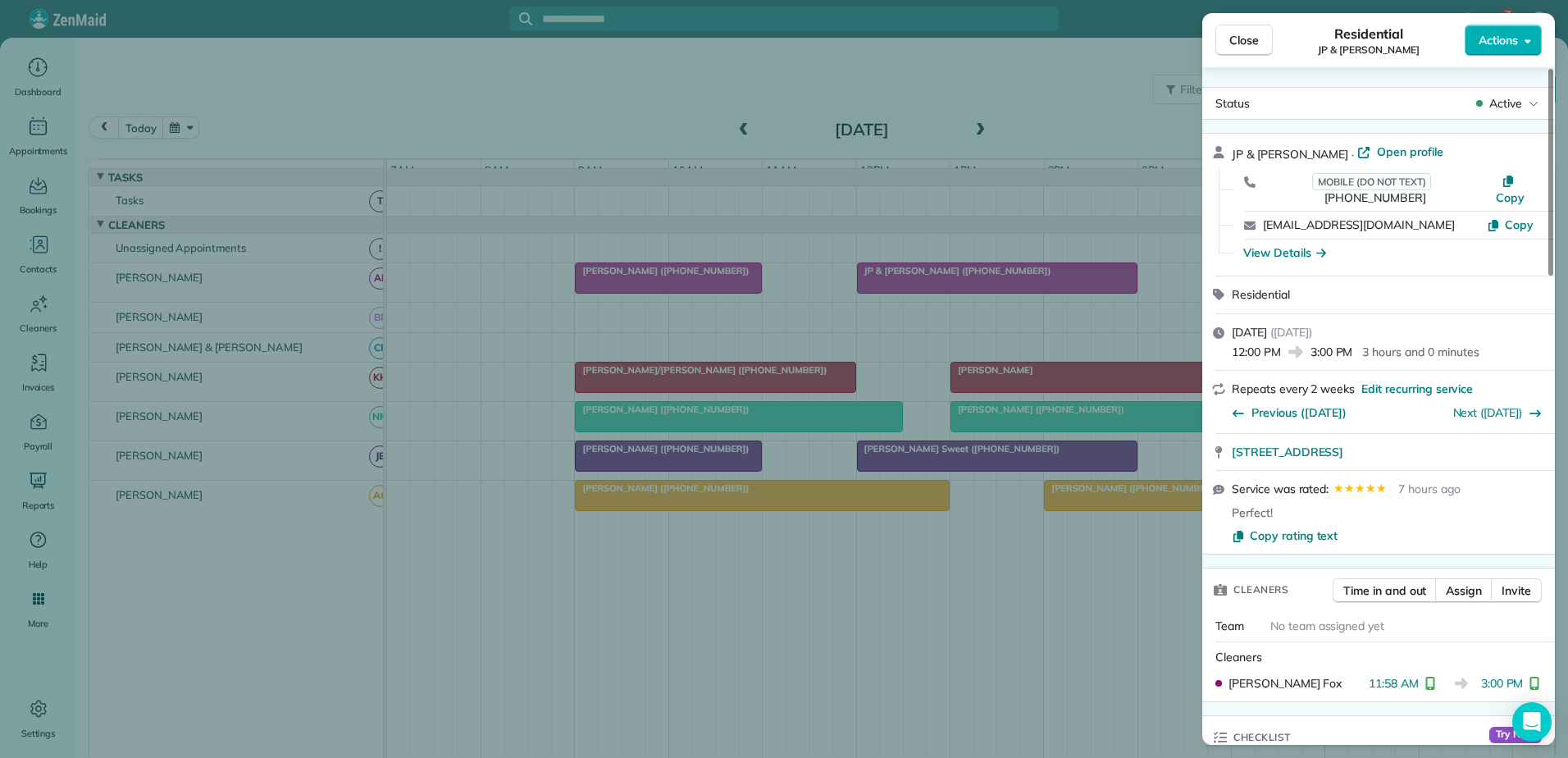
click at [934, 290] on div "Close Residential JP & [PERSON_NAME] Actions Status Active JP & [PERSON_NAME] ·…" at bounding box center [784, 379] width 1568 height 758
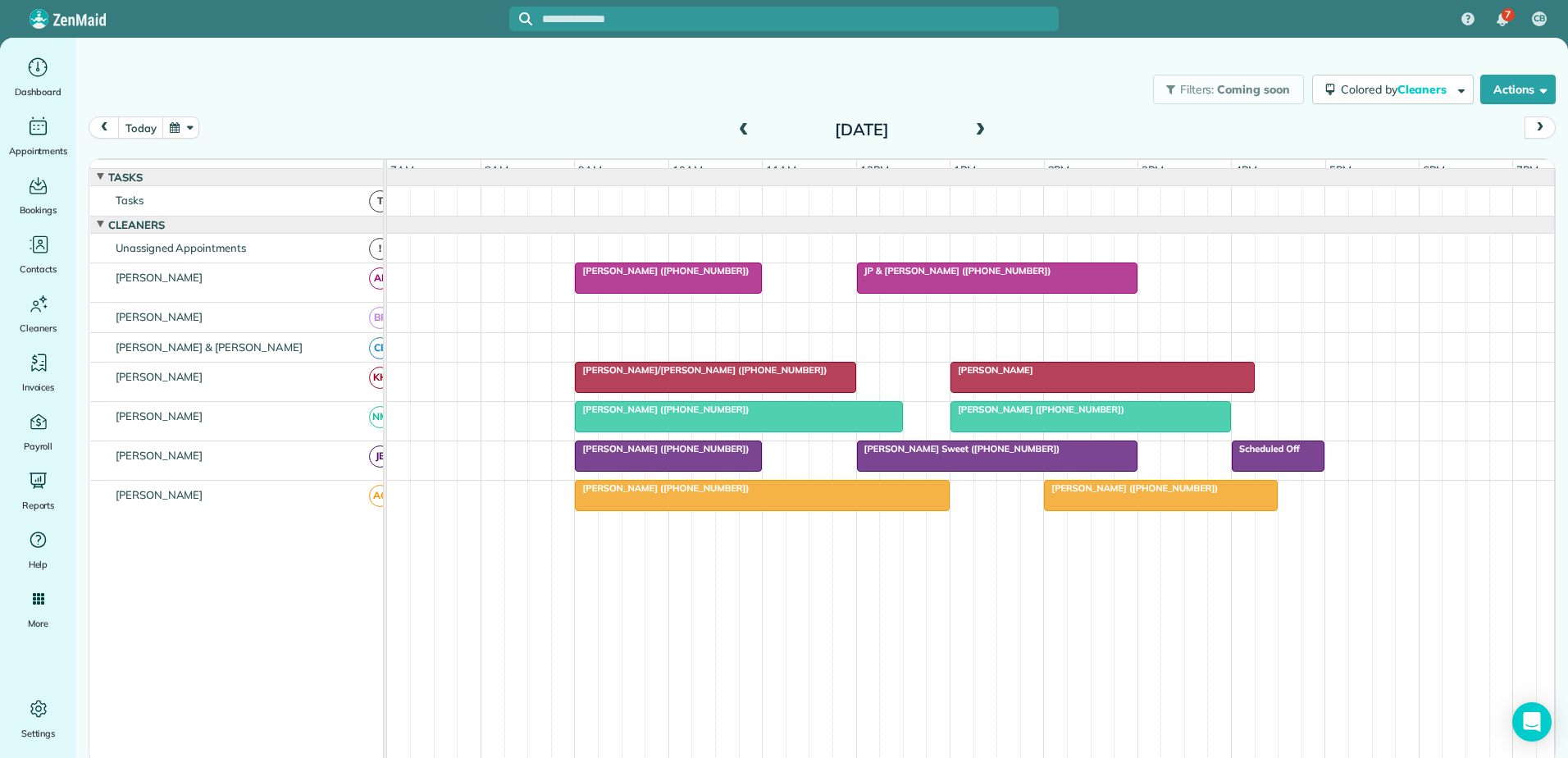
click at [1006, 391] on div at bounding box center [1102, 377] width 303 height 30
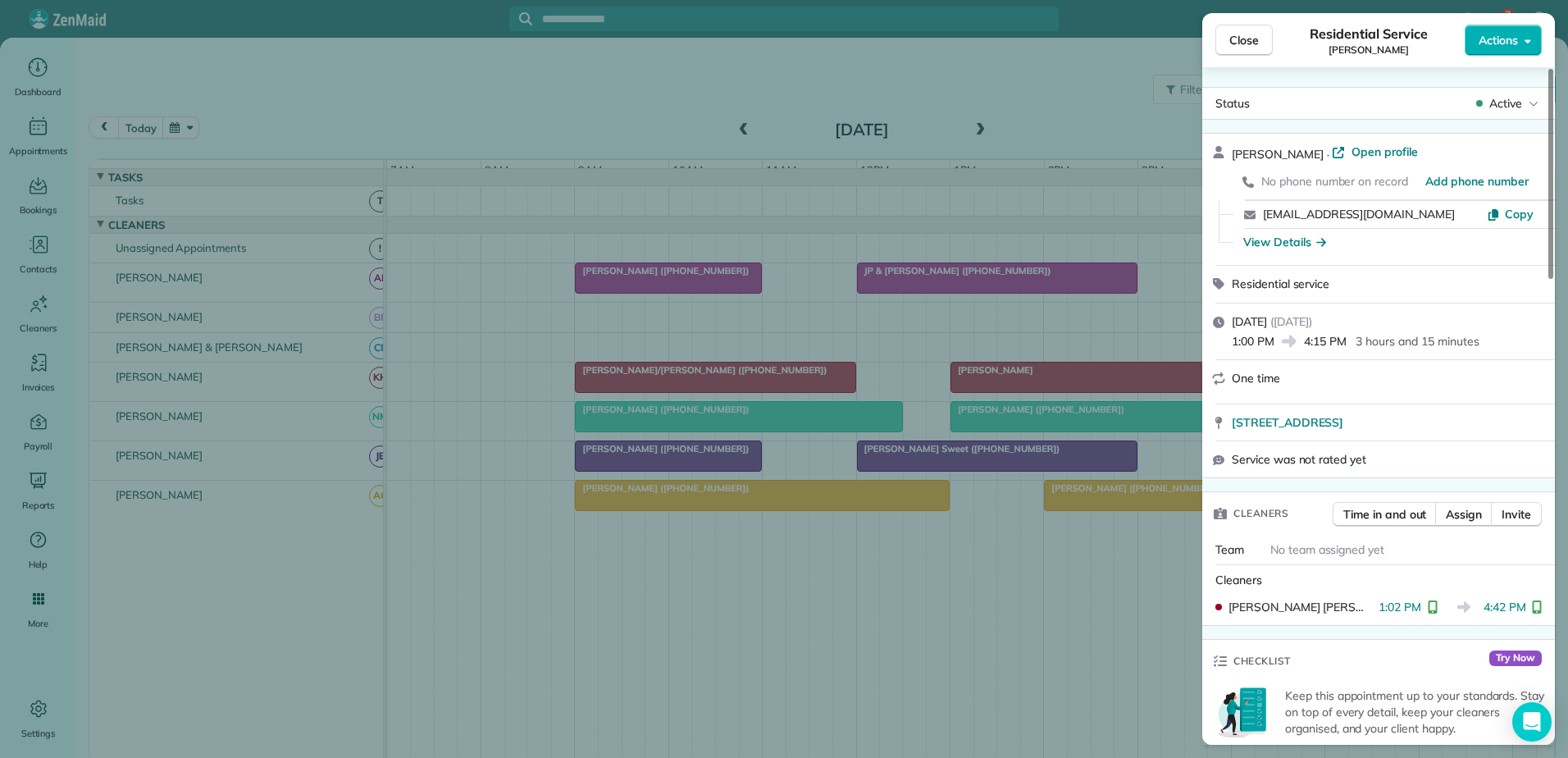
drag, startPoint x: 425, startPoint y: 203, endPoint x: 441, endPoint y: 206, distance: 16.3
click at [427, 203] on div "Close Residential Service [PERSON_NAME] Actions Status Active [PERSON_NAME] · O…" at bounding box center [784, 379] width 1568 height 758
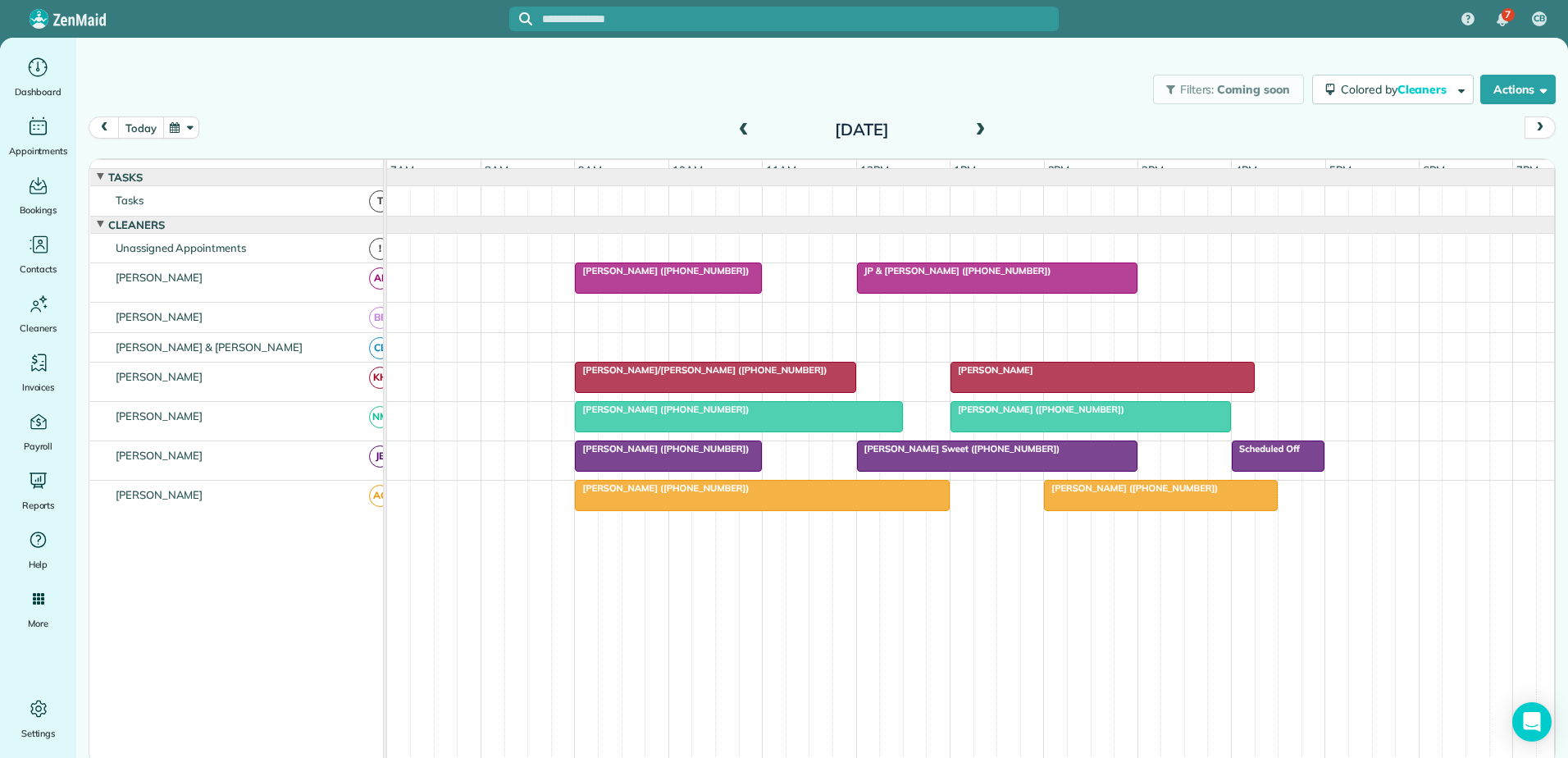
click at [138, 127] on button "today" at bounding box center [140, 127] width 45 height 22
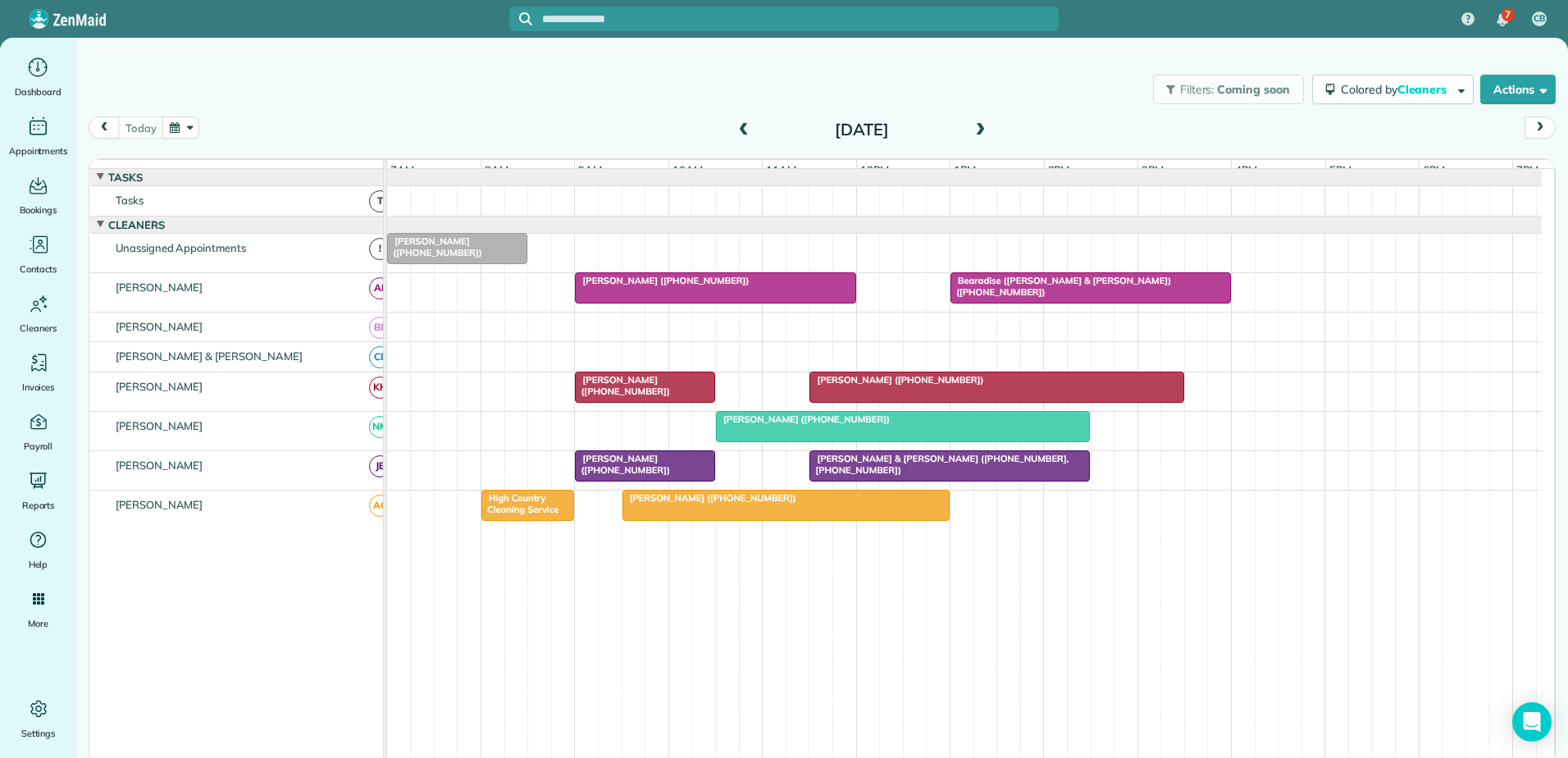
click at [1018, 300] on div at bounding box center [1090, 288] width 278 height 30
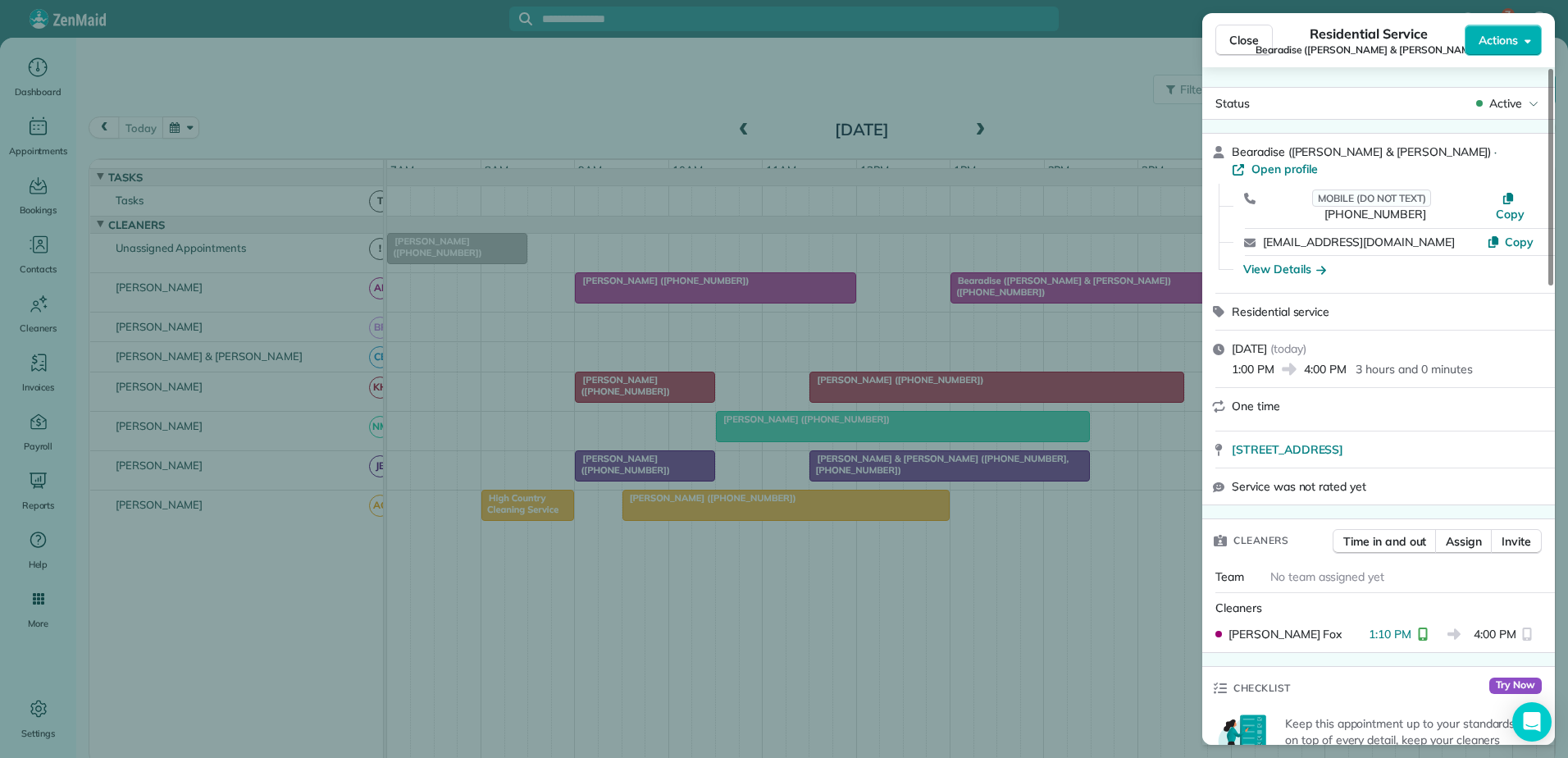
click at [1018, 300] on div "Close Residential Service Bearadise ([PERSON_NAME] & [PERSON_NAME]) Actions Sta…" at bounding box center [784, 379] width 1568 height 758
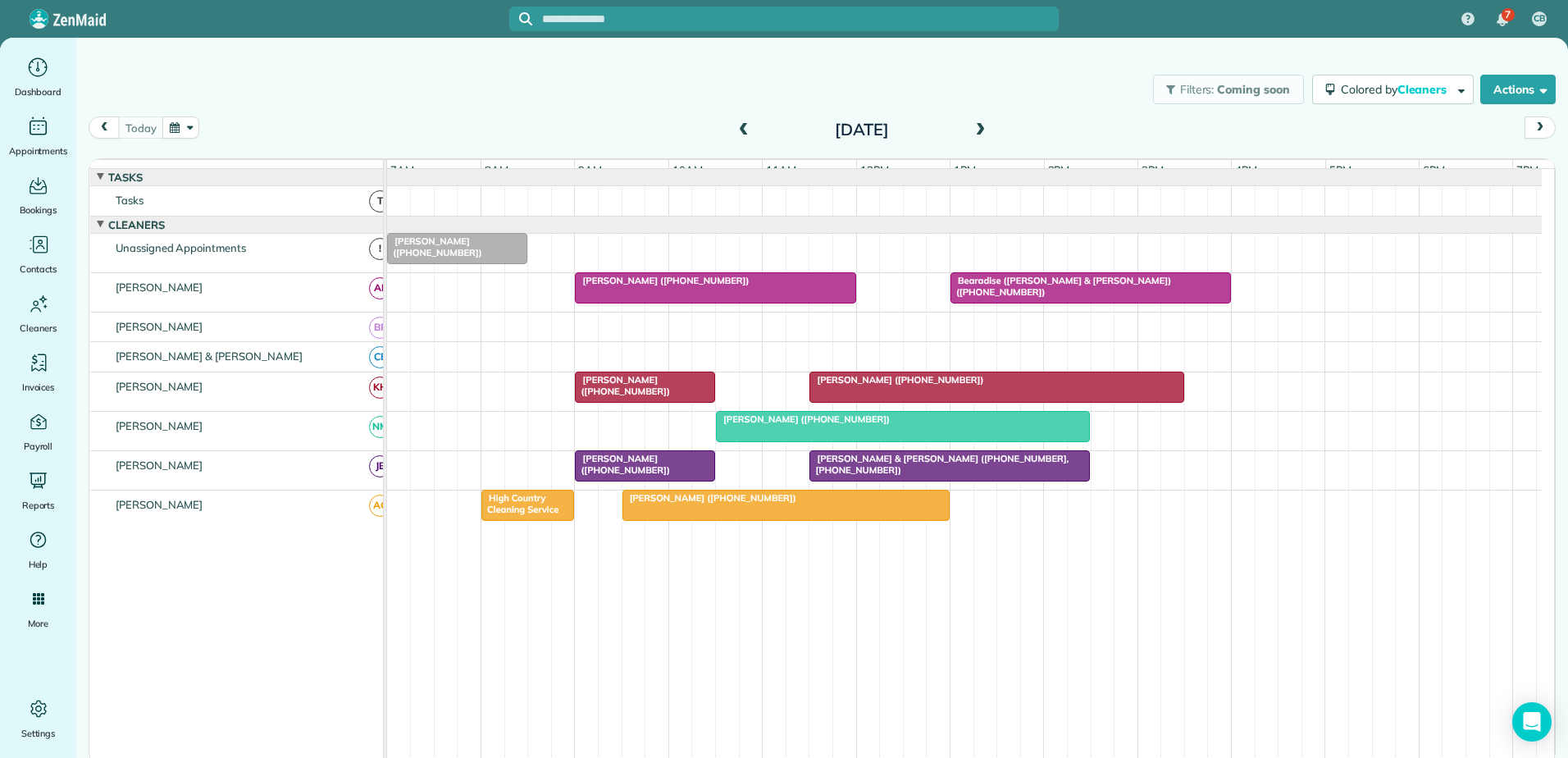
click at [884, 399] on div at bounding box center [997, 387] width 373 height 30
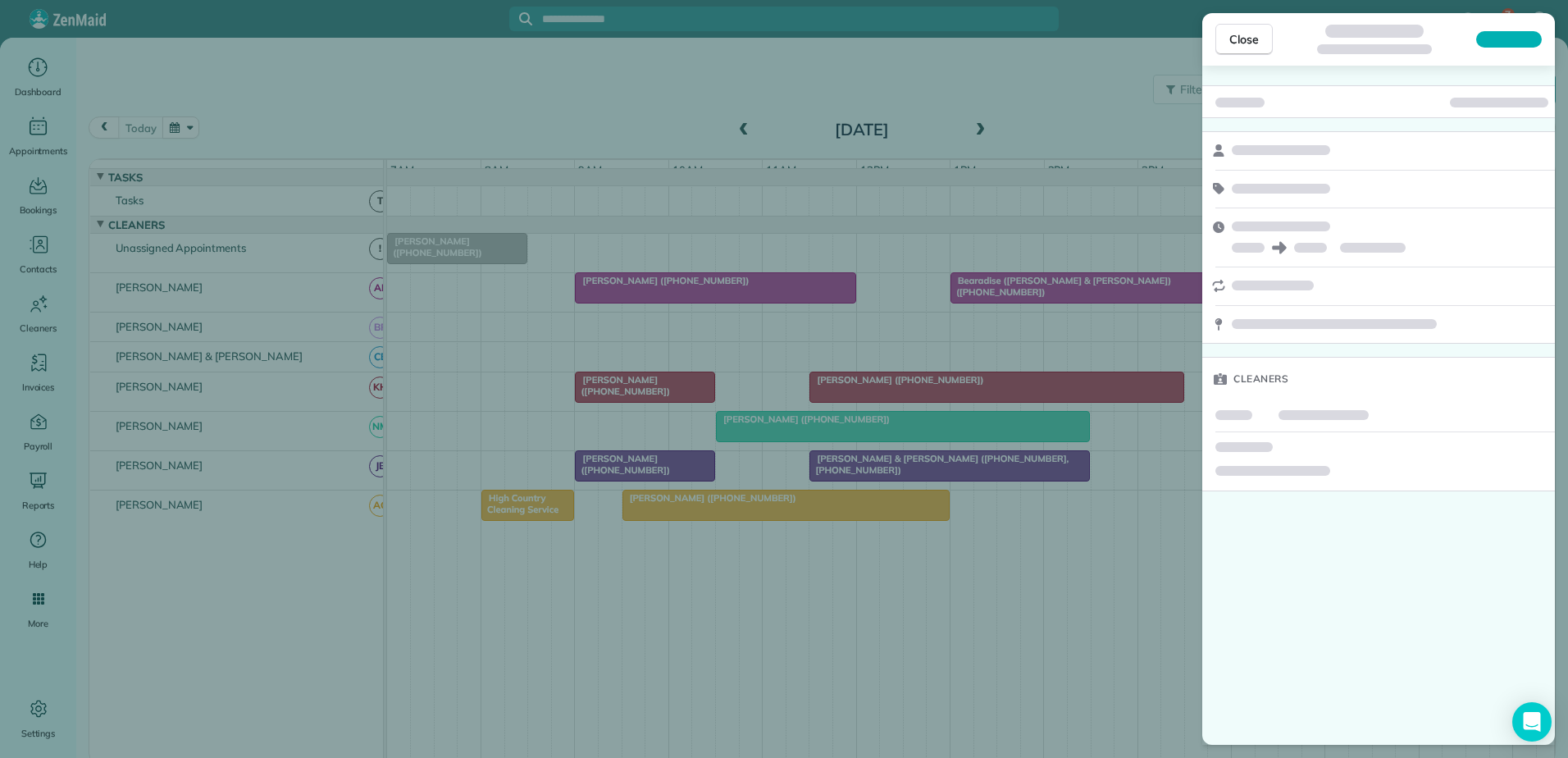
click at [916, 396] on div "Close Cleaners" at bounding box center [784, 379] width 1568 height 758
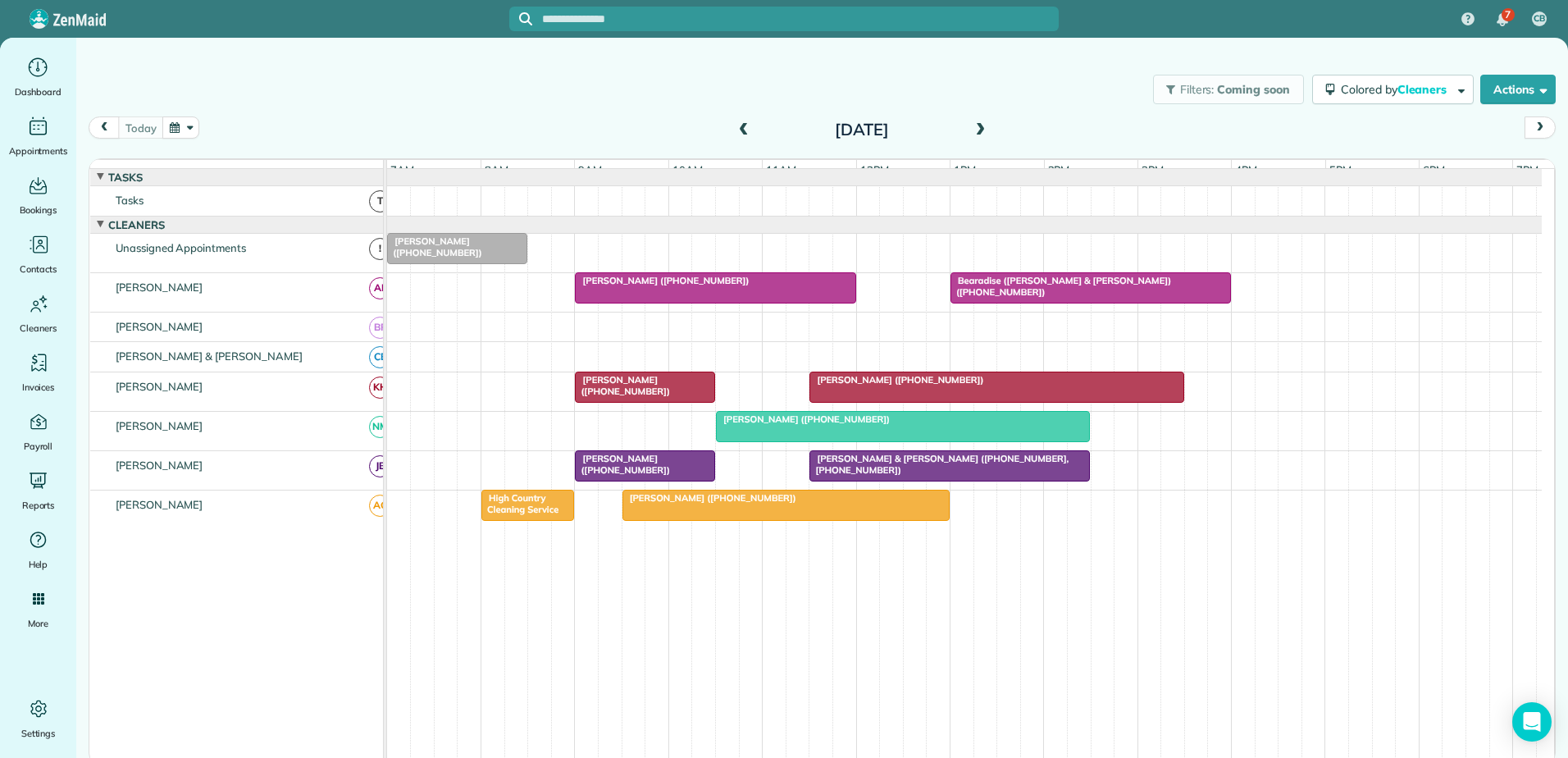
click at [652, 389] on div "[PERSON_NAME] ([PHONE_NUMBER])" at bounding box center [645, 386] width 131 height 24
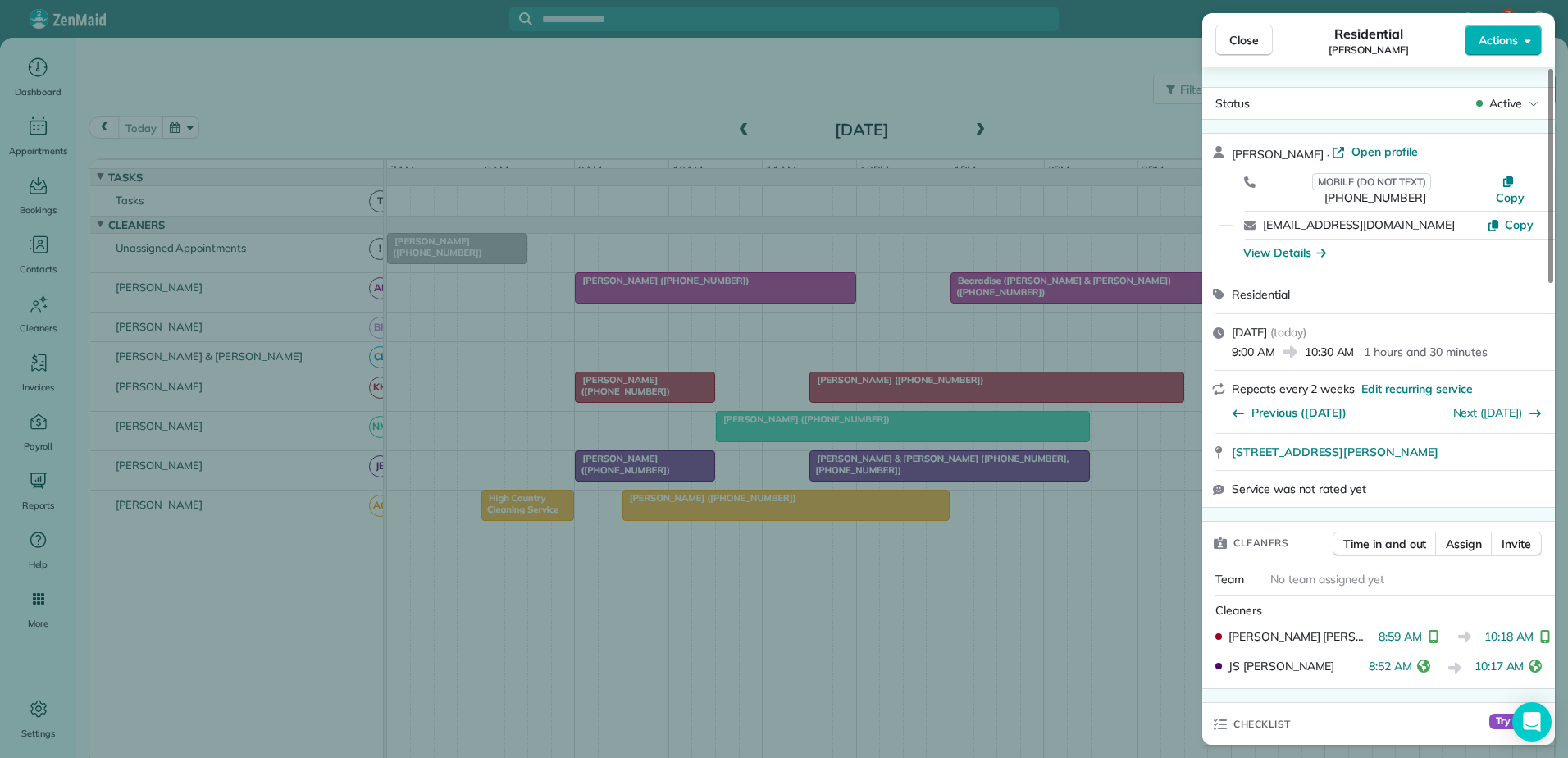
click at [652, 389] on div "Close Residential [PERSON_NAME] Actions Status Active [PERSON_NAME] · Open prof…" at bounding box center [784, 379] width 1568 height 758
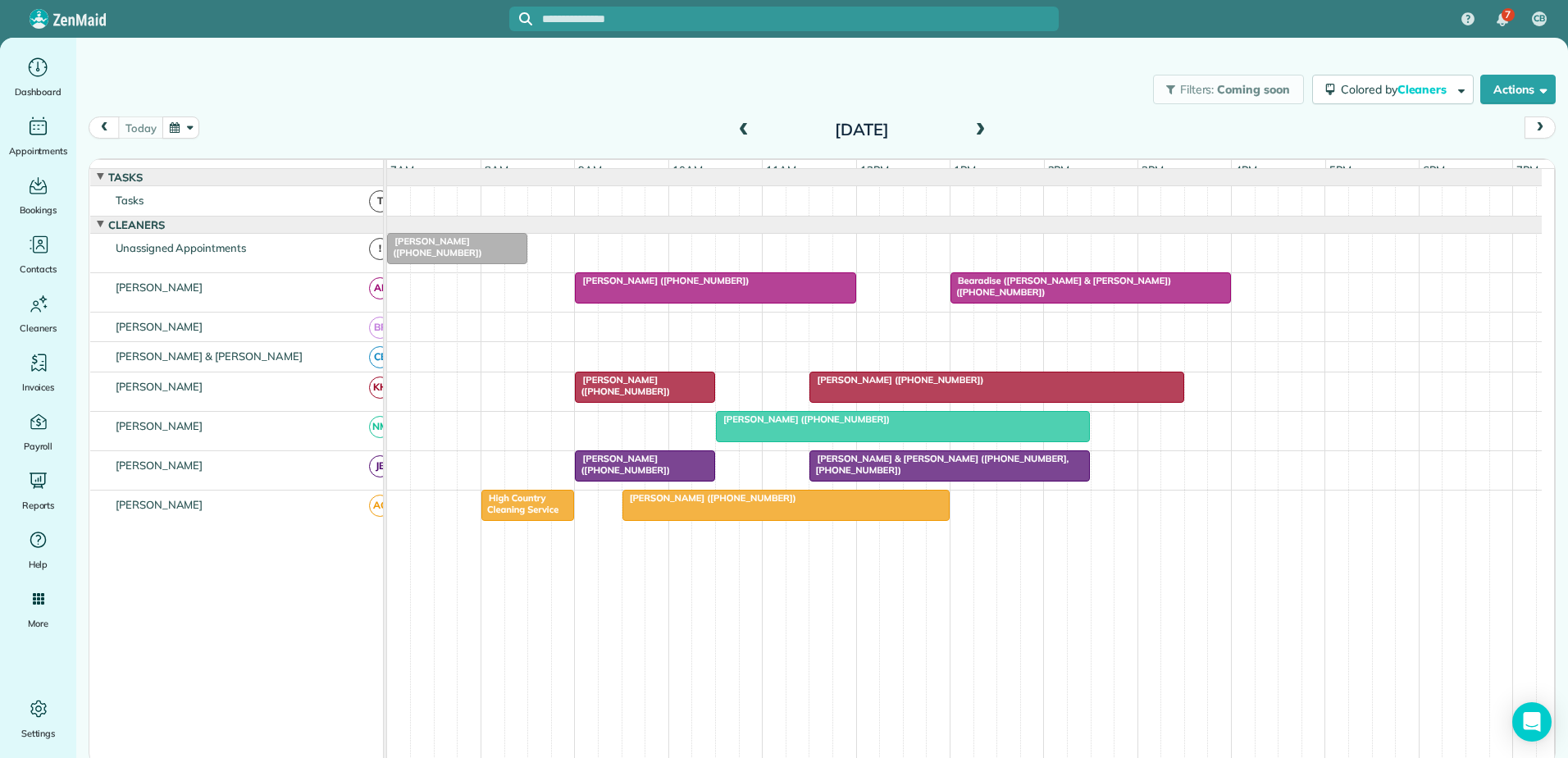
click at [951, 386] on div "[PERSON_NAME] ([PHONE_NUMBER])" at bounding box center [997, 380] width 365 height 12
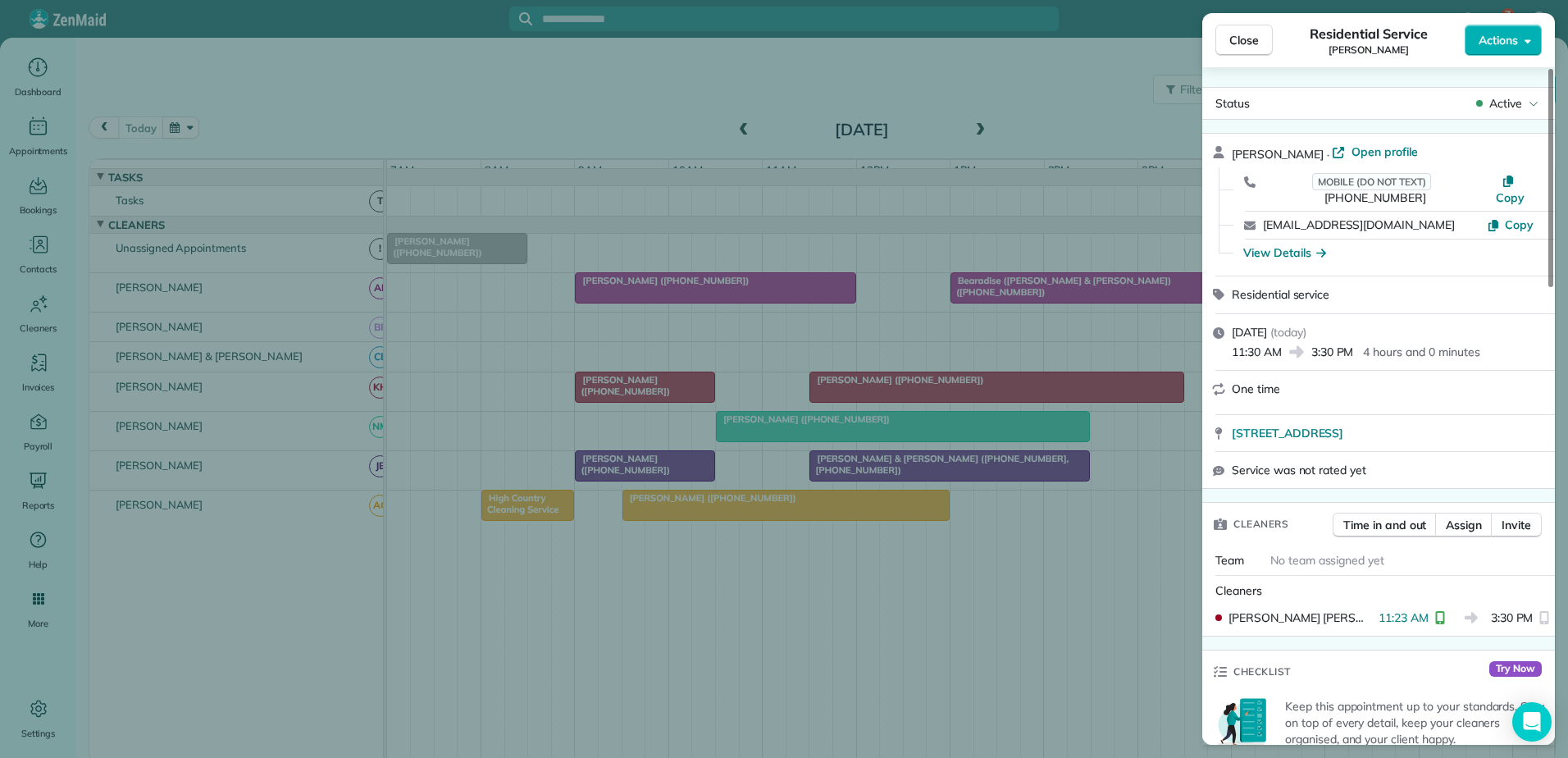
click at [951, 392] on div "Close Residential Service [PERSON_NAME] Actions Status Active [PERSON_NAME] · O…" at bounding box center [784, 379] width 1568 height 758
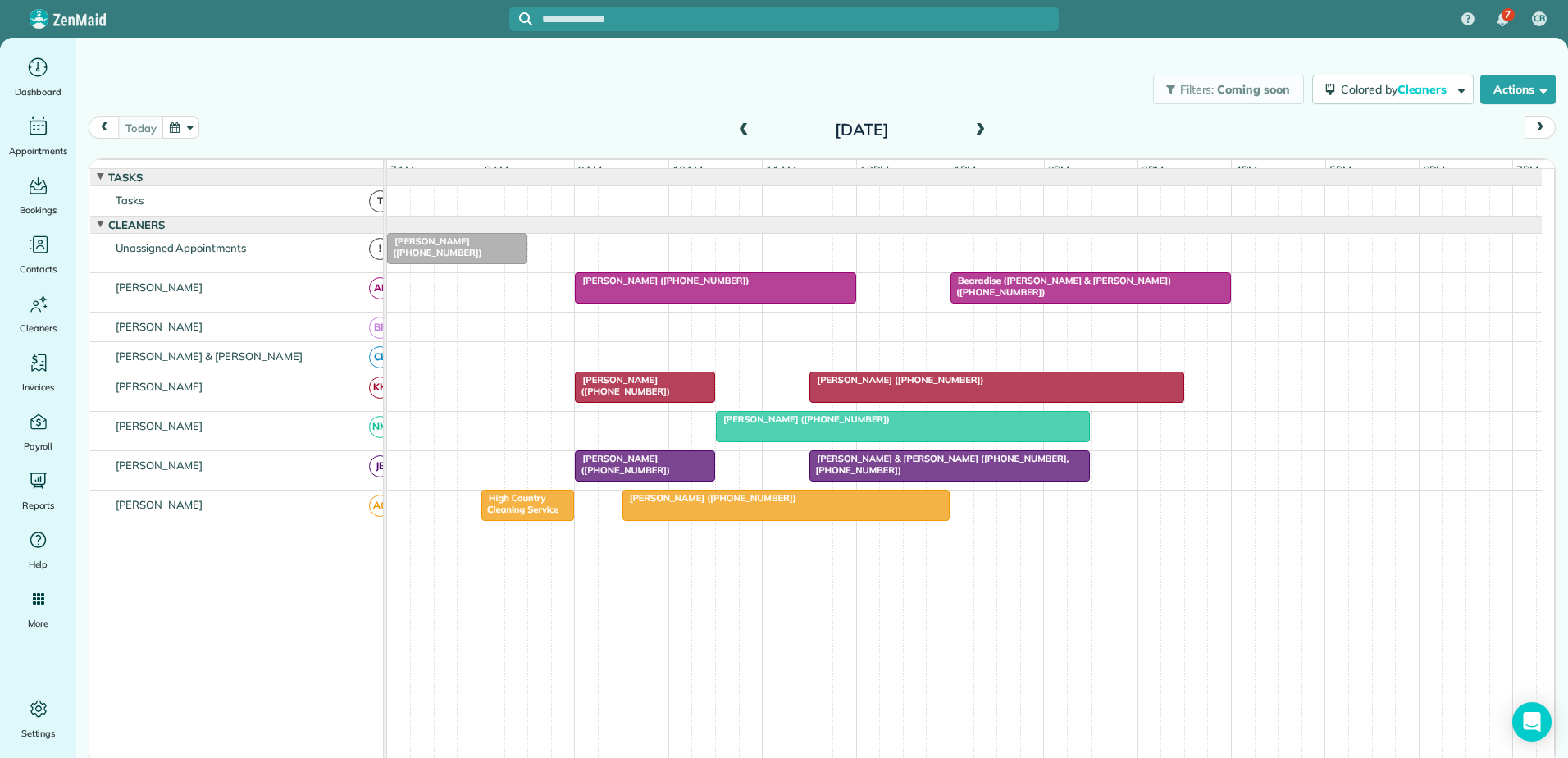
click at [922, 441] on div at bounding box center [903, 426] width 373 height 30
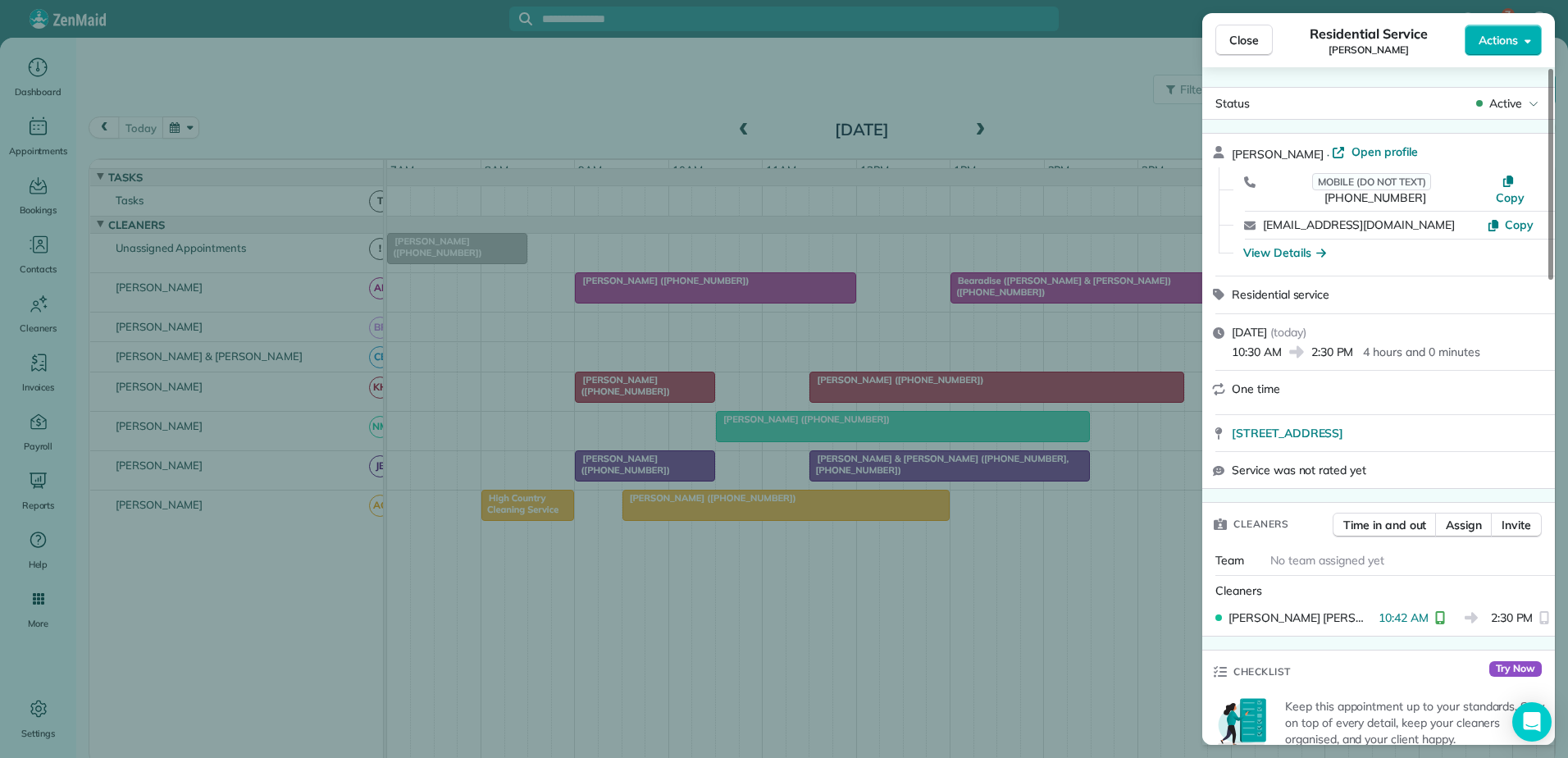
click at [923, 440] on div "Close Residential Service [PERSON_NAME] Actions Status Active [PERSON_NAME] · O…" at bounding box center [784, 379] width 1568 height 758
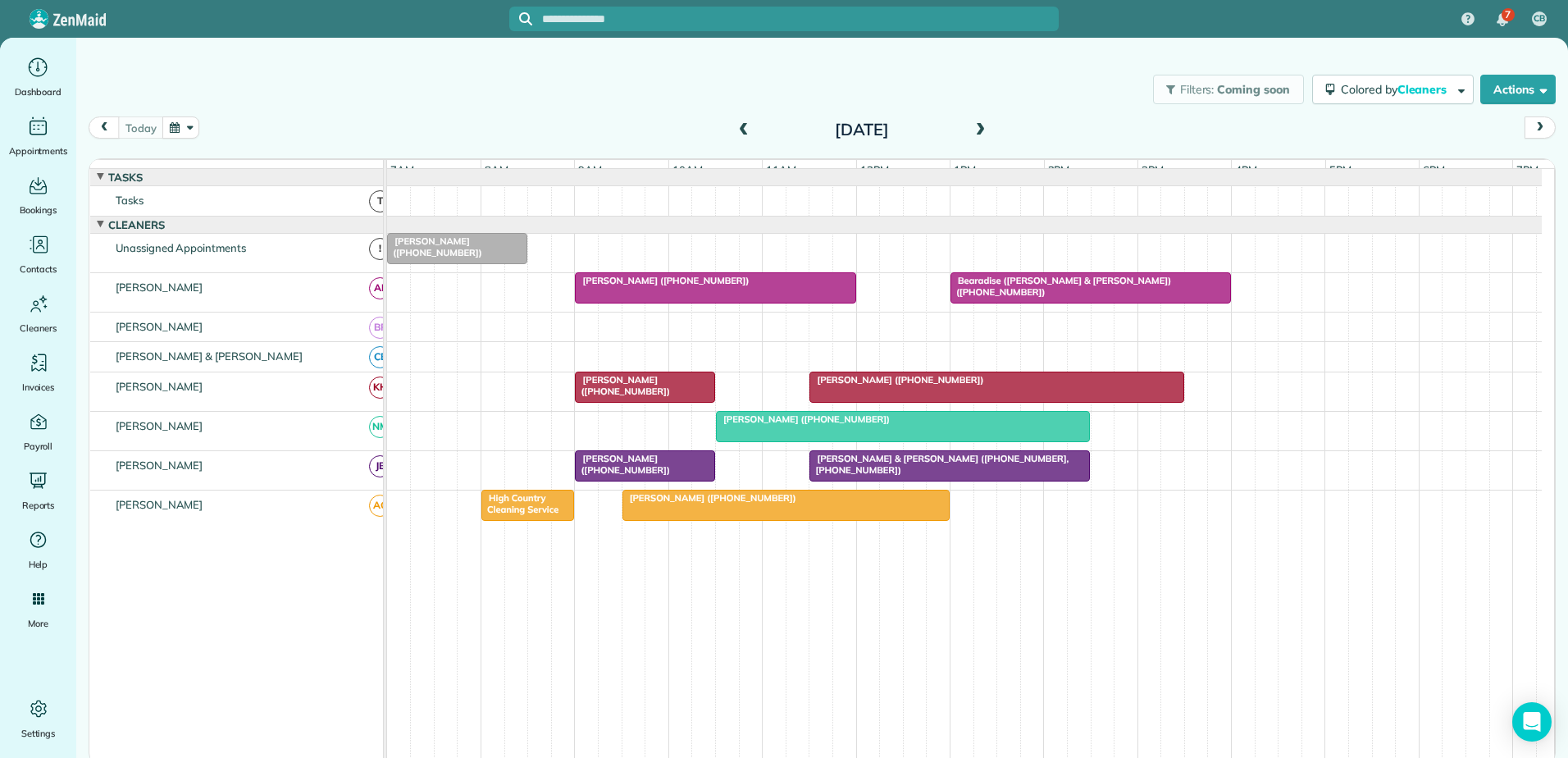
click at [911, 477] on div at bounding box center [949, 465] width 278 height 30
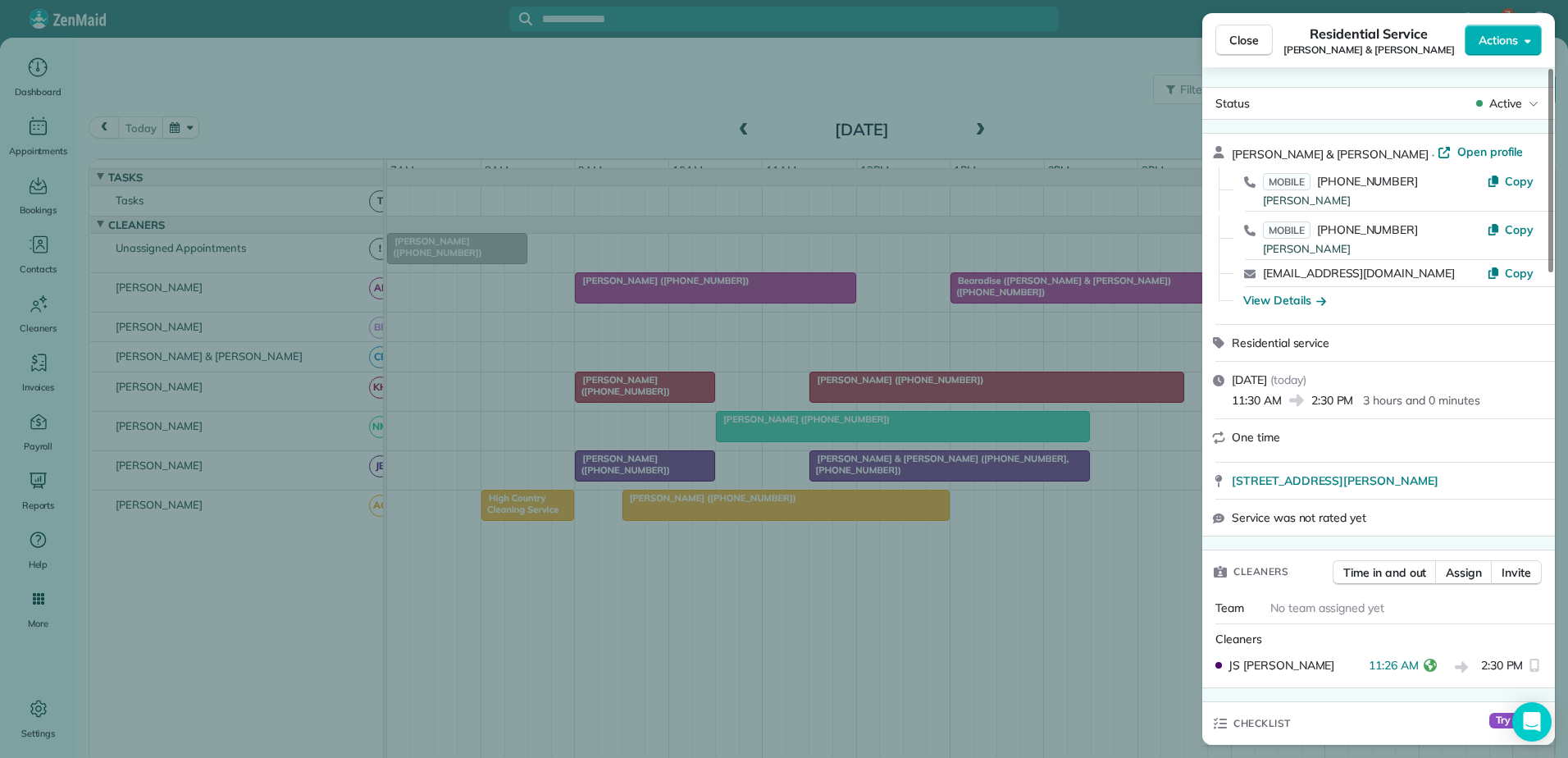
click at [910, 464] on div "Close Residential Service [PERSON_NAME] & [PERSON_NAME] Actions Status Active […" at bounding box center [784, 379] width 1568 height 758
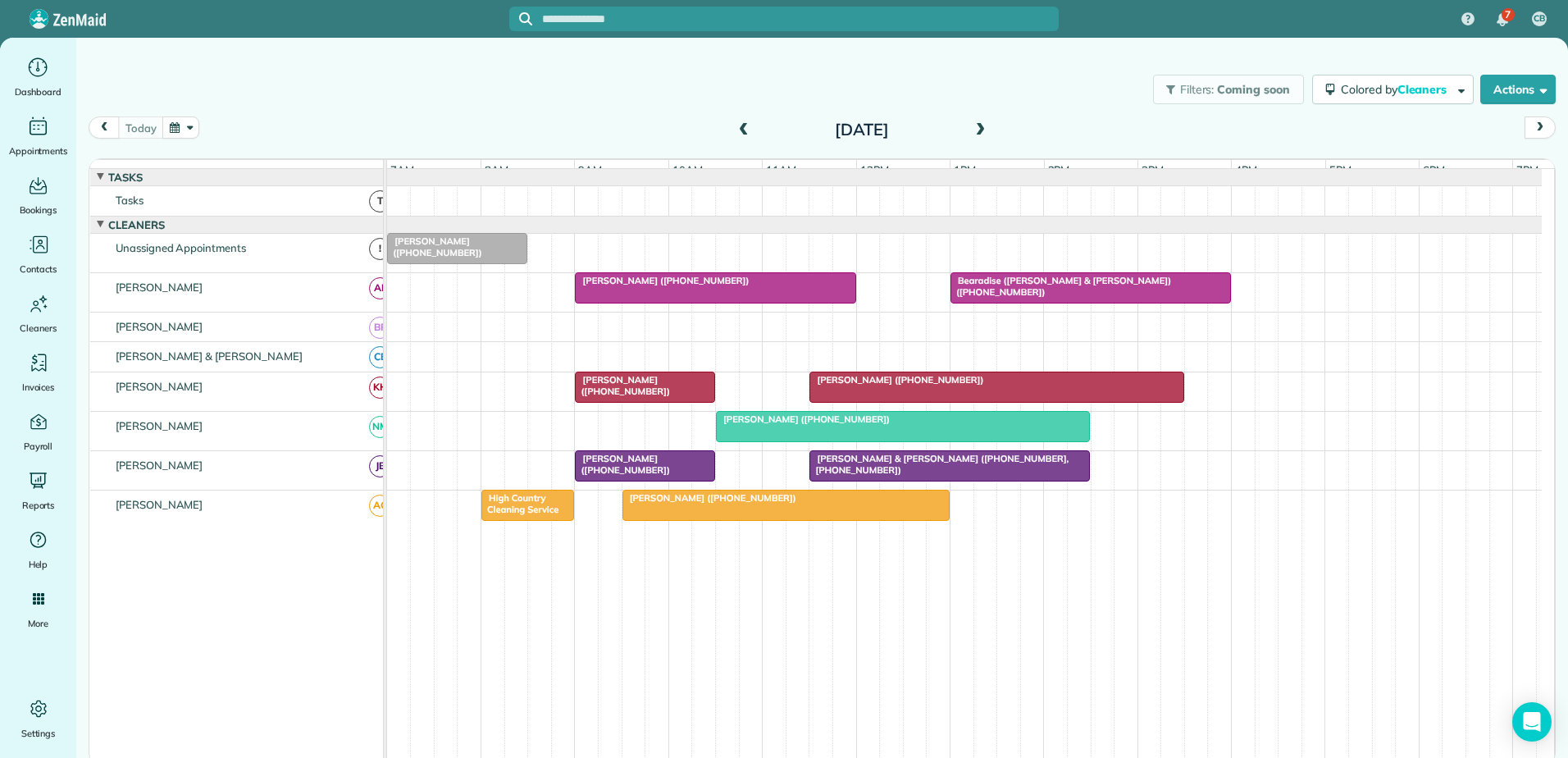
click at [833, 504] on div "[PERSON_NAME] ([PHONE_NUMBER])" at bounding box center [786, 498] width 317 height 12
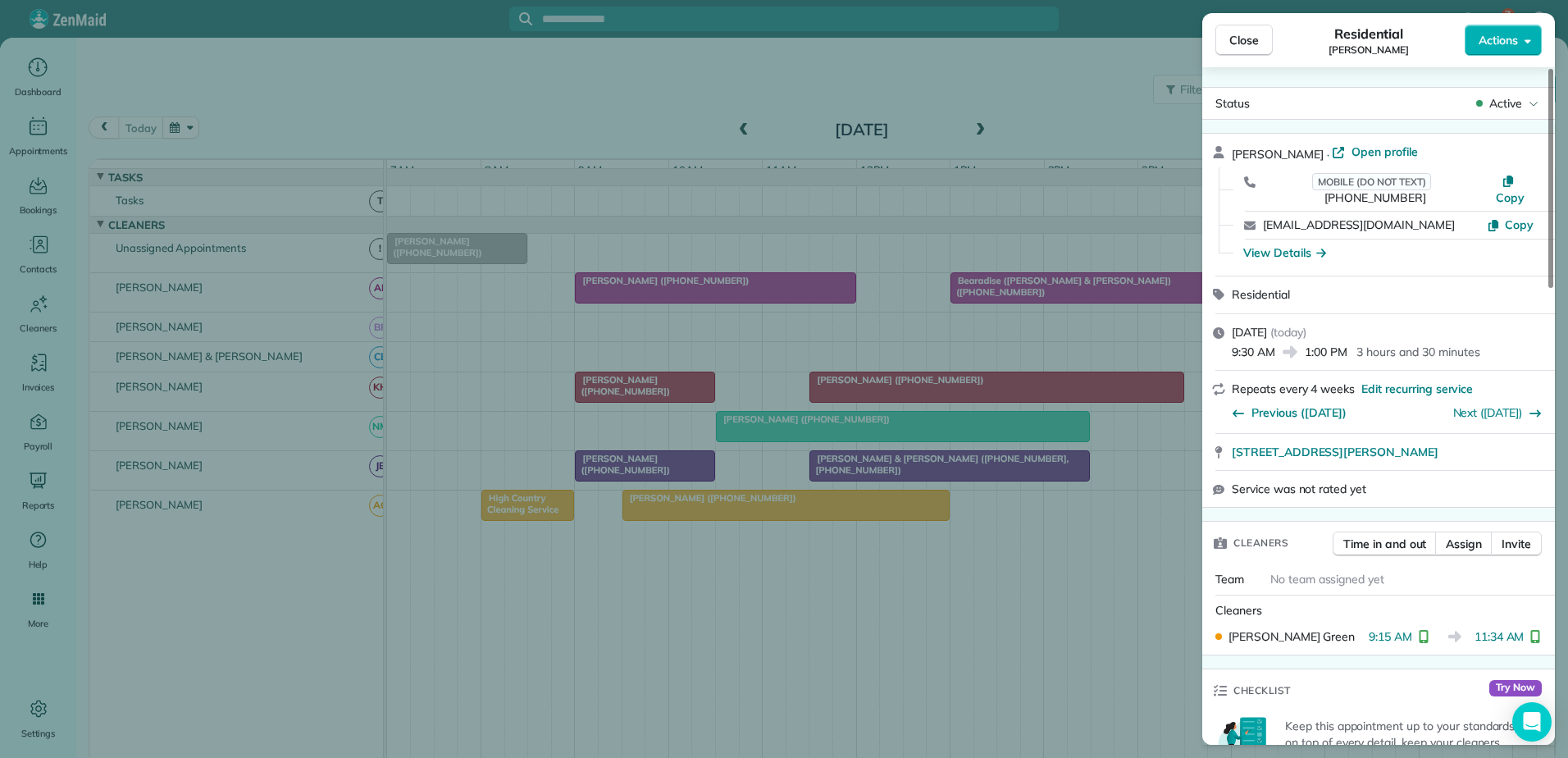
click at [612, 176] on div "Close Residential [PERSON_NAME] Actions Status Active [PERSON_NAME] · Open prof…" at bounding box center [784, 379] width 1568 height 758
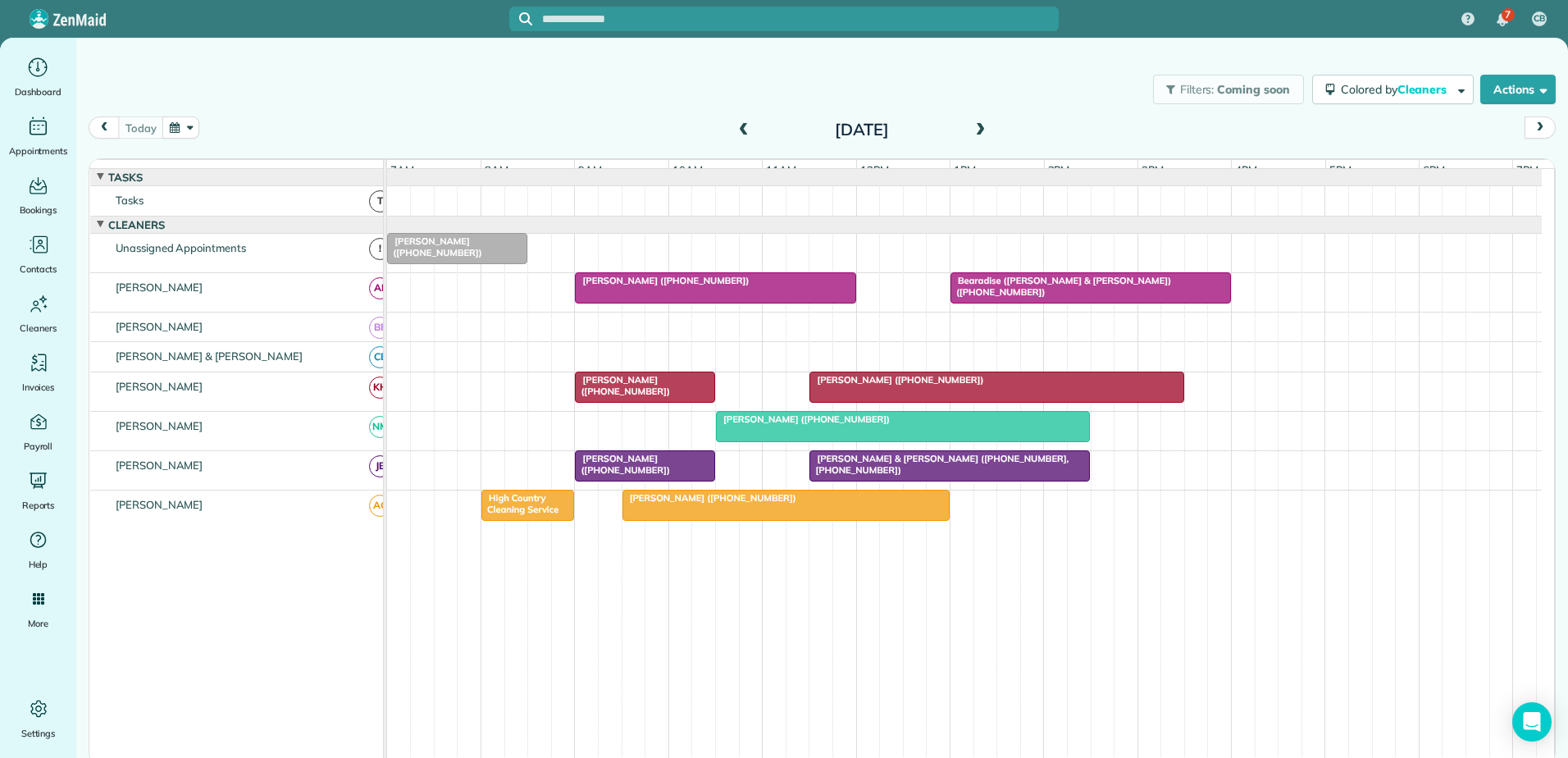
click at [825, 504] on div "[PERSON_NAME] ([PHONE_NUMBER])" at bounding box center [786, 498] width 317 height 12
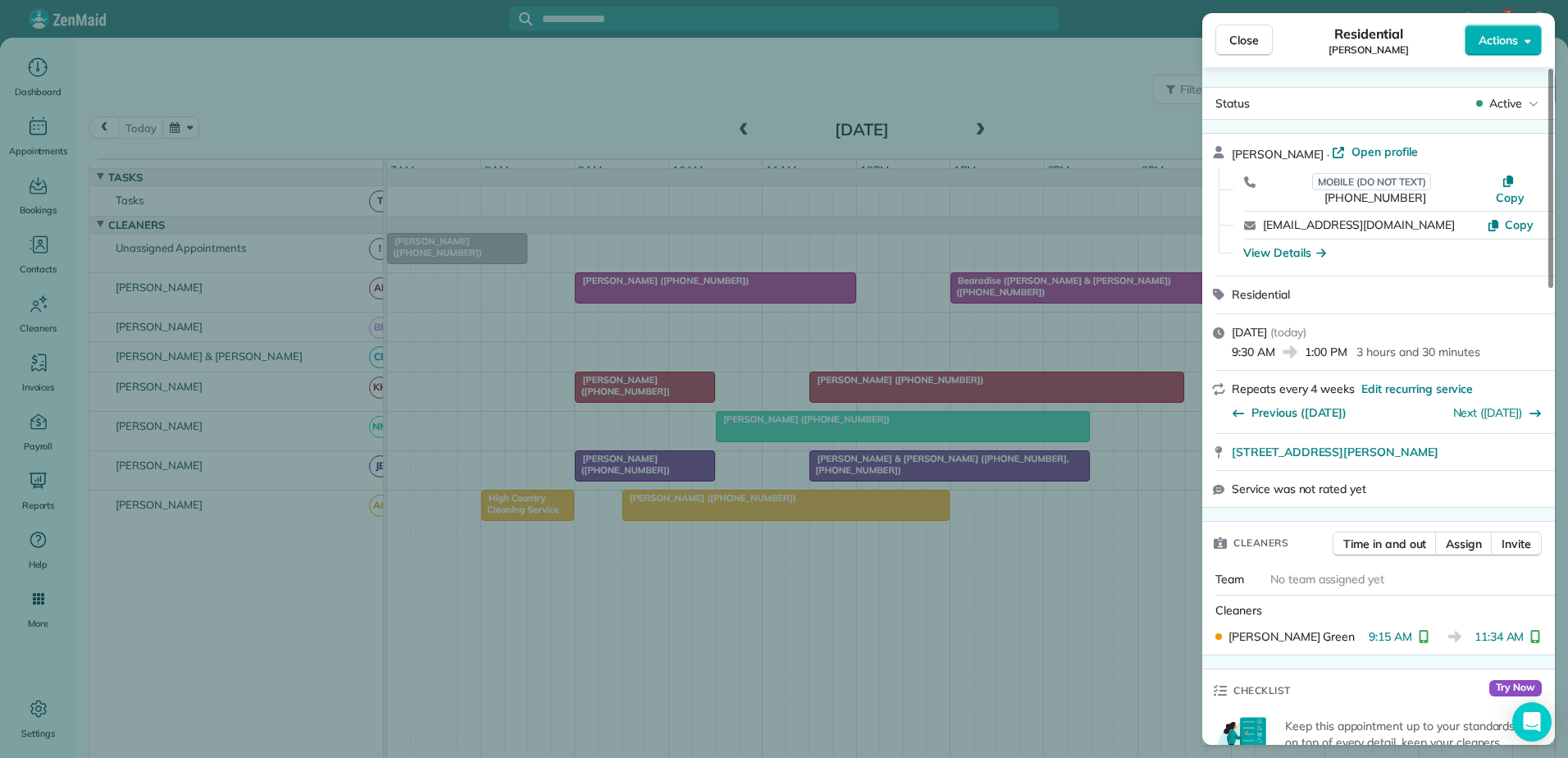
click at [825, 509] on div "Close Residential [PERSON_NAME] Actions Status Active [PERSON_NAME] · Open prof…" at bounding box center [784, 379] width 1568 height 758
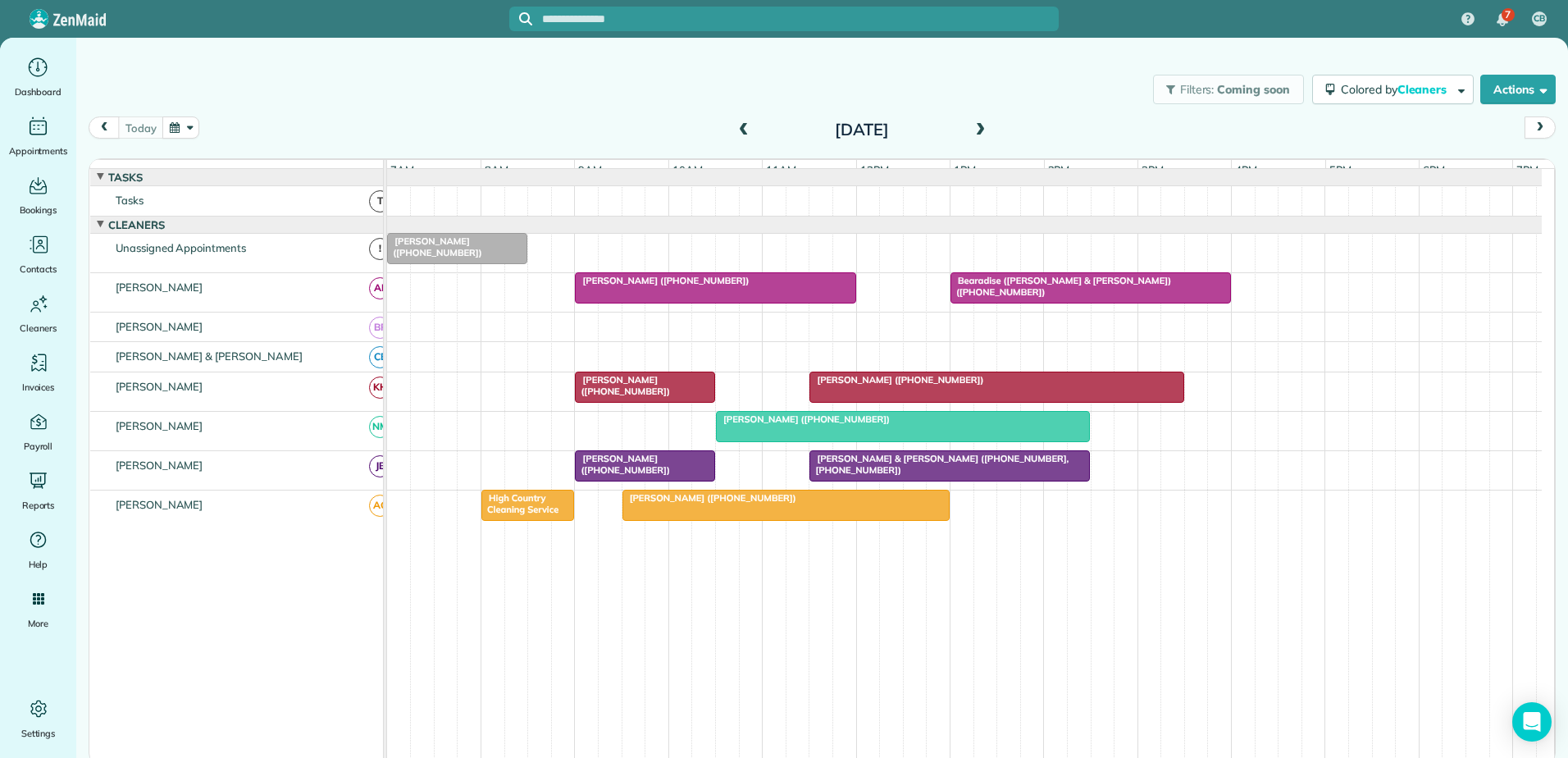
click at [825, 509] on div at bounding box center [784, 379] width 1568 height 758
